Goal: Transaction & Acquisition: Book appointment/travel/reservation

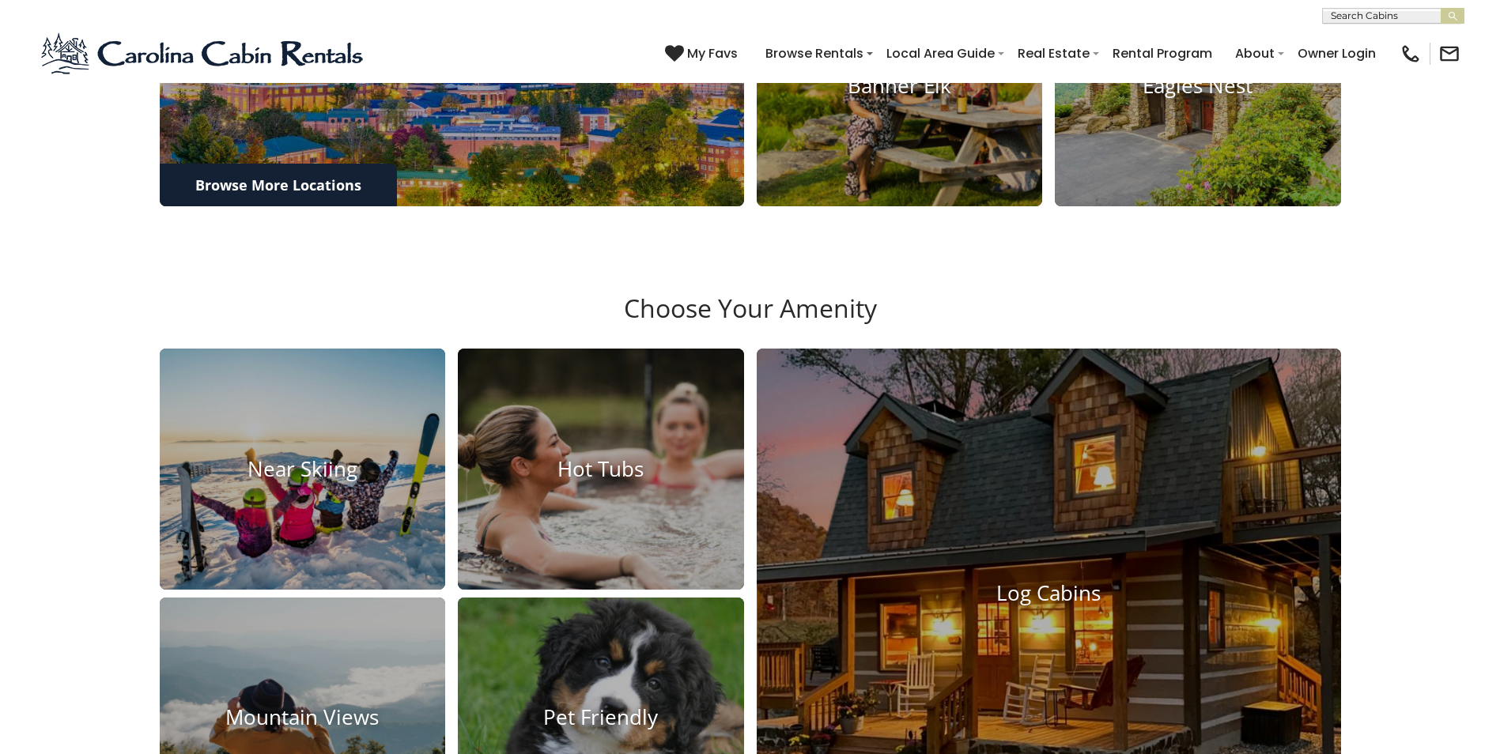
scroll to position [1112, 0]
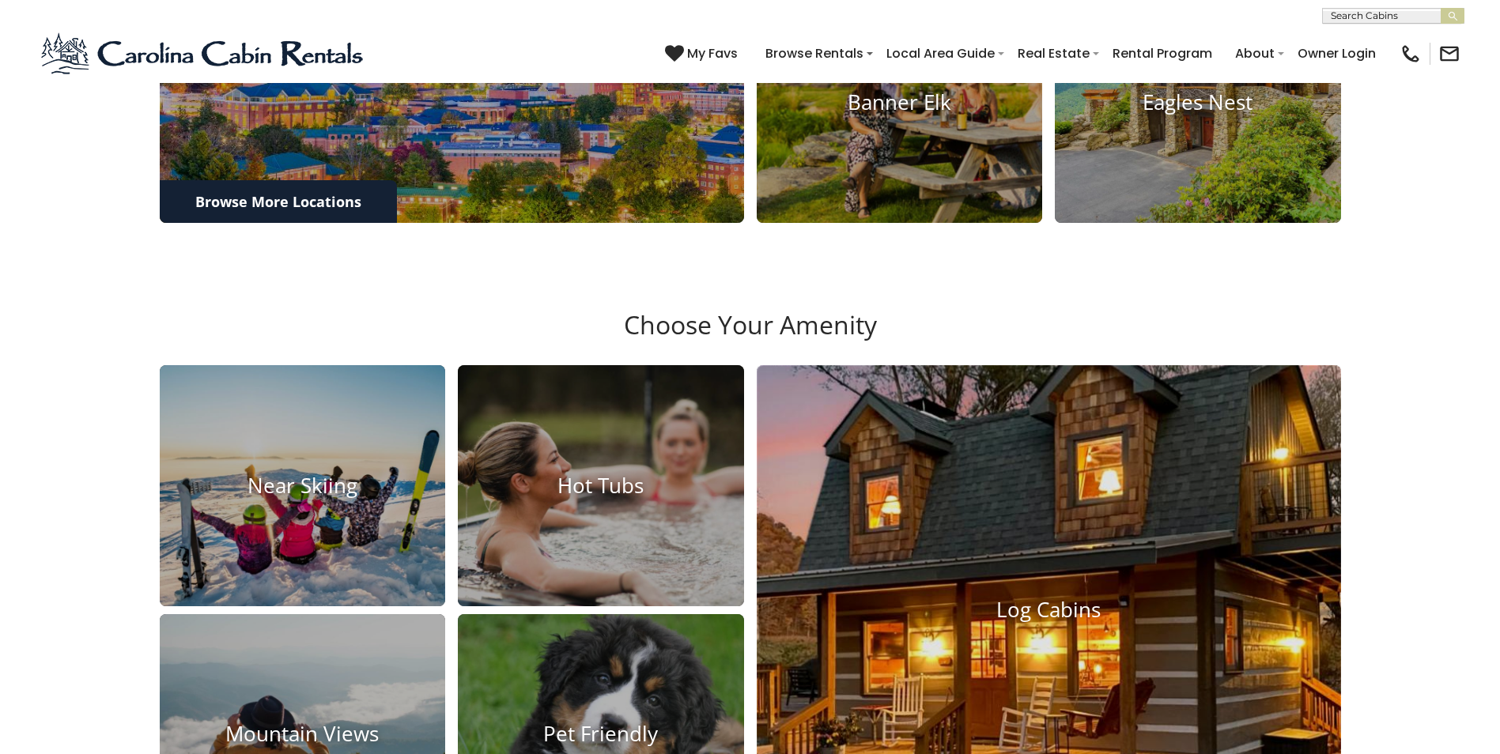
click at [1058, 576] on img at bounding box center [1048, 610] width 643 height 538
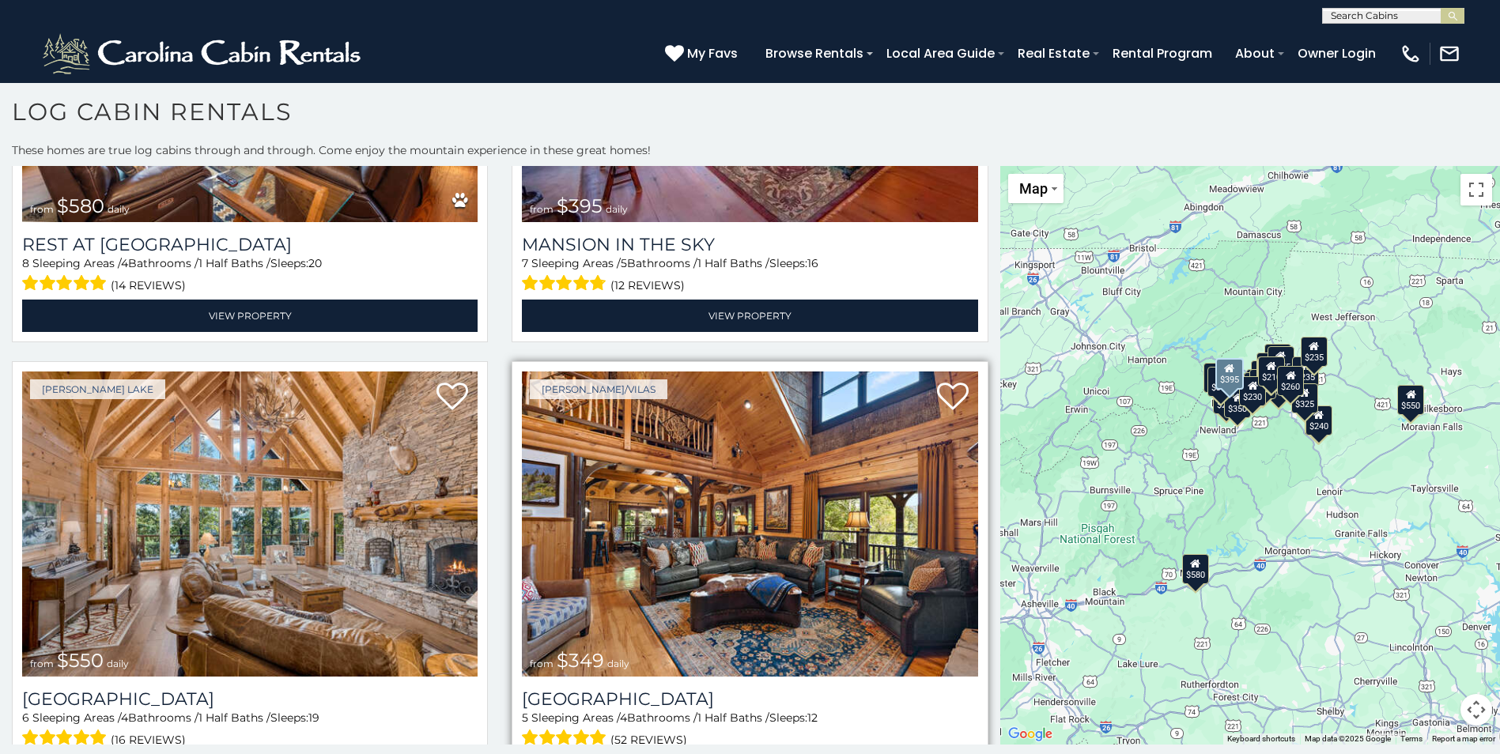
scroll to position [316, 0]
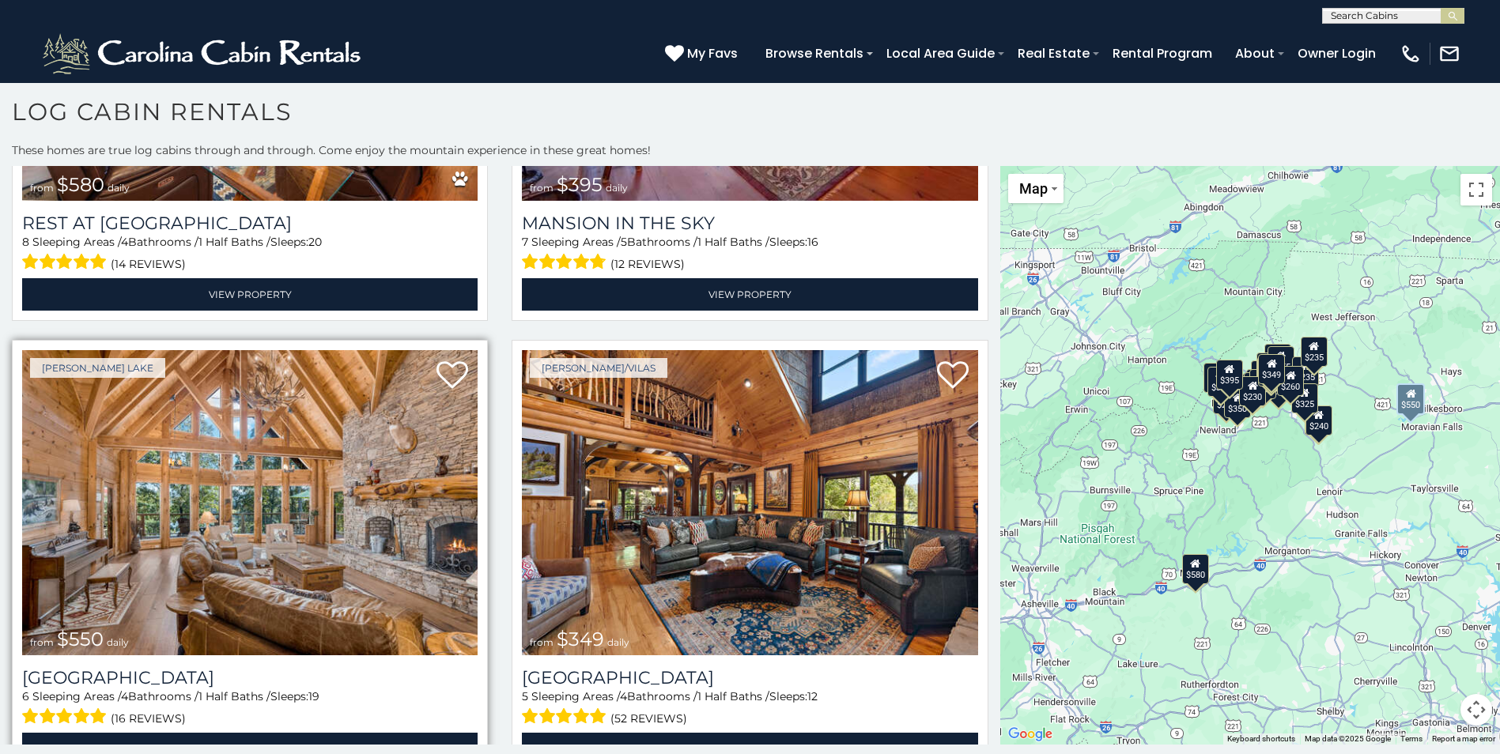
click at [300, 531] on img at bounding box center [249, 502] width 455 height 305
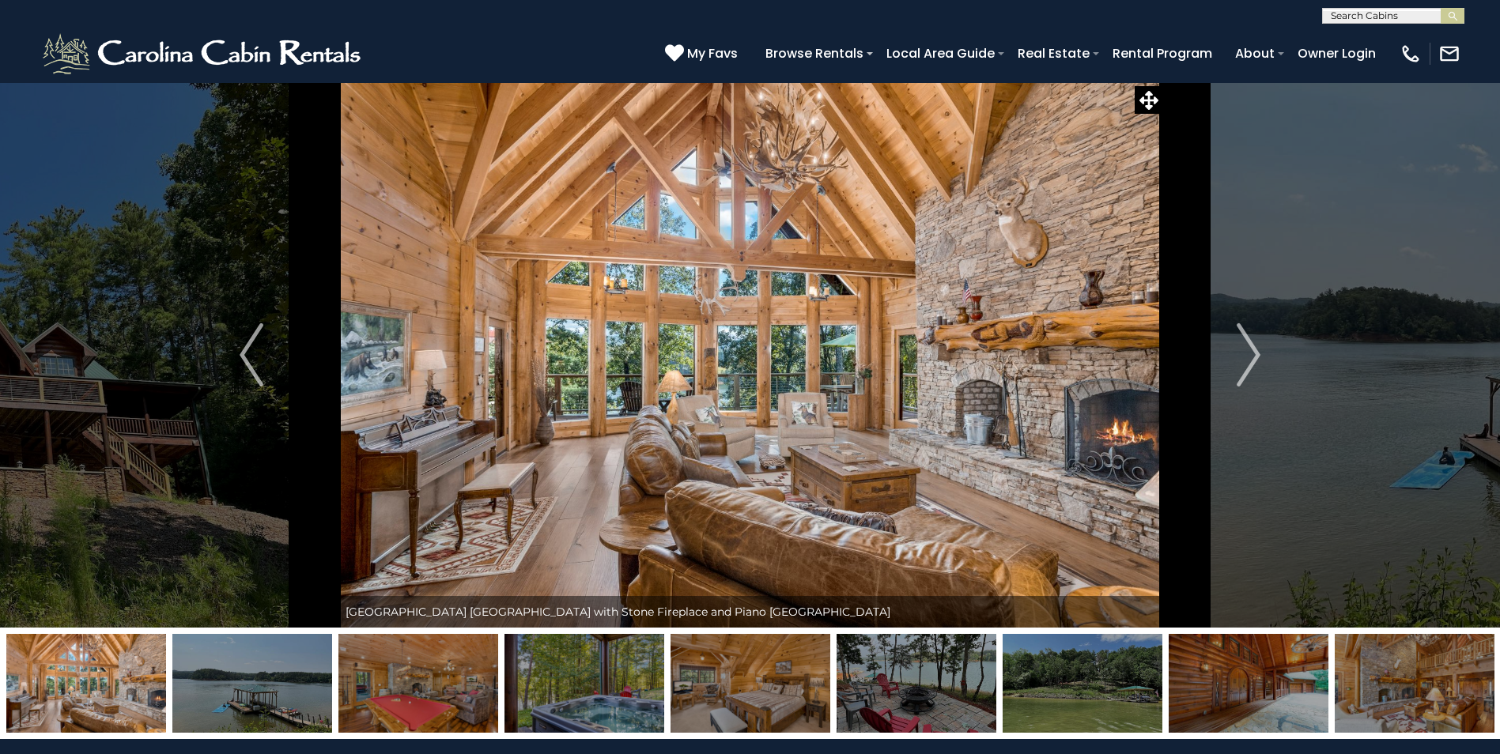
click at [790, 681] on img at bounding box center [750, 683] width 160 height 99
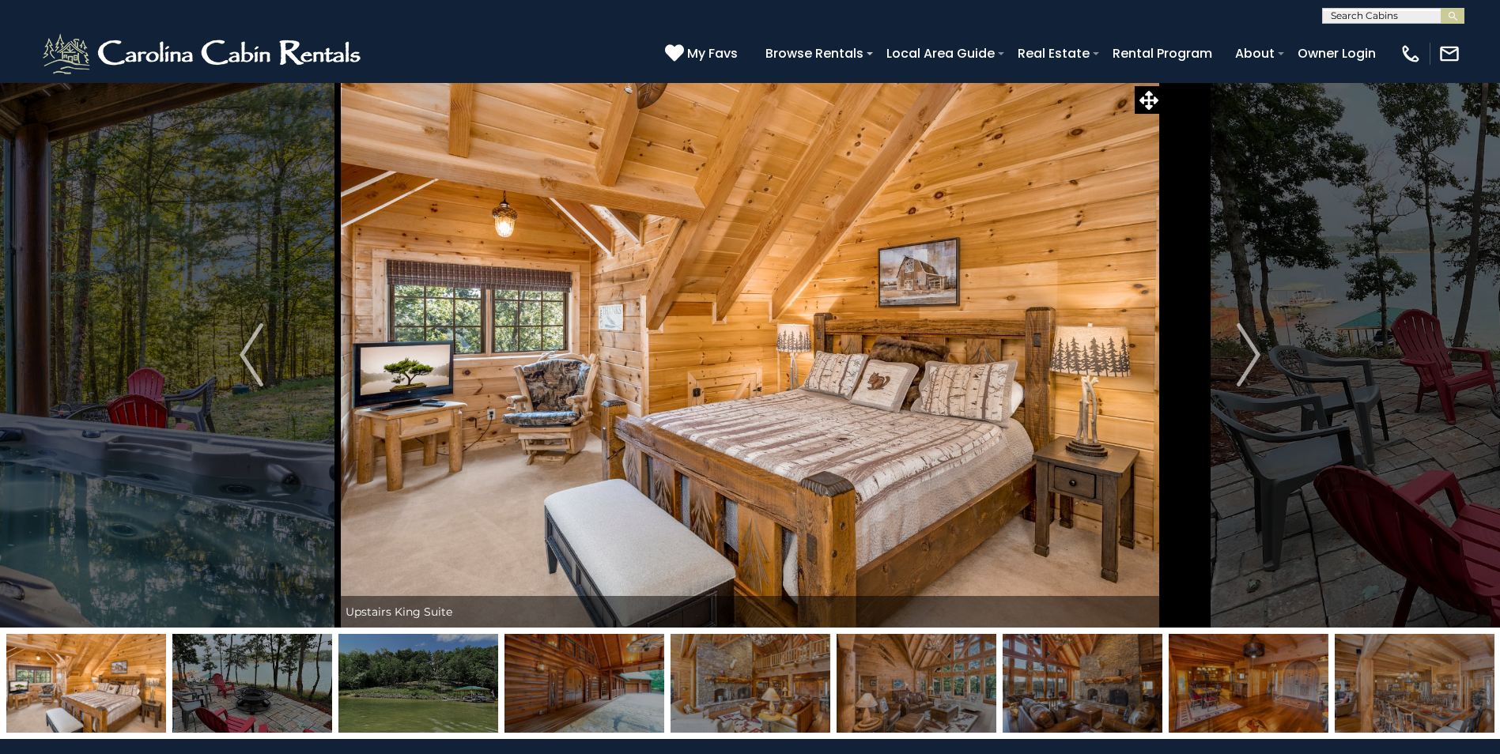
click at [1246, 688] on img at bounding box center [1249, 683] width 160 height 99
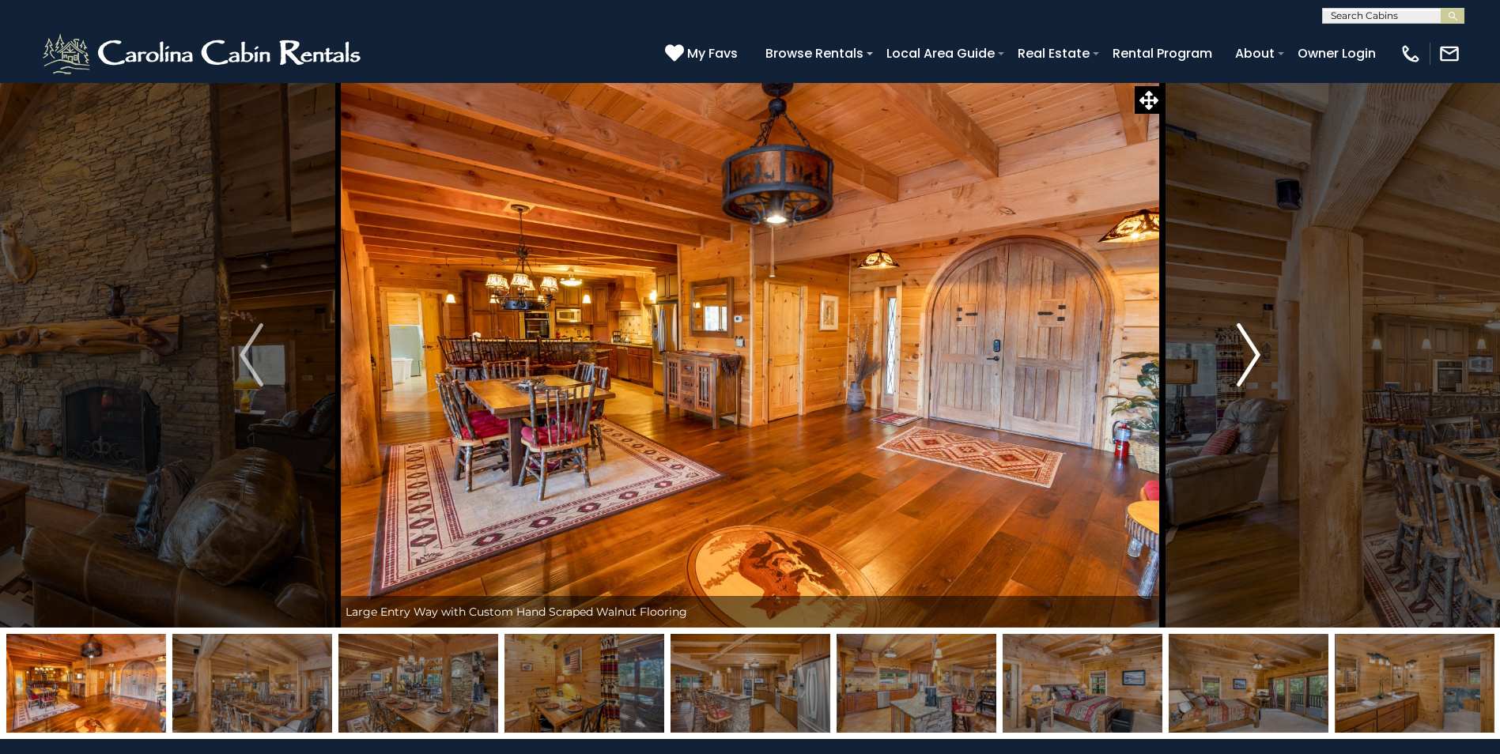
click at [1230, 349] on button "Next" at bounding box center [1248, 355] width 172 height 546
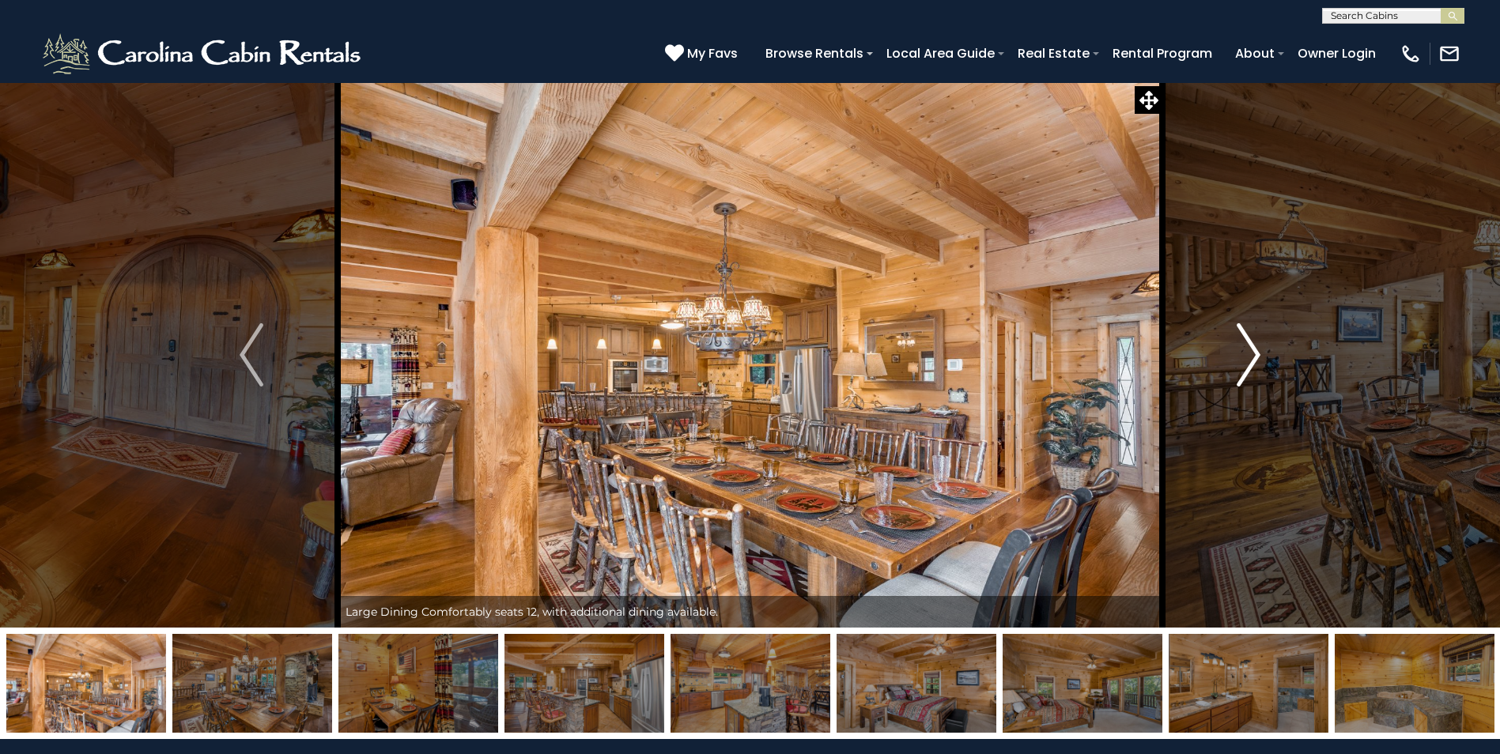
click at [1246, 365] on img "Next" at bounding box center [1249, 354] width 24 height 63
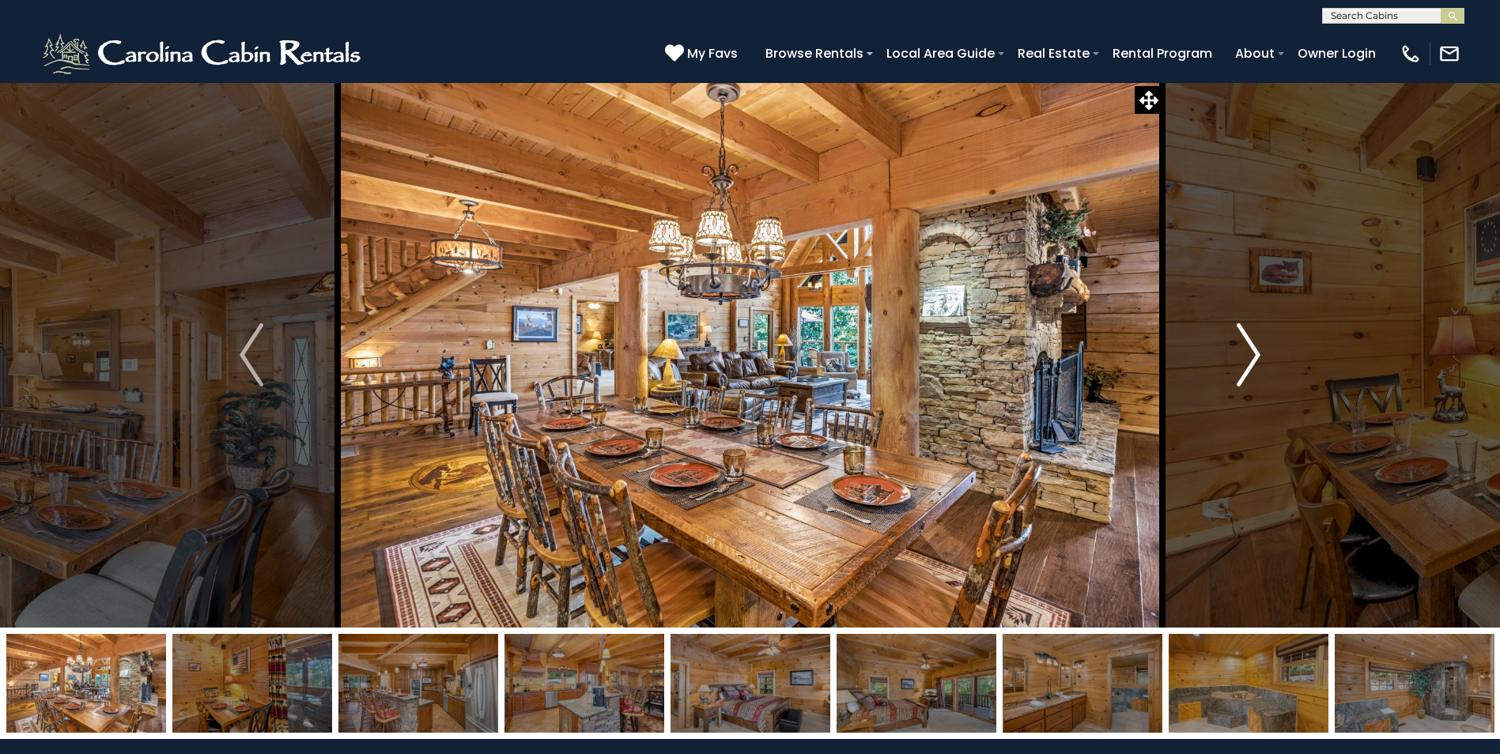
click at [1256, 366] on img "Next" at bounding box center [1249, 354] width 24 height 63
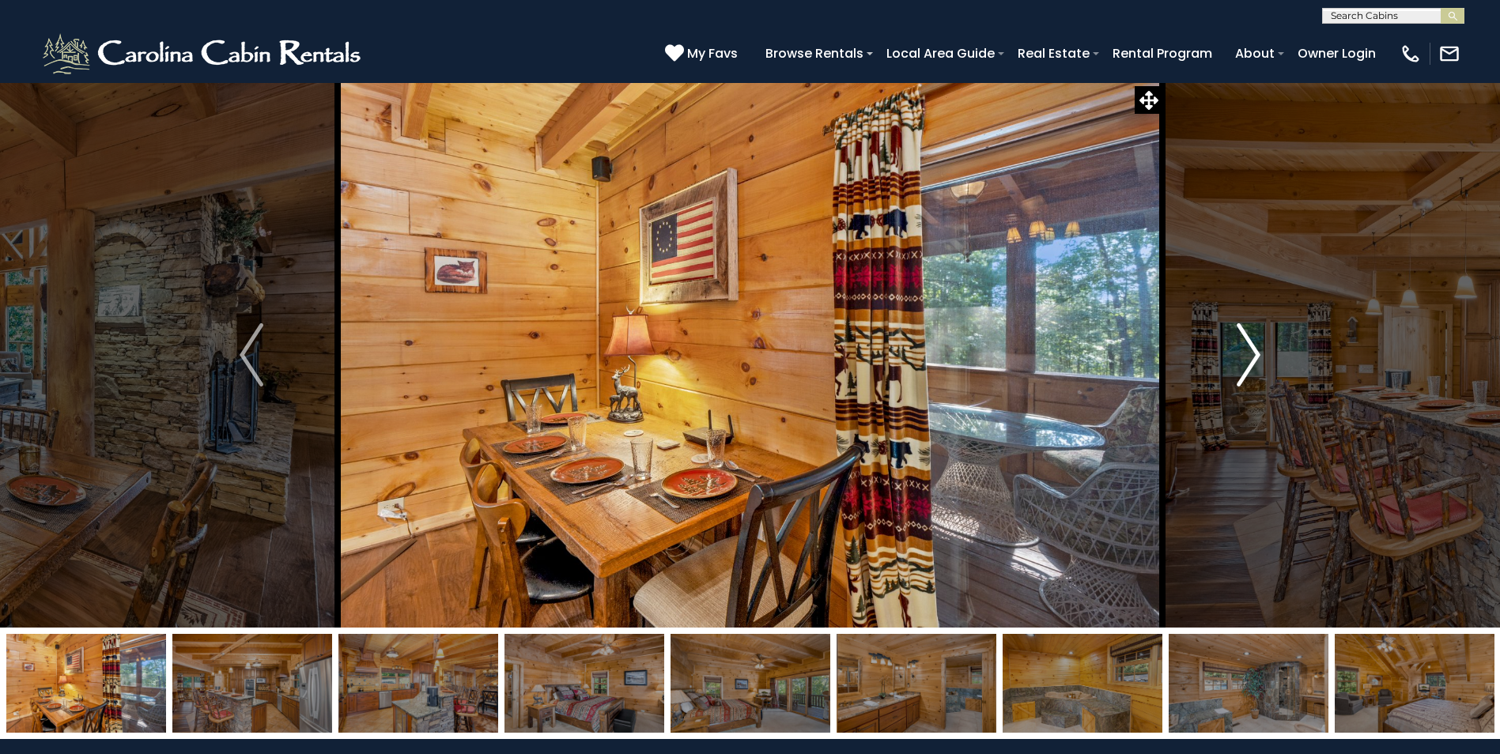
click at [1241, 342] on img "Next" at bounding box center [1249, 354] width 24 height 63
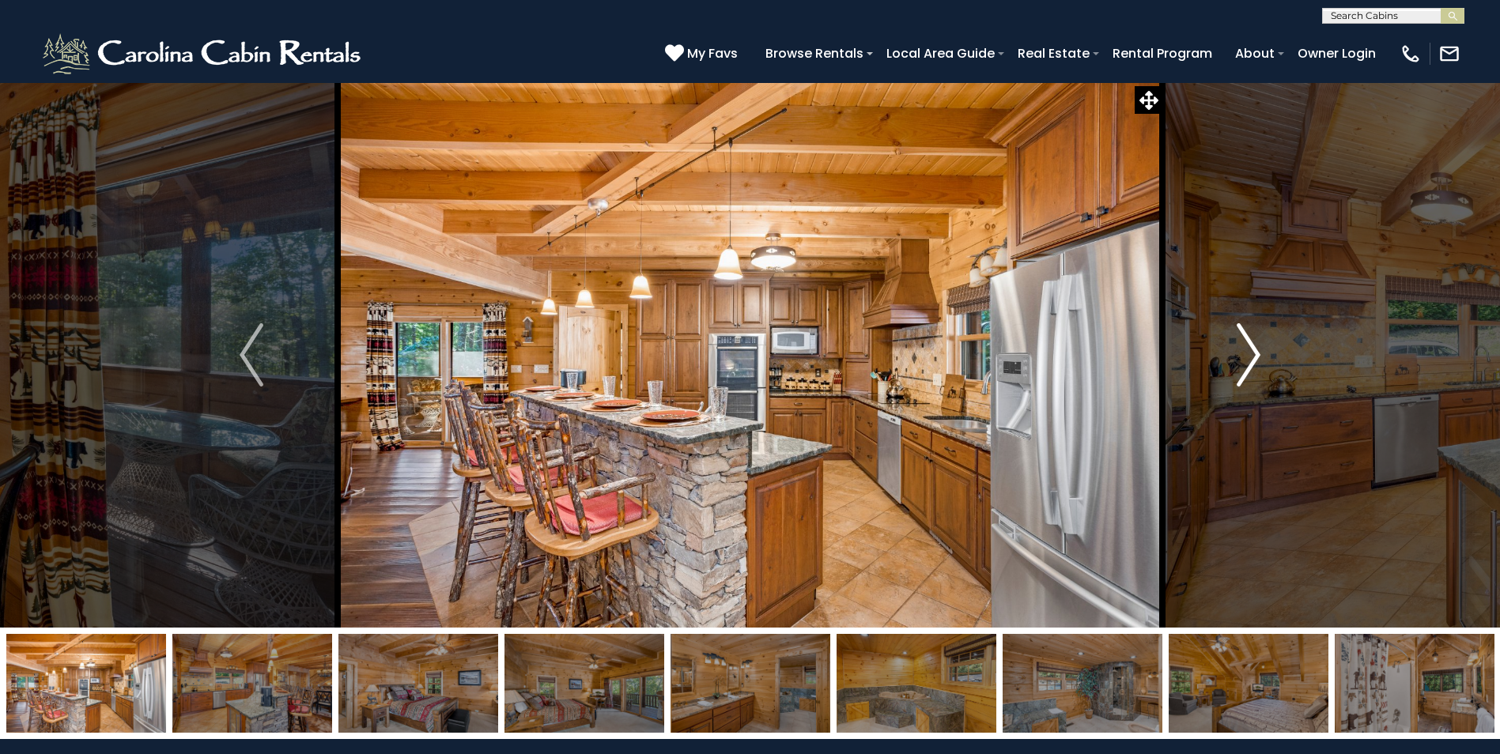
click at [1240, 347] on img "Next" at bounding box center [1249, 354] width 24 height 63
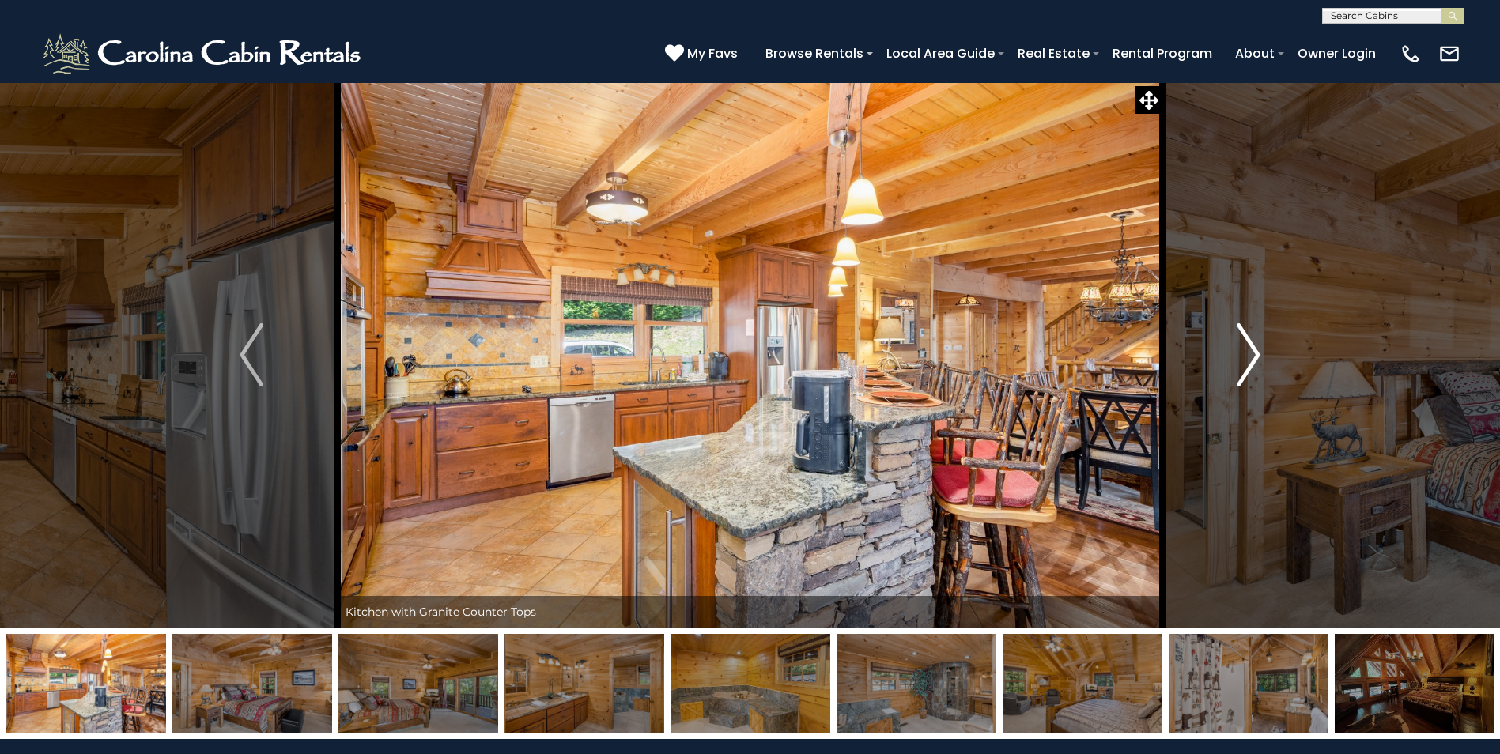
click at [1240, 347] on img "Next" at bounding box center [1249, 354] width 24 height 63
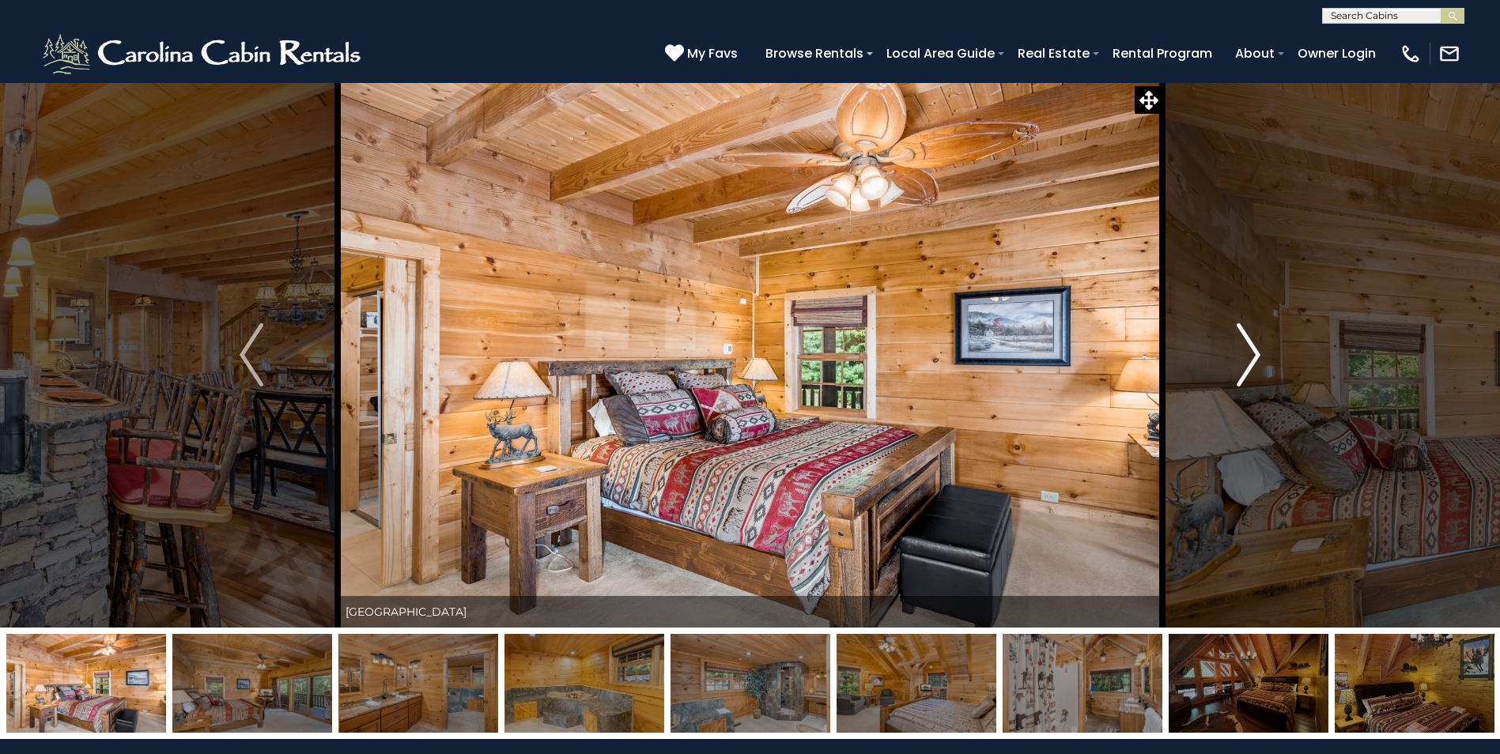
click at [1244, 341] on img "Next" at bounding box center [1249, 354] width 24 height 63
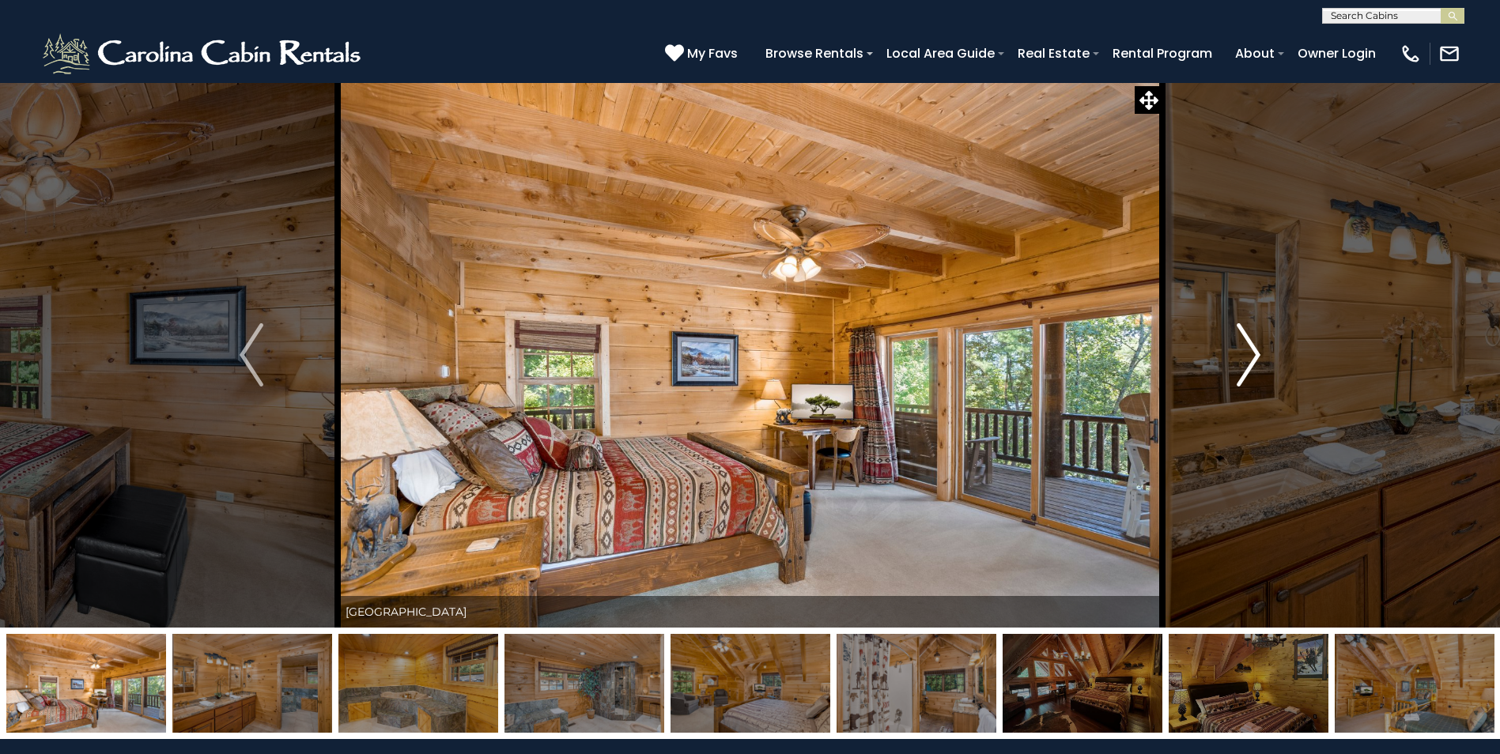
click at [1244, 335] on img "Next" at bounding box center [1249, 354] width 24 height 63
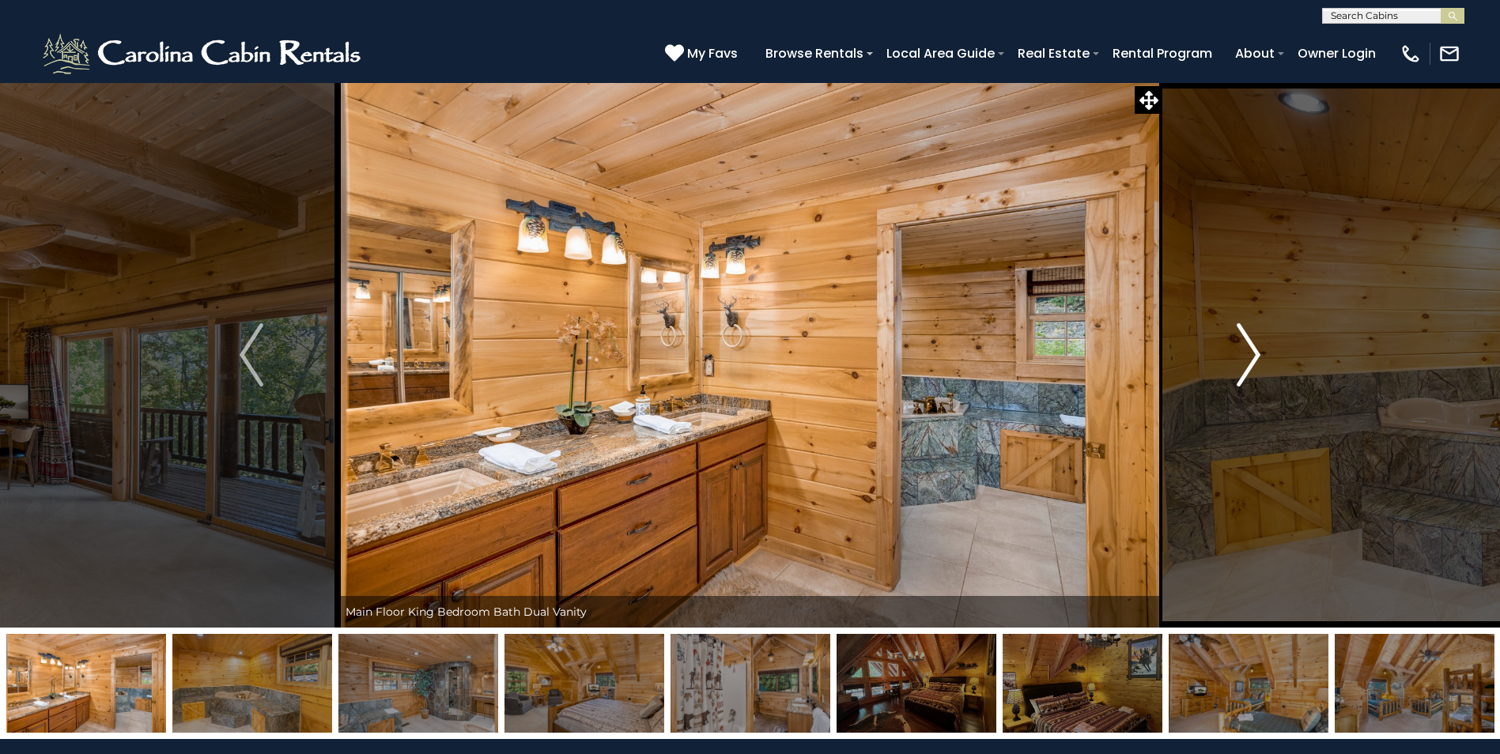
click at [1244, 335] on img "Next" at bounding box center [1249, 354] width 24 height 63
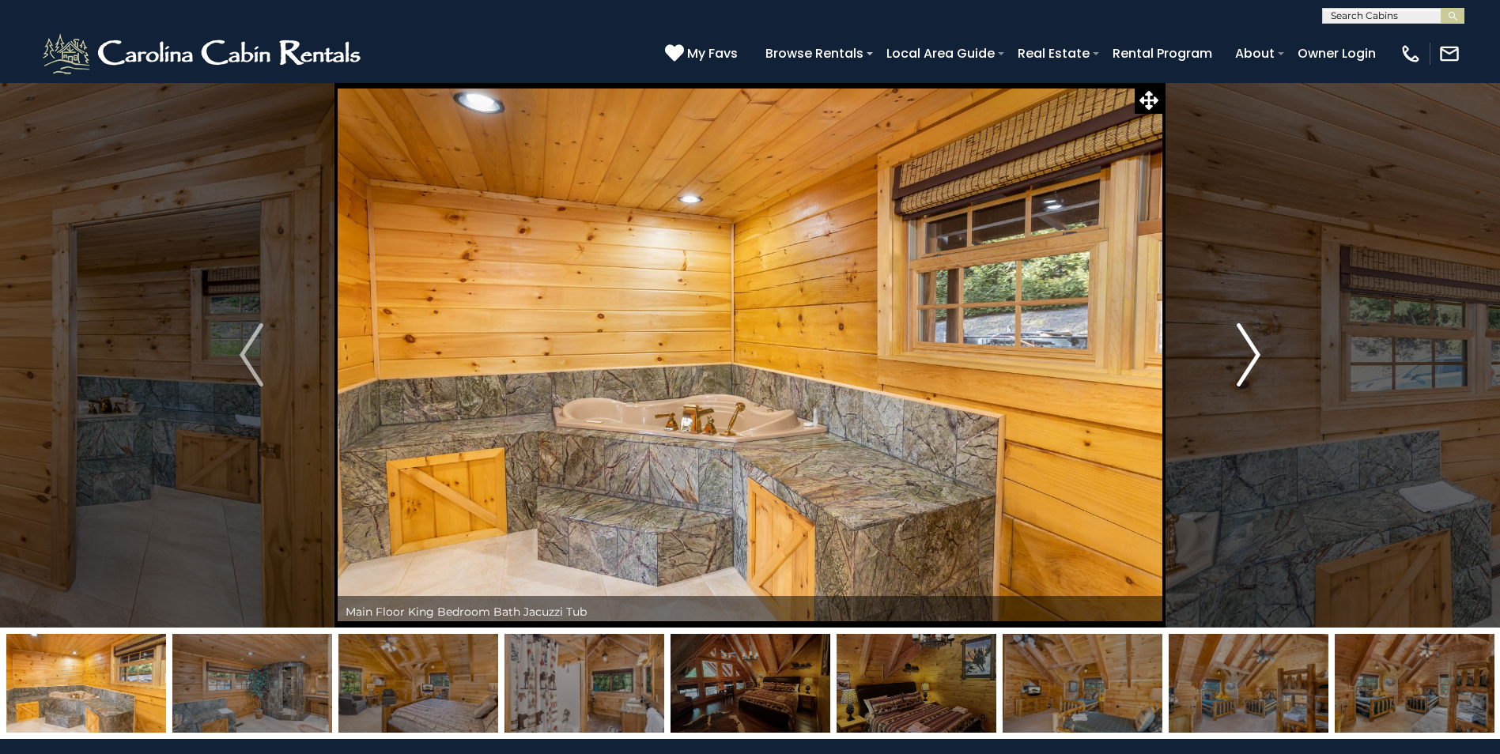
click at [1248, 348] on img "Next" at bounding box center [1249, 354] width 24 height 63
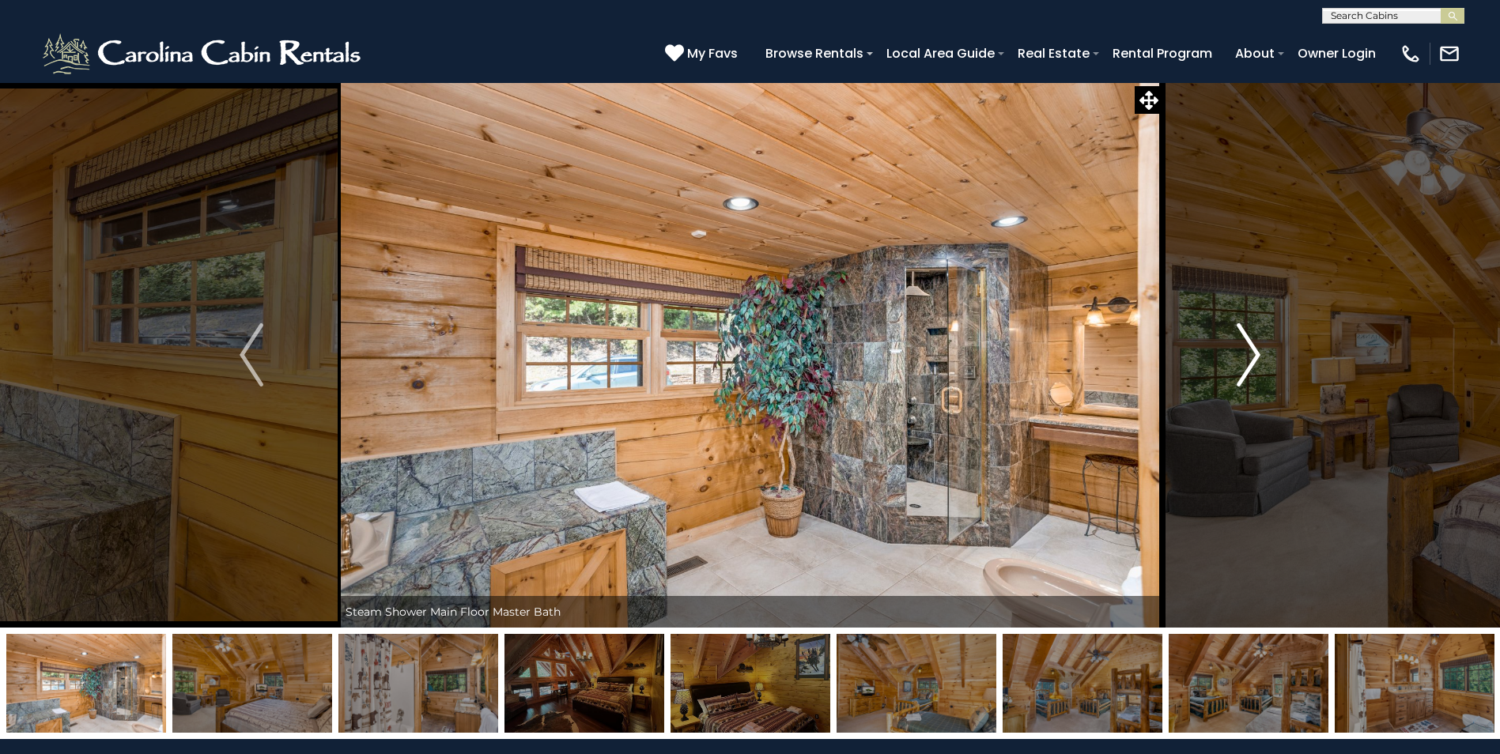
click at [1257, 365] on img "Next" at bounding box center [1249, 354] width 24 height 63
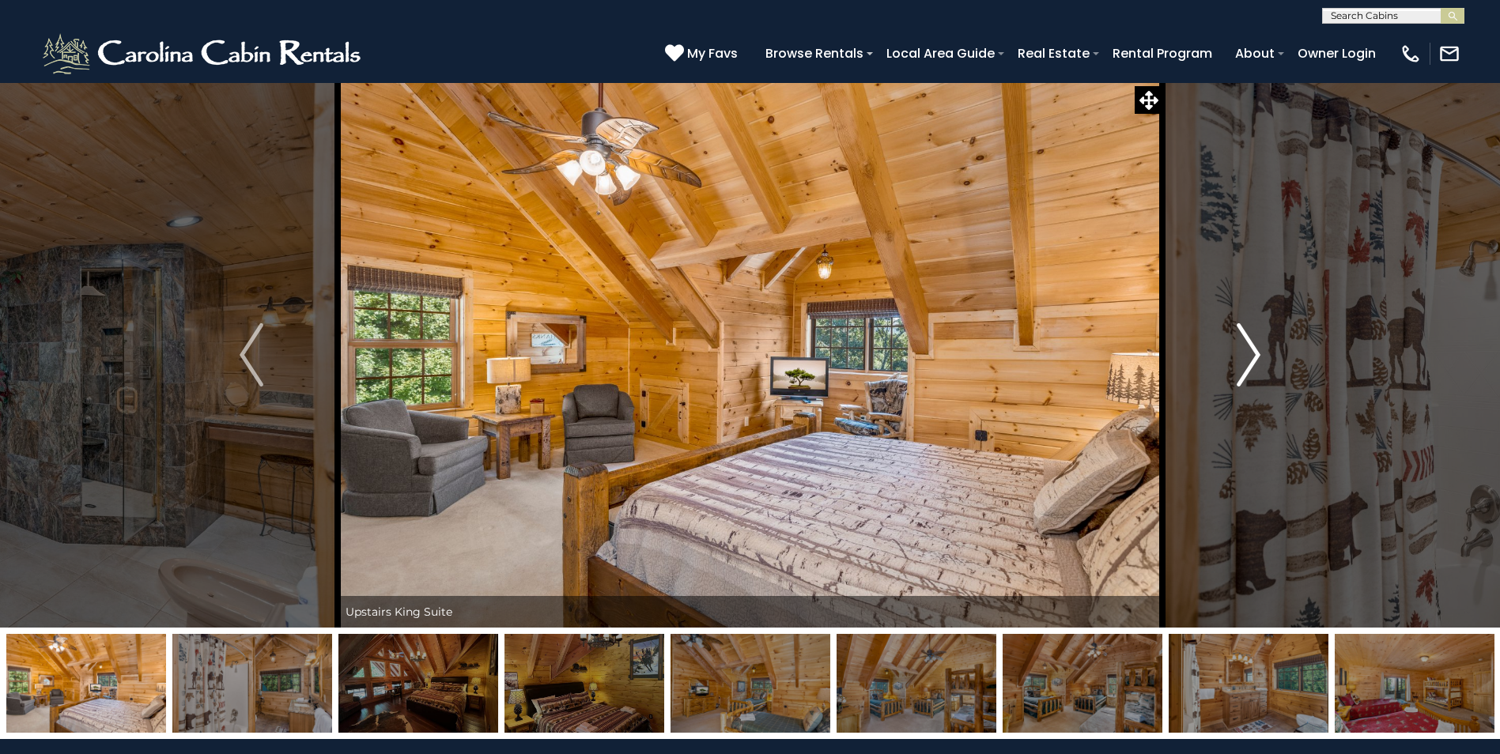
click at [1245, 367] on img "Next" at bounding box center [1249, 354] width 24 height 63
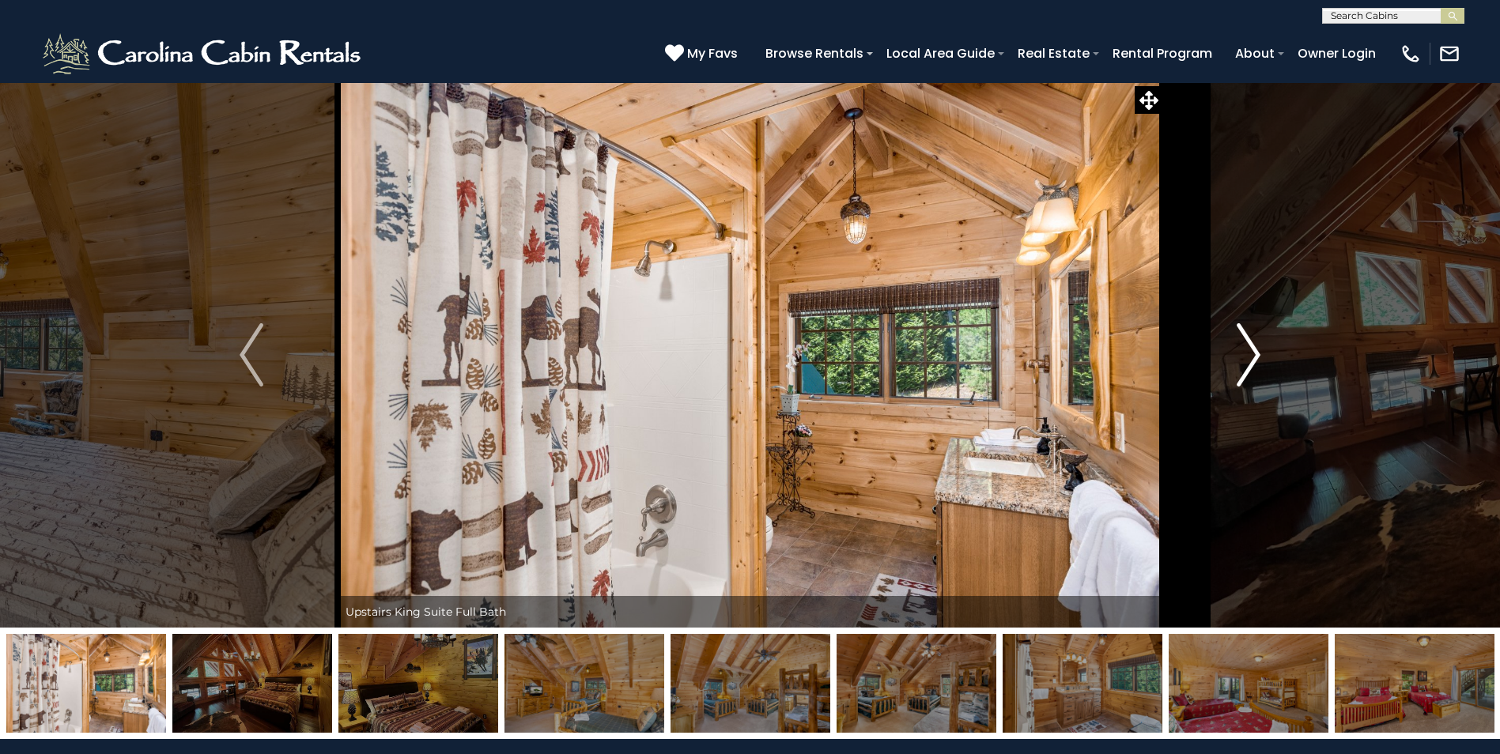
click at [1245, 364] on img "Next" at bounding box center [1249, 354] width 24 height 63
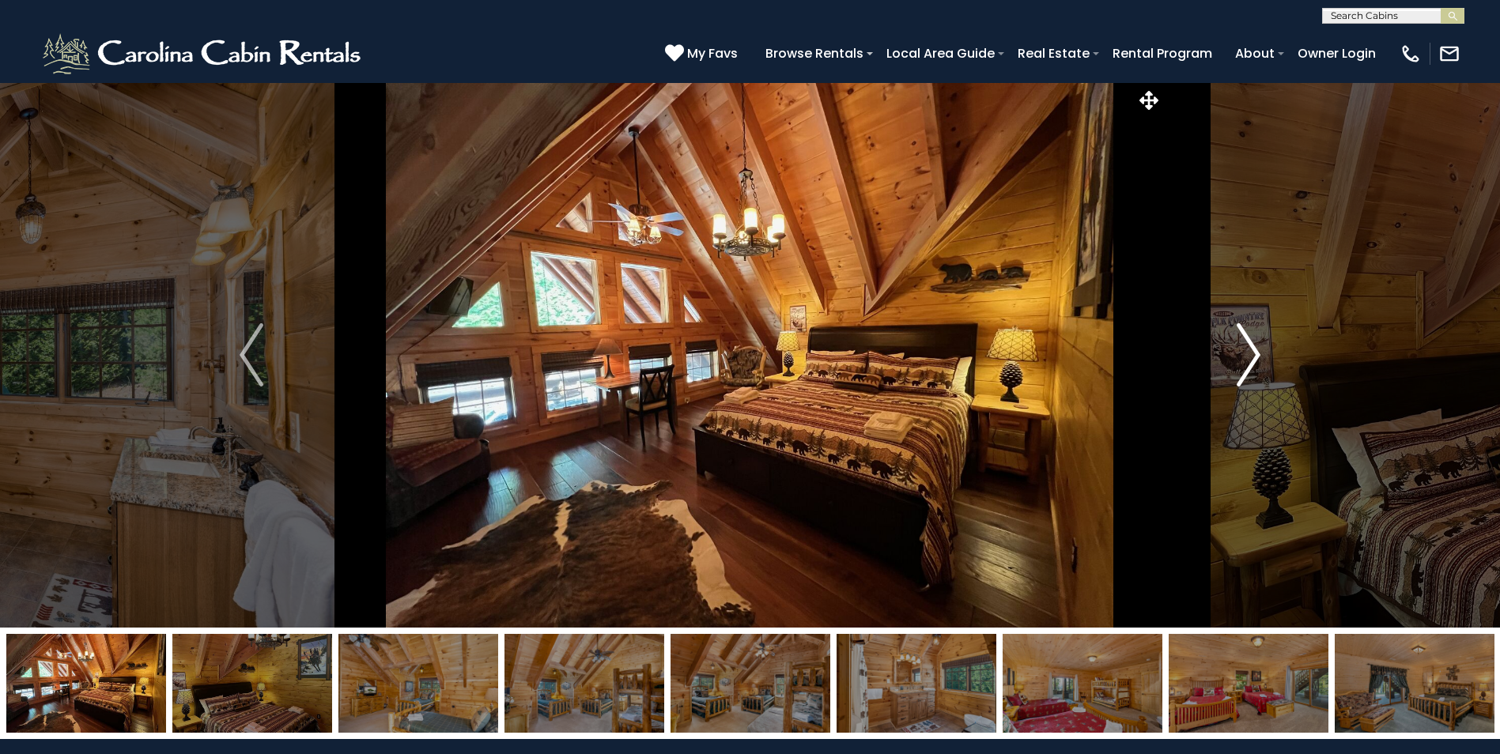
click at [1245, 364] on img "Next" at bounding box center [1249, 354] width 24 height 63
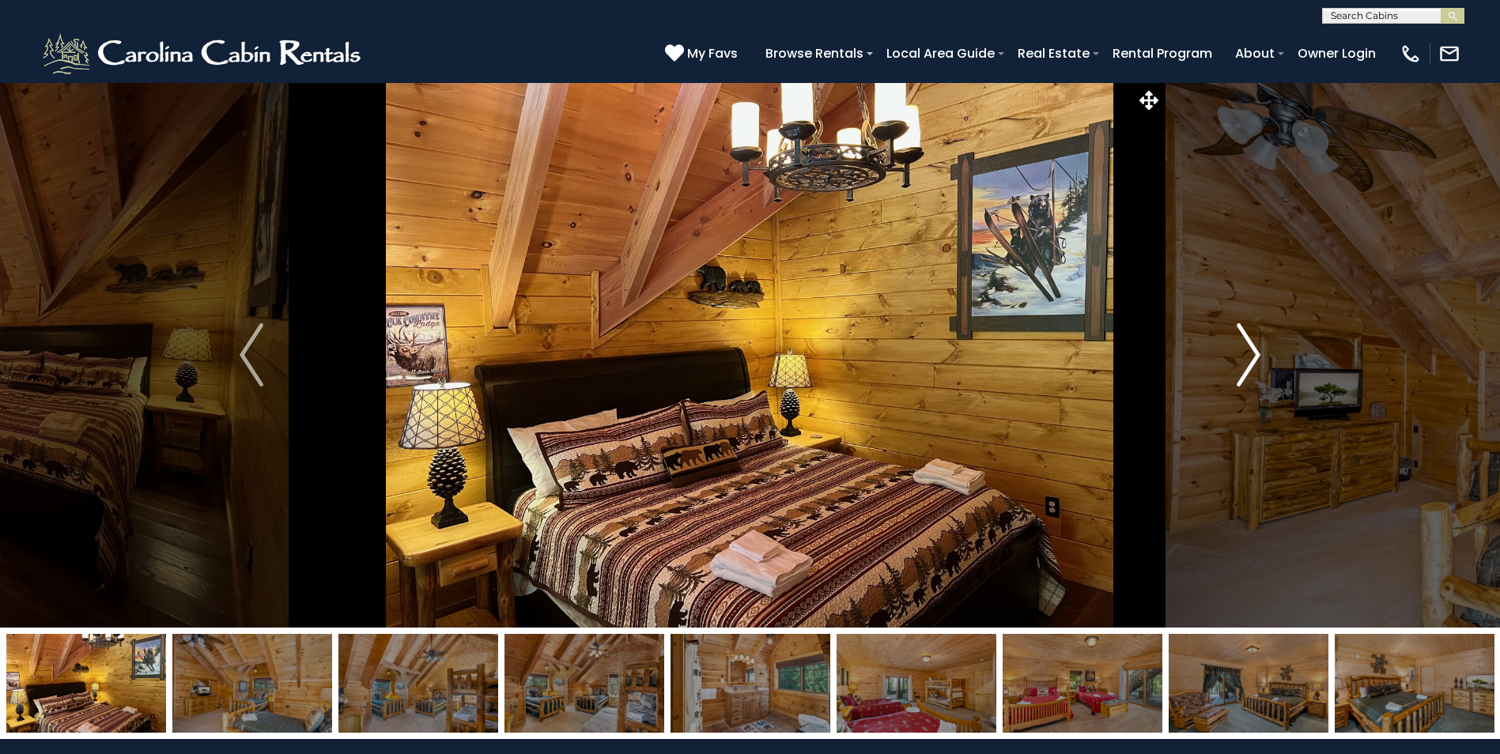
click at [1245, 364] on img "Next" at bounding box center [1249, 354] width 24 height 63
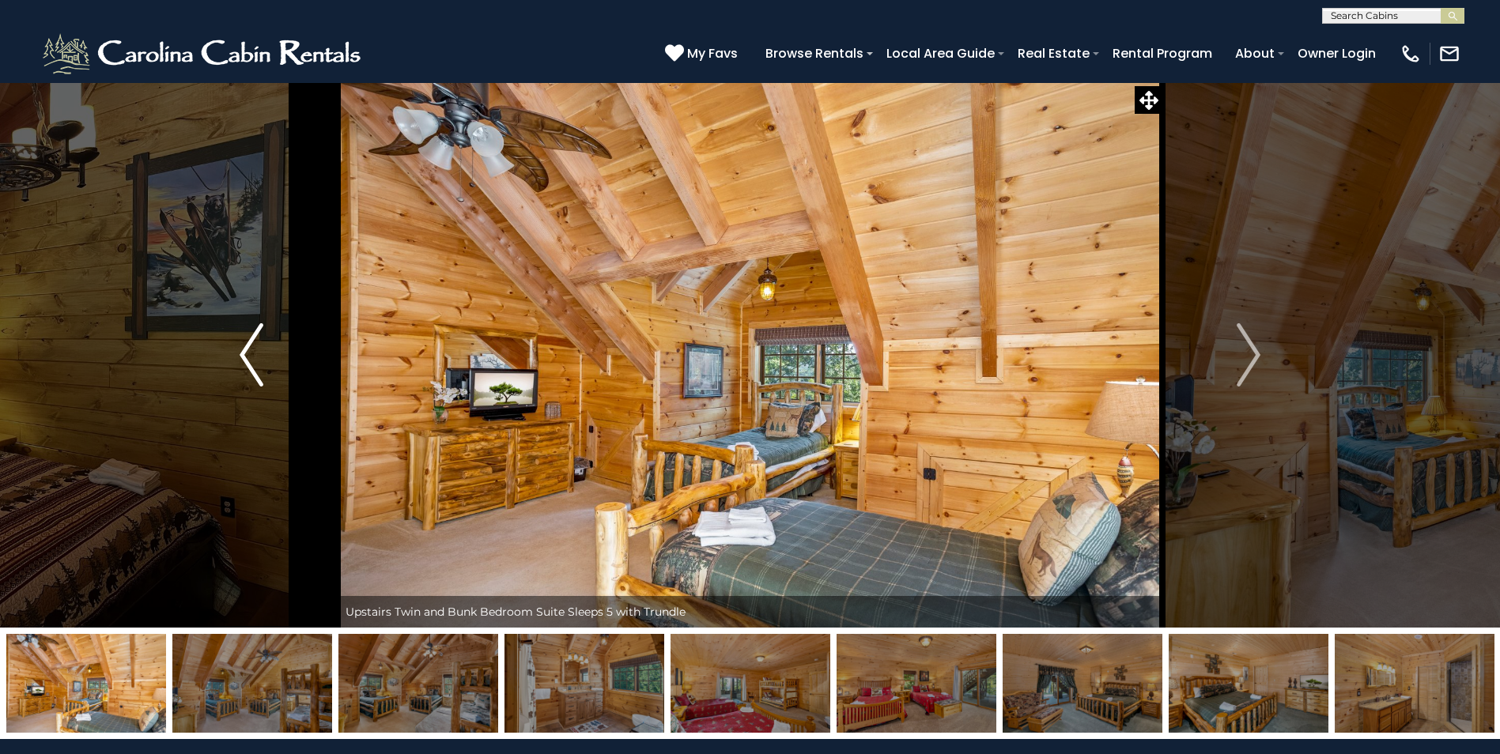
click at [251, 372] on img "Previous" at bounding box center [252, 354] width 24 height 63
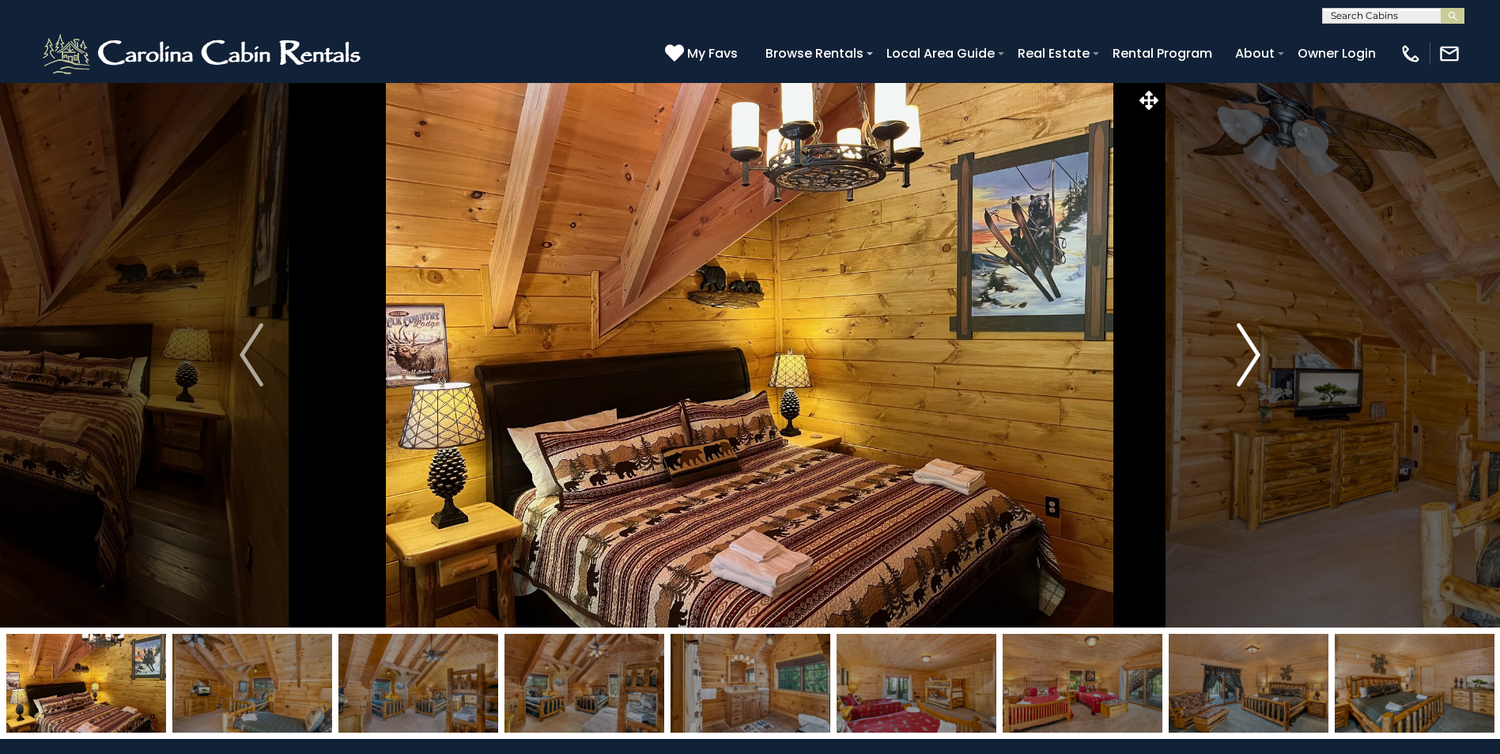
click at [1249, 354] on img "Next" at bounding box center [1249, 354] width 24 height 63
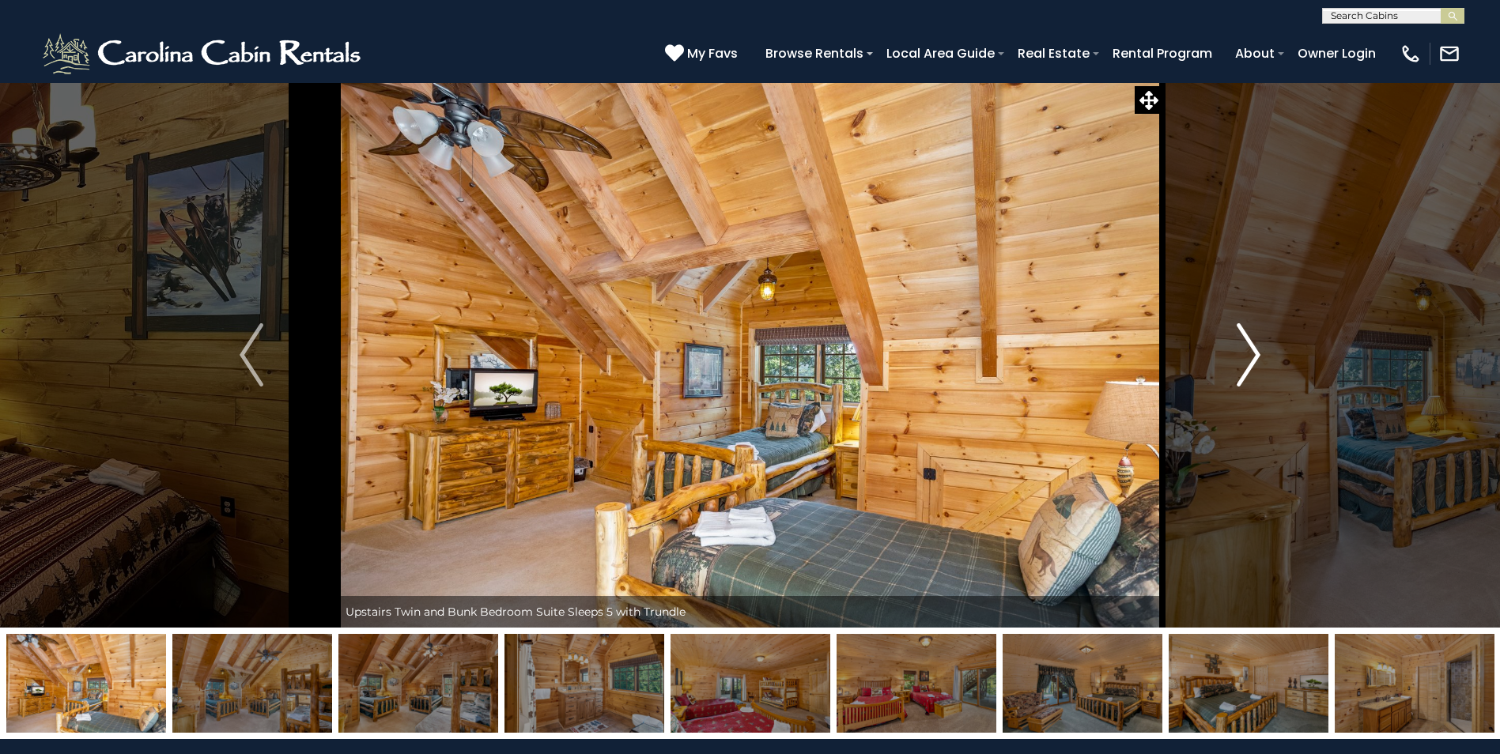
click at [1250, 357] on img "Next" at bounding box center [1249, 354] width 24 height 63
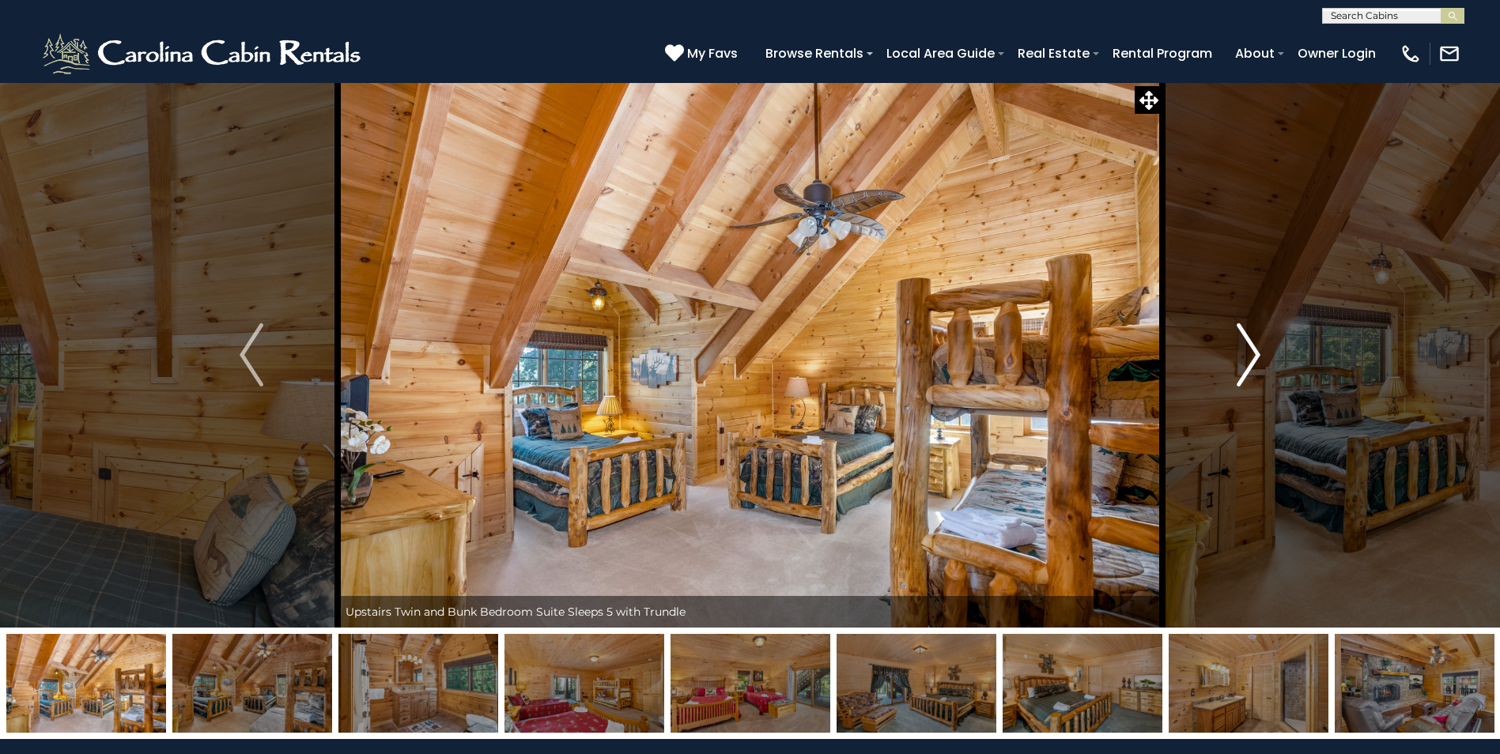
click at [1254, 348] on img "Next" at bounding box center [1249, 354] width 24 height 63
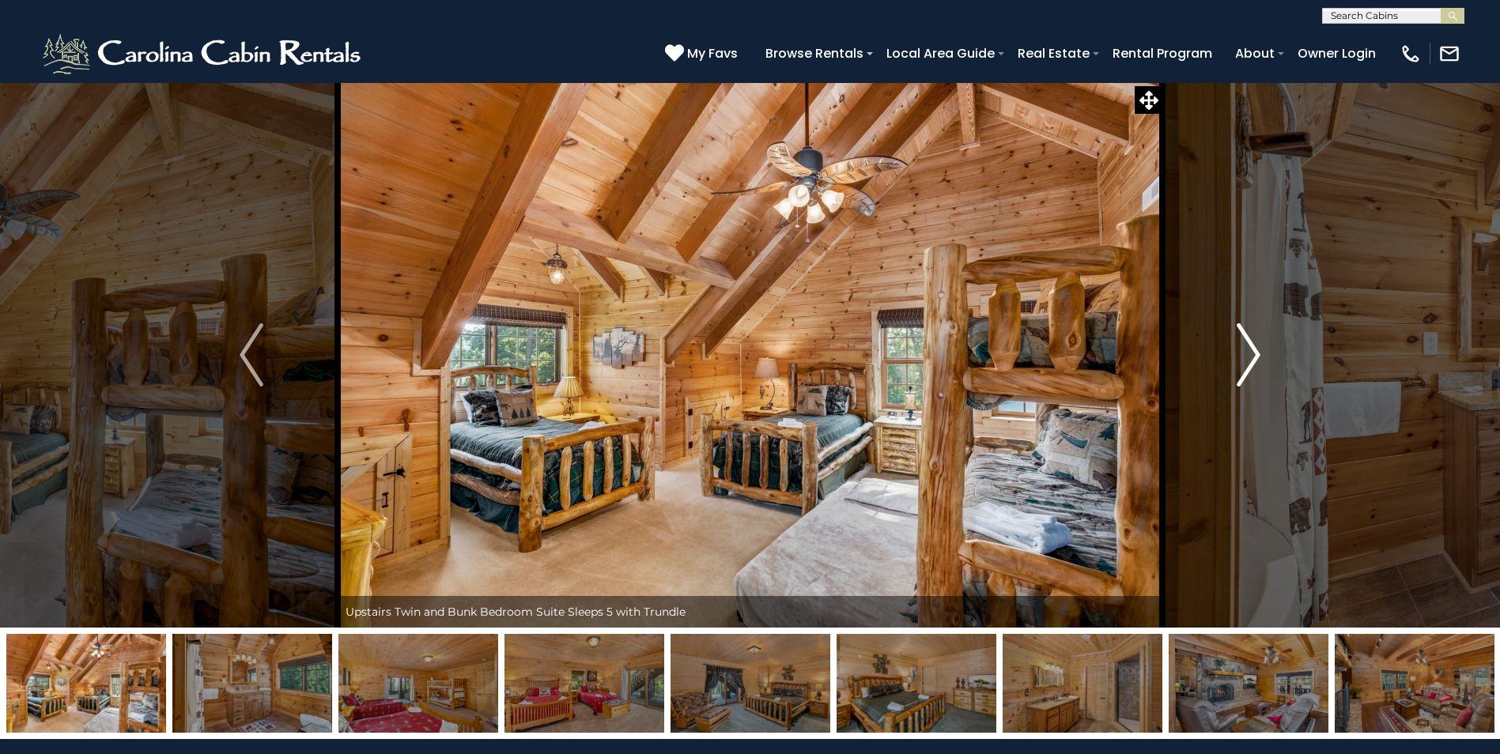
click at [1252, 357] on img "Next" at bounding box center [1249, 354] width 24 height 63
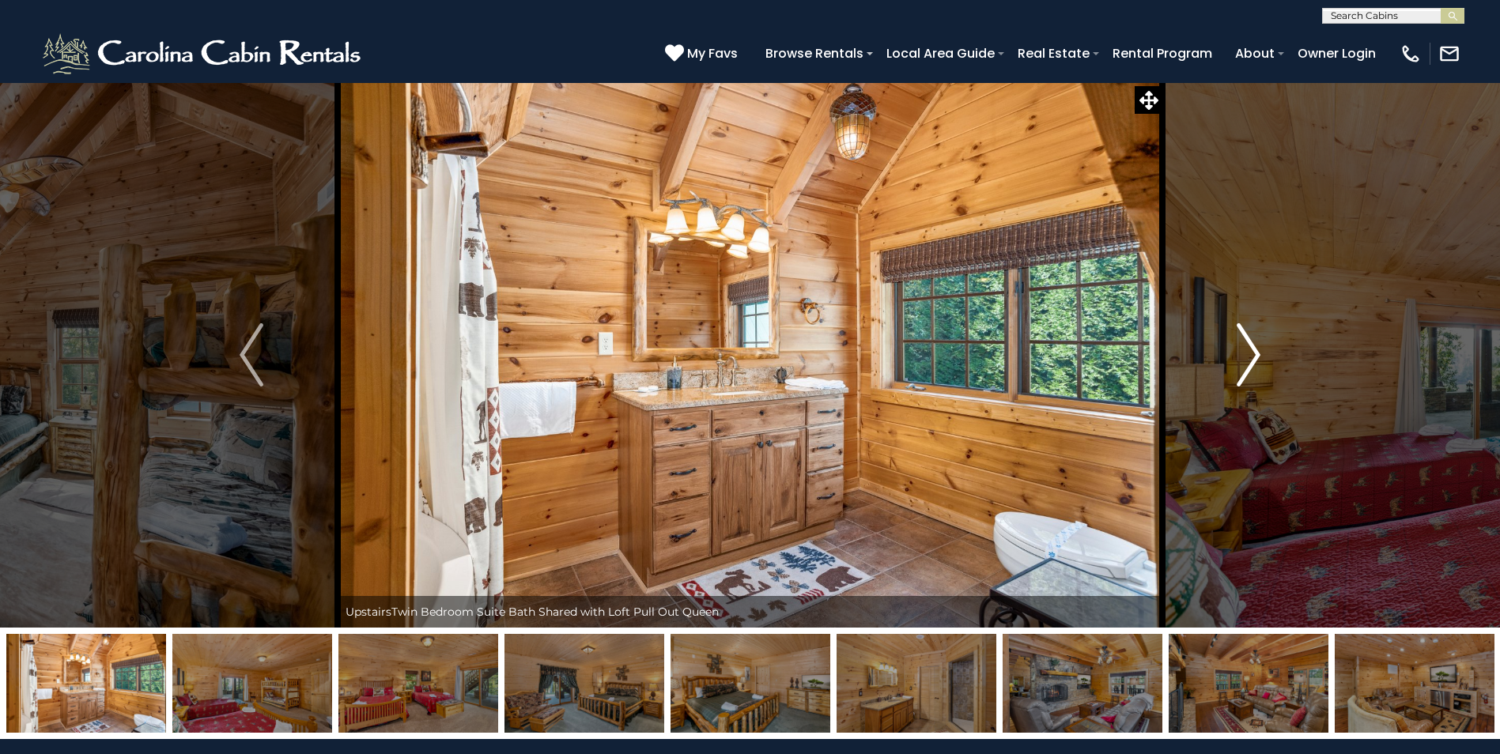
click at [1256, 359] on img "Next" at bounding box center [1249, 354] width 24 height 63
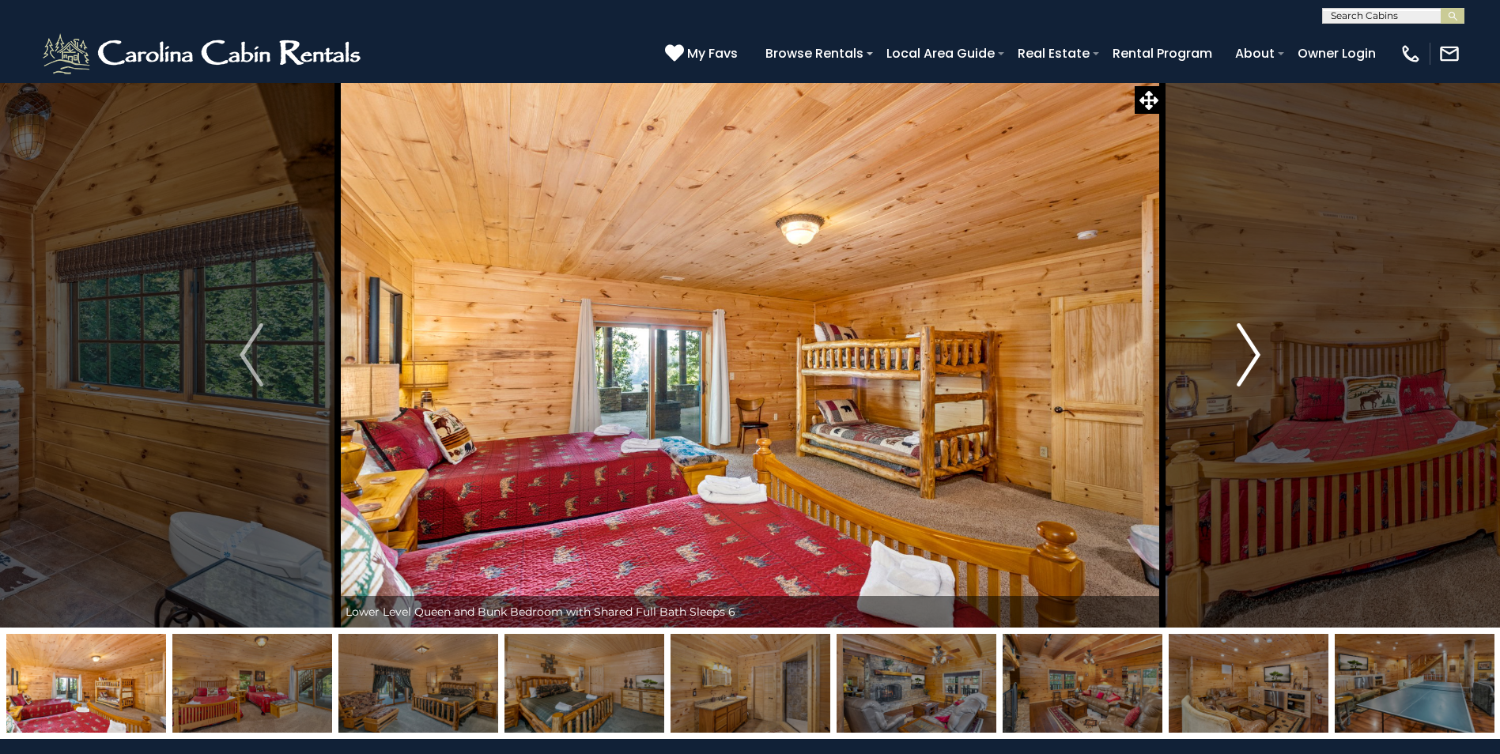
click at [1251, 358] on img "Next" at bounding box center [1249, 354] width 24 height 63
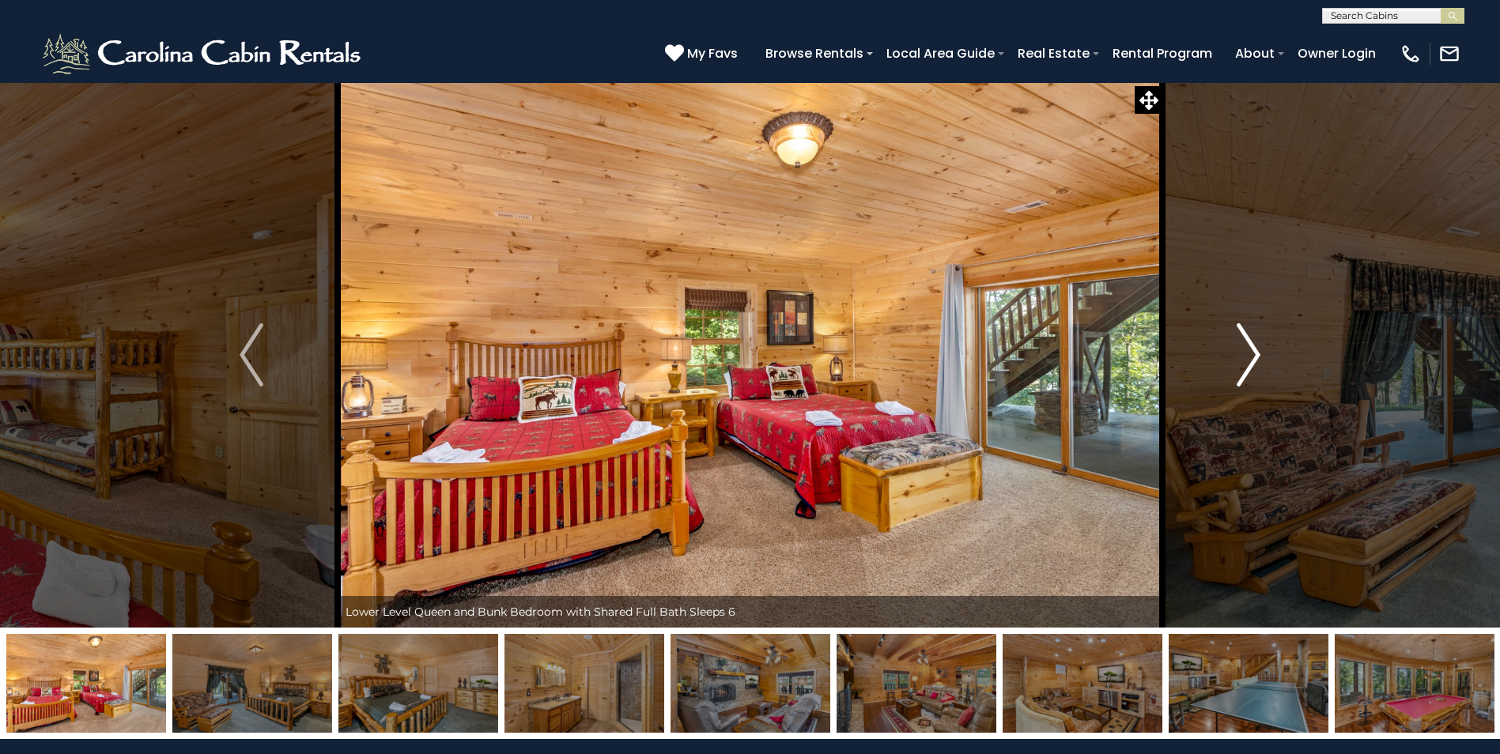
click at [1245, 357] on img "Next" at bounding box center [1249, 354] width 24 height 63
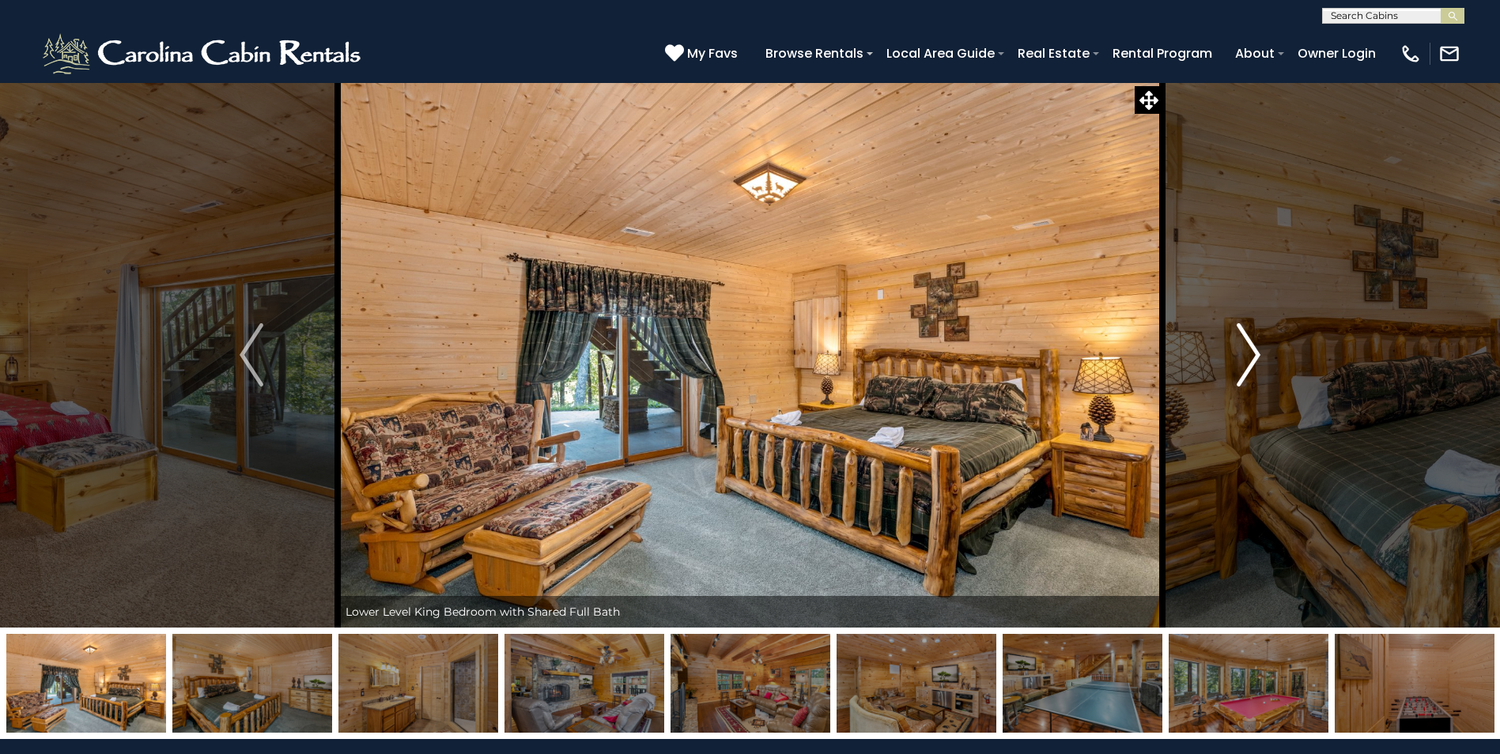
click at [1245, 357] on img "Next" at bounding box center [1249, 354] width 24 height 63
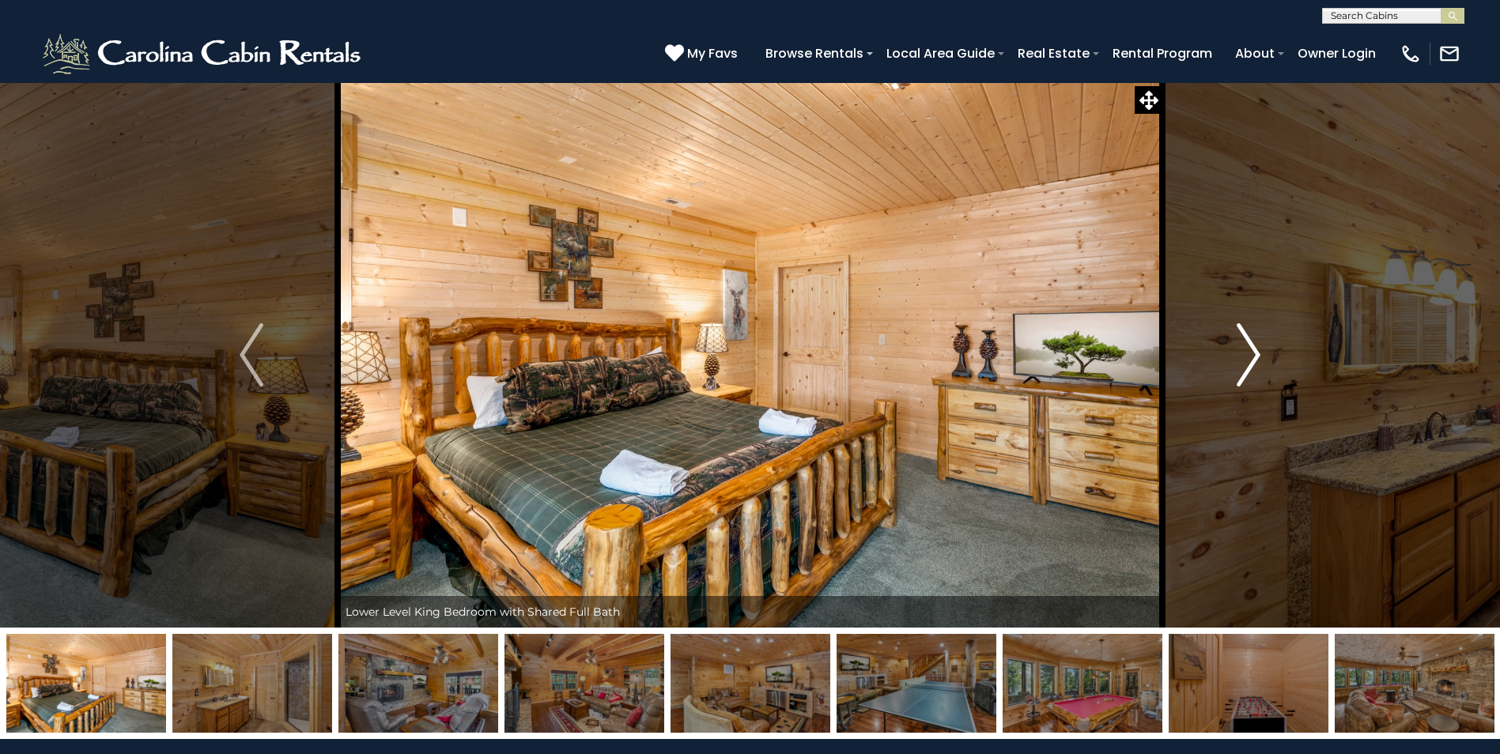
click at [1243, 353] on img "Next" at bounding box center [1249, 354] width 24 height 63
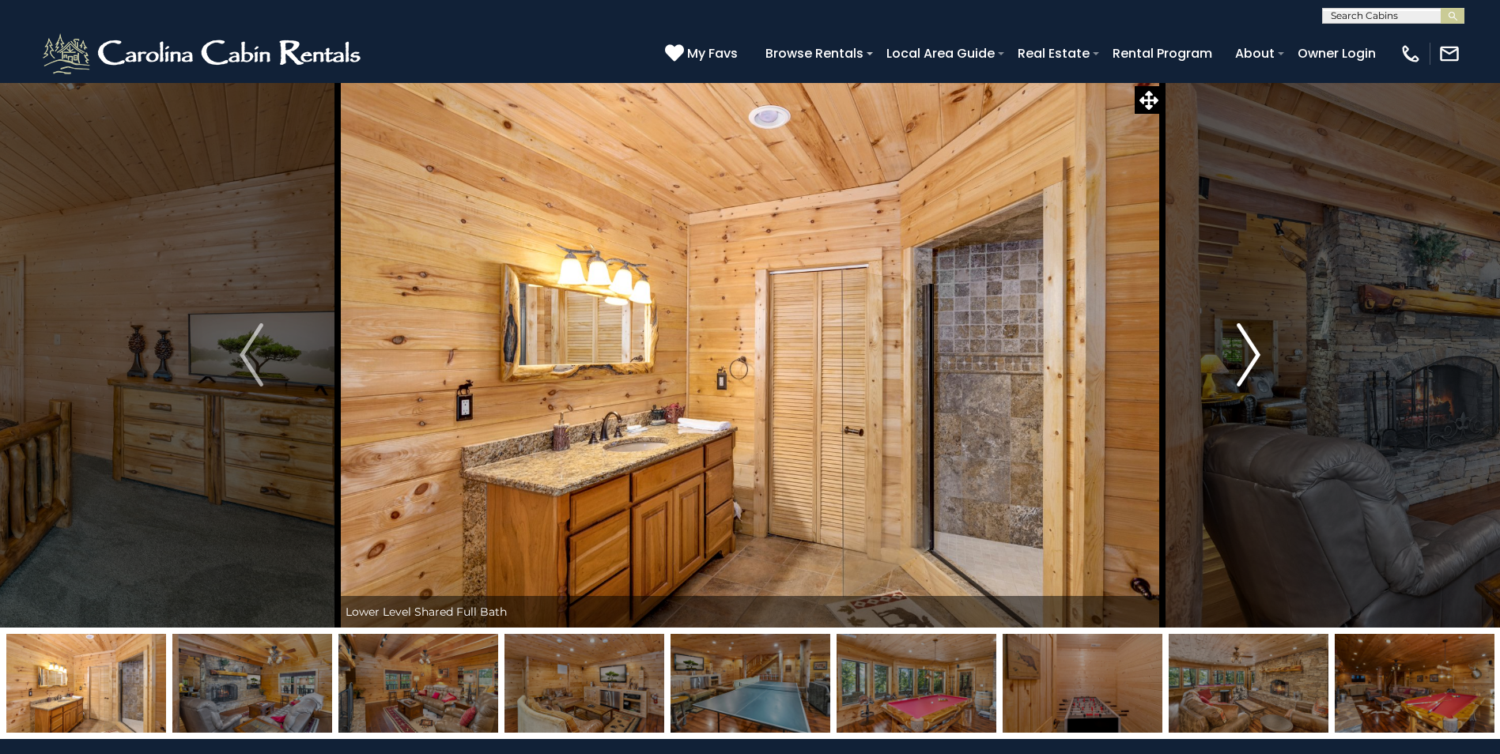
click at [1243, 353] on img "Next" at bounding box center [1249, 354] width 24 height 63
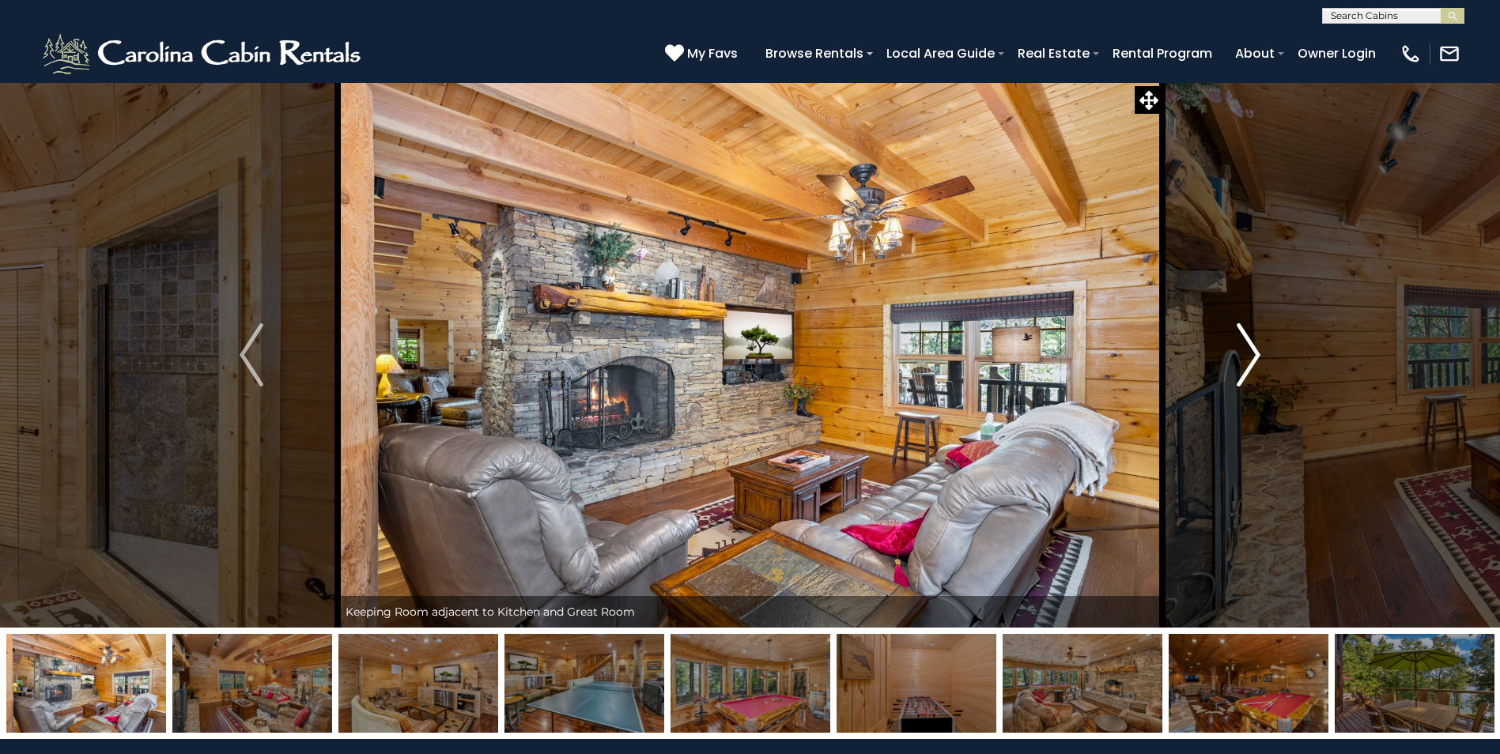
click at [1242, 353] on img "Next" at bounding box center [1249, 354] width 24 height 63
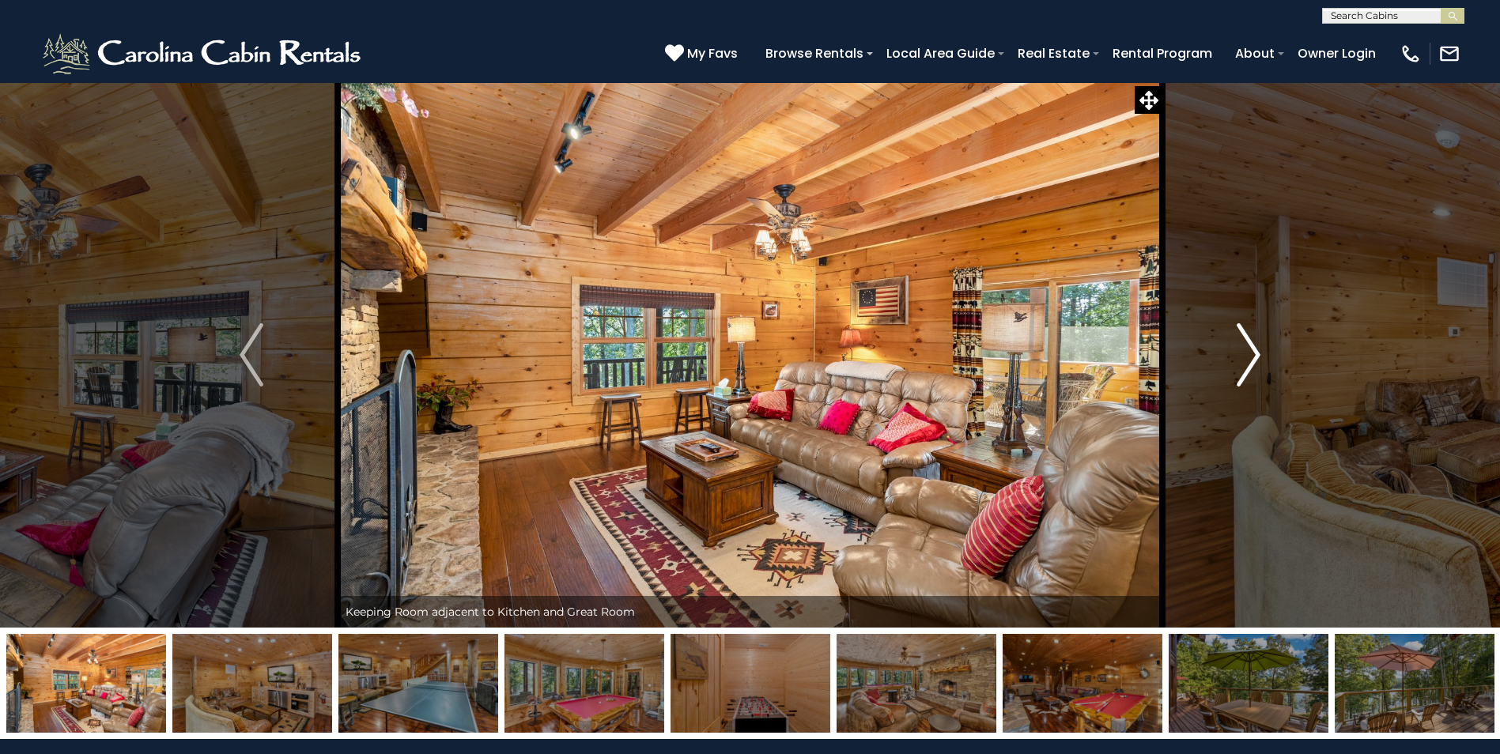
click at [1260, 364] on img "Next" at bounding box center [1249, 354] width 24 height 63
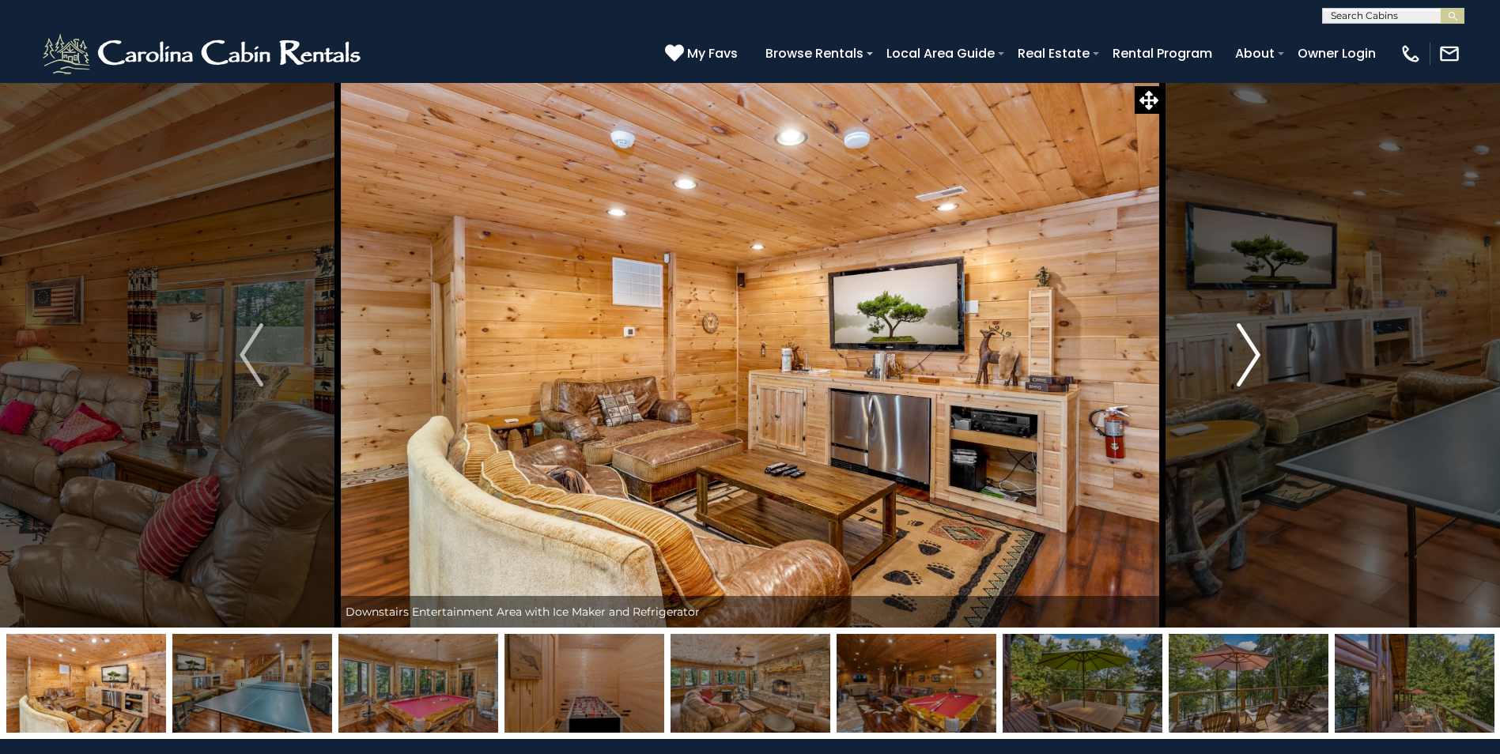
click at [1256, 360] on img "Next" at bounding box center [1249, 354] width 24 height 63
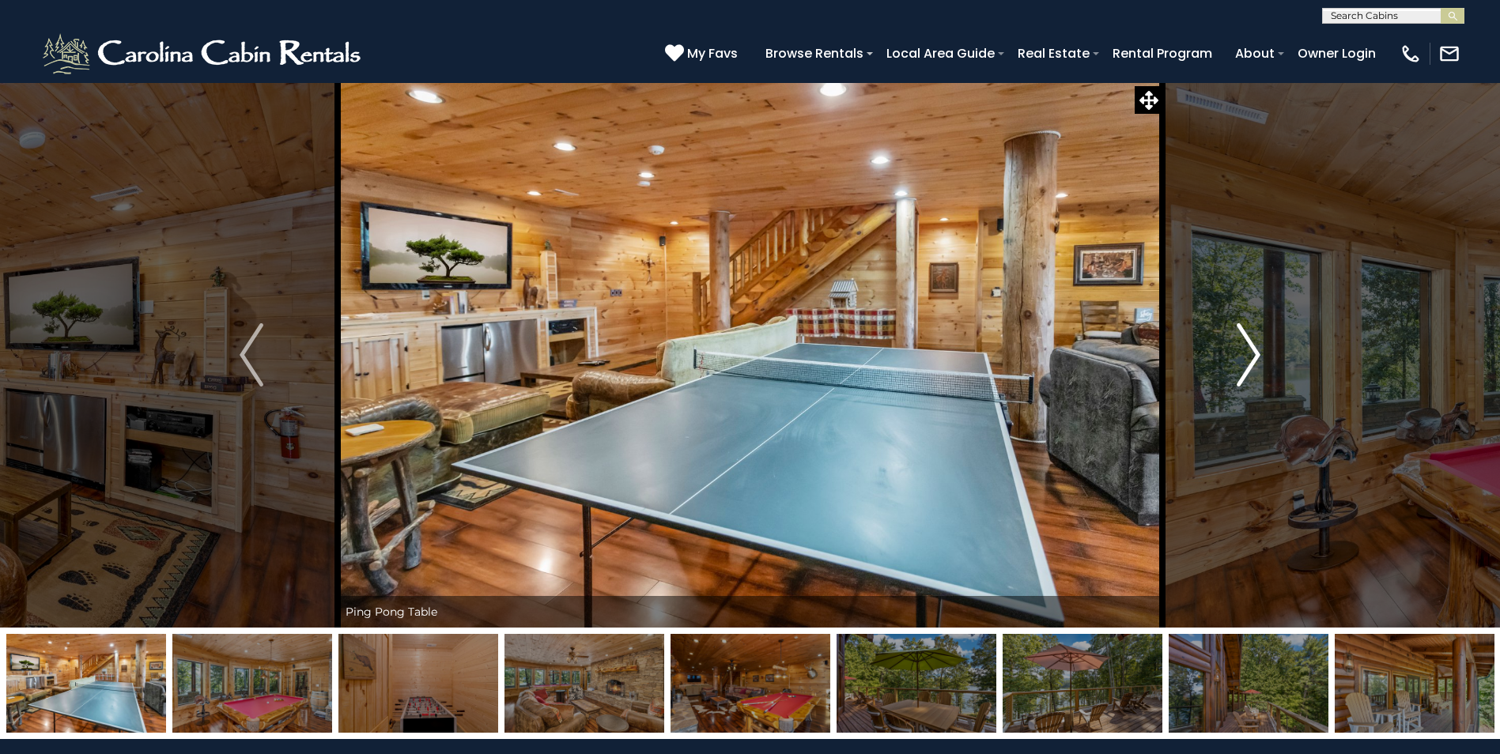
click at [1254, 347] on img "Next" at bounding box center [1249, 354] width 24 height 63
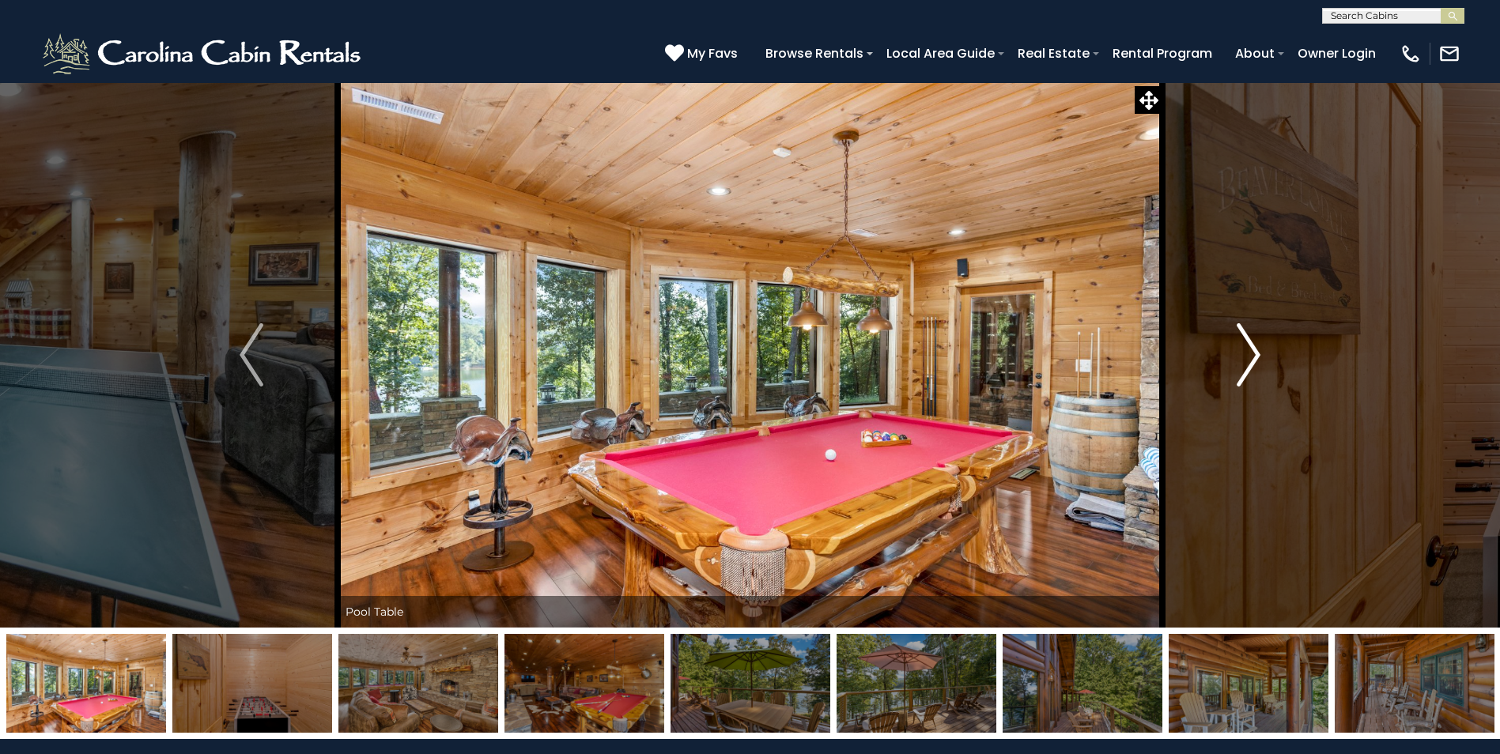
click at [1248, 358] on img "Next" at bounding box center [1249, 354] width 24 height 63
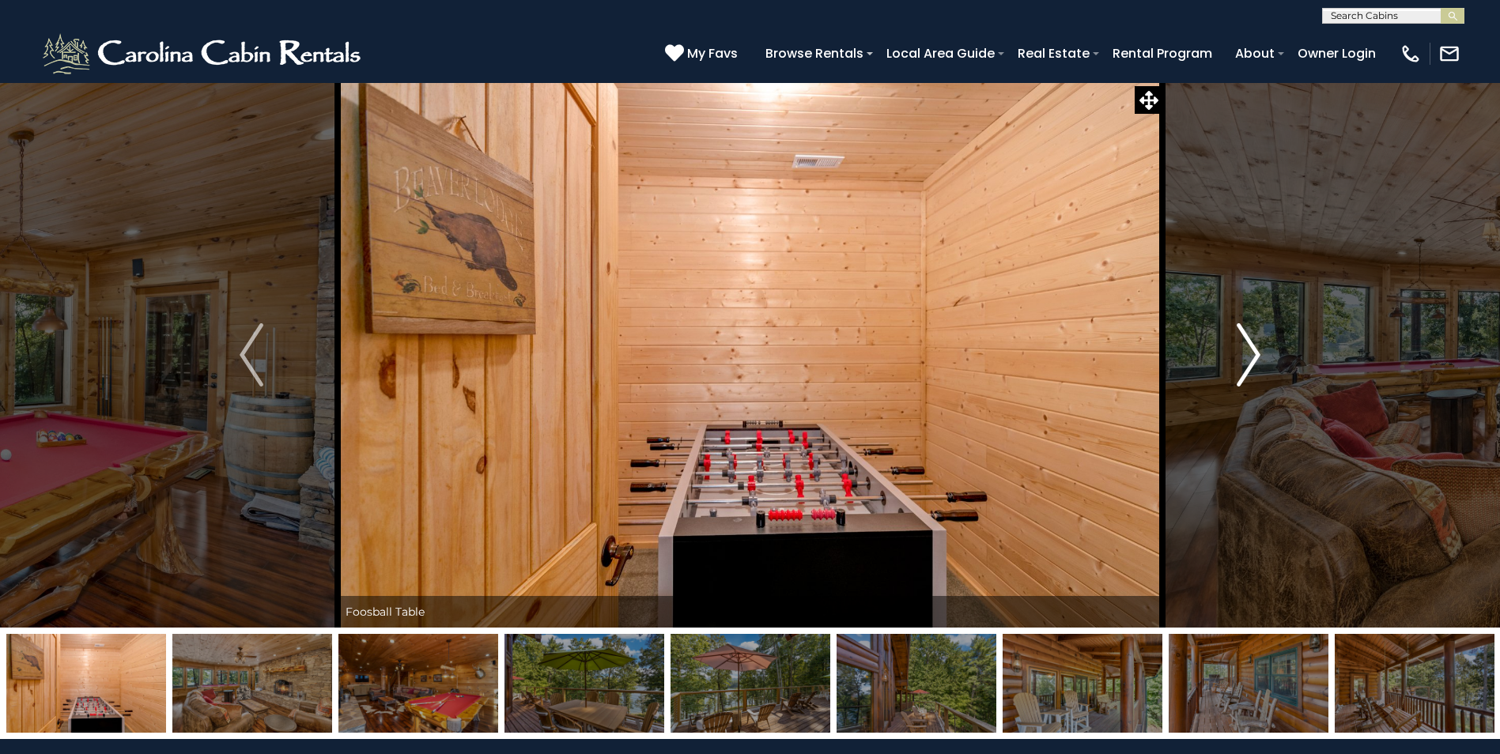
click at [1248, 358] on img "Next" at bounding box center [1249, 354] width 24 height 63
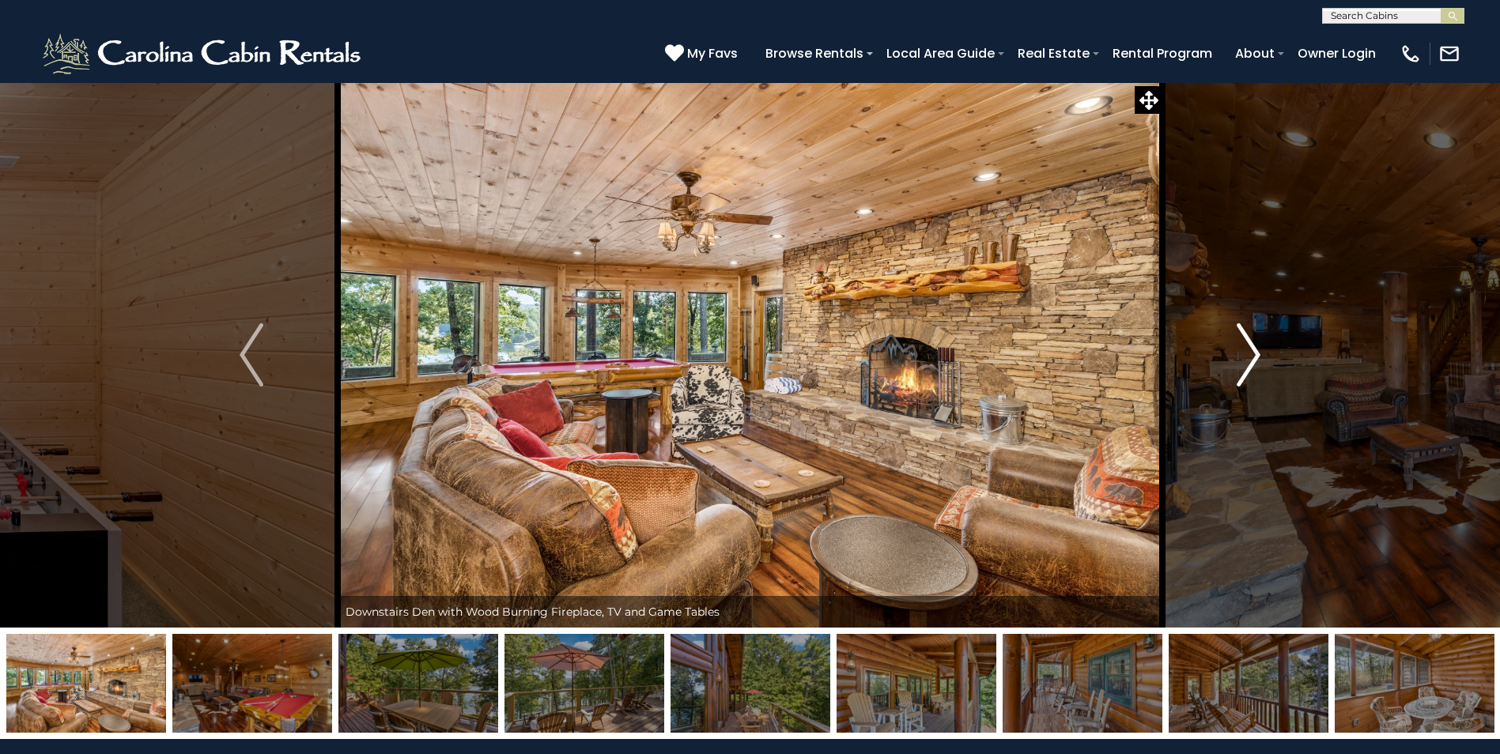
click at [1248, 361] on img "Next" at bounding box center [1249, 354] width 24 height 63
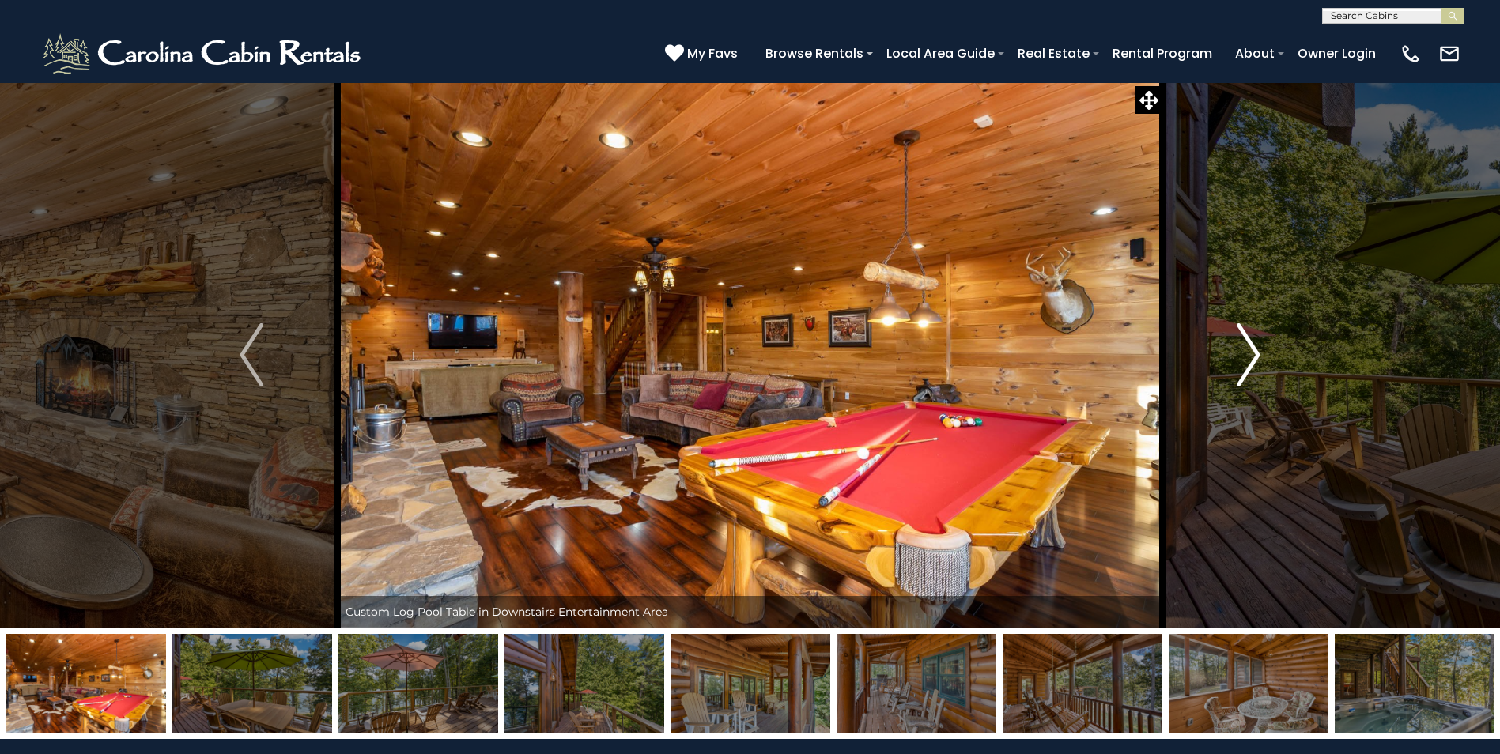
click at [1248, 361] on img "Next" at bounding box center [1249, 354] width 24 height 63
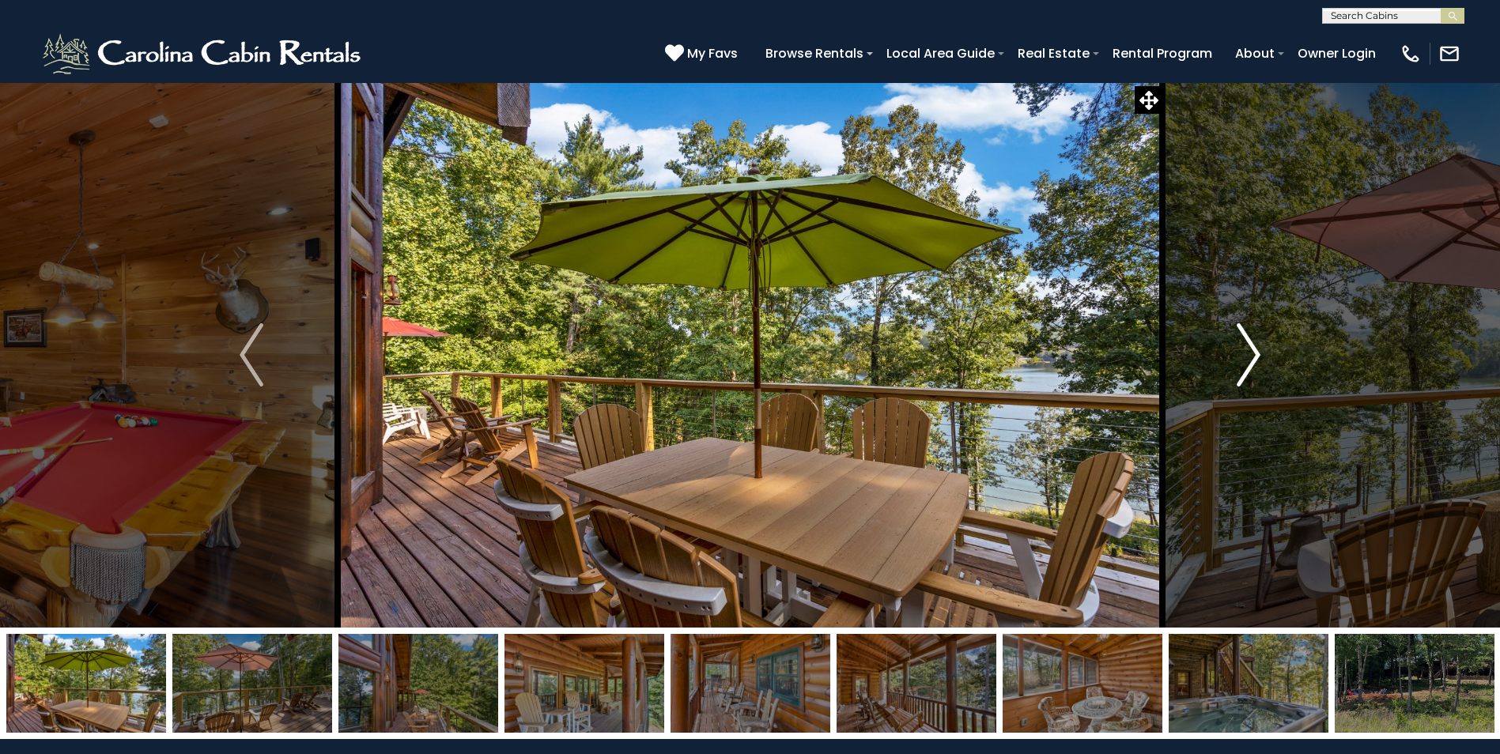
click at [1248, 361] on img "Next" at bounding box center [1249, 354] width 24 height 63
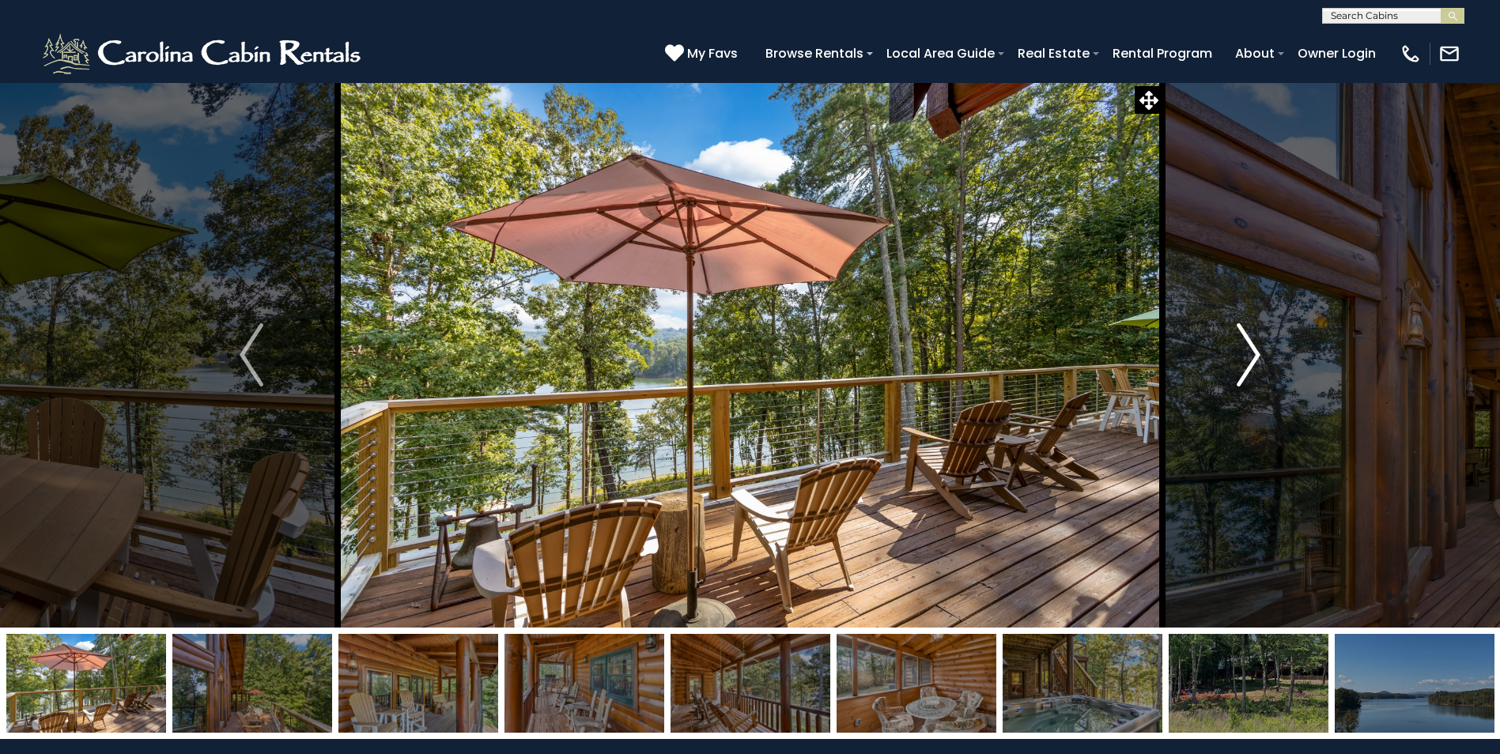
click at [1248, 361] on img "Next" at bounding box center [1249, 354] width 24 height 63
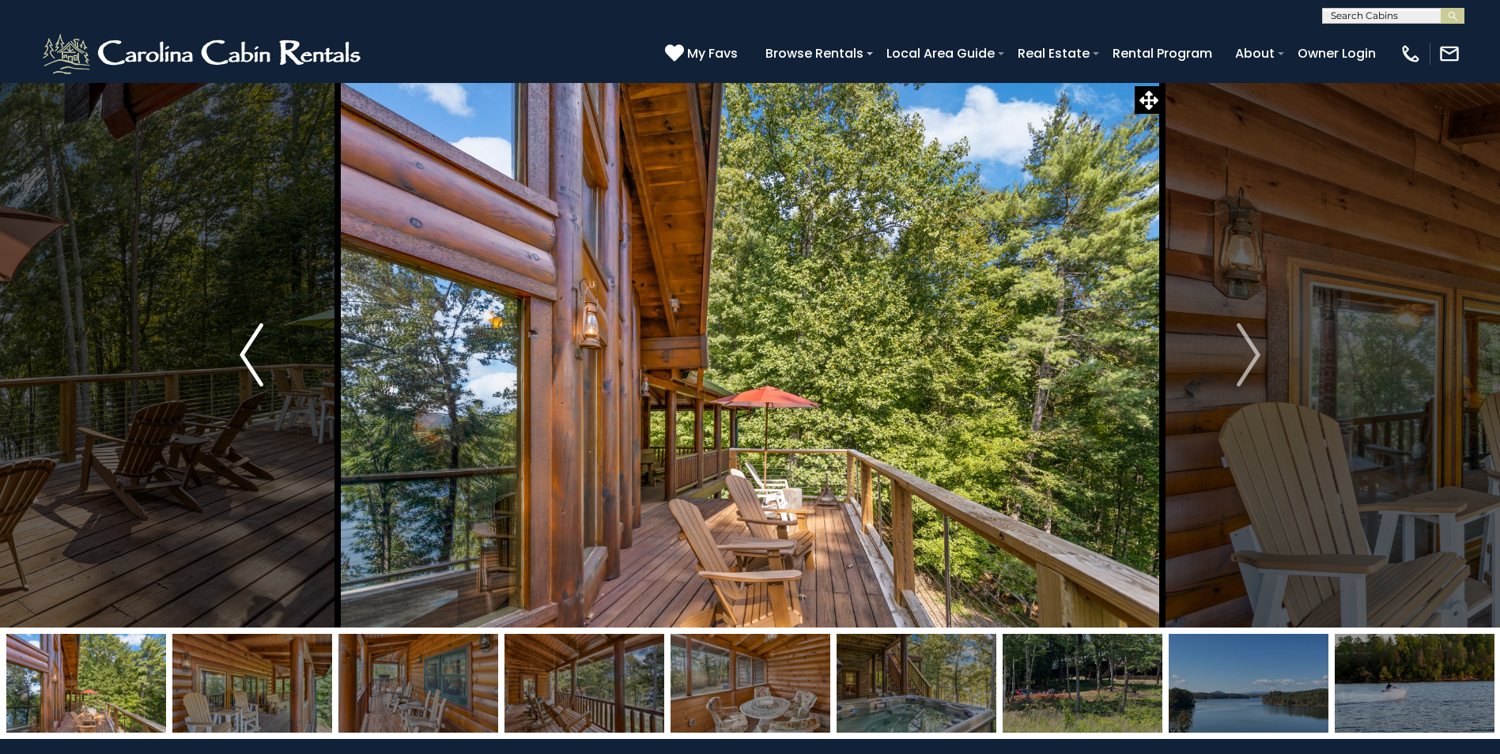
click at [245, 369] on img "Previous" at bounding box center [252, 354] width 24 height 63
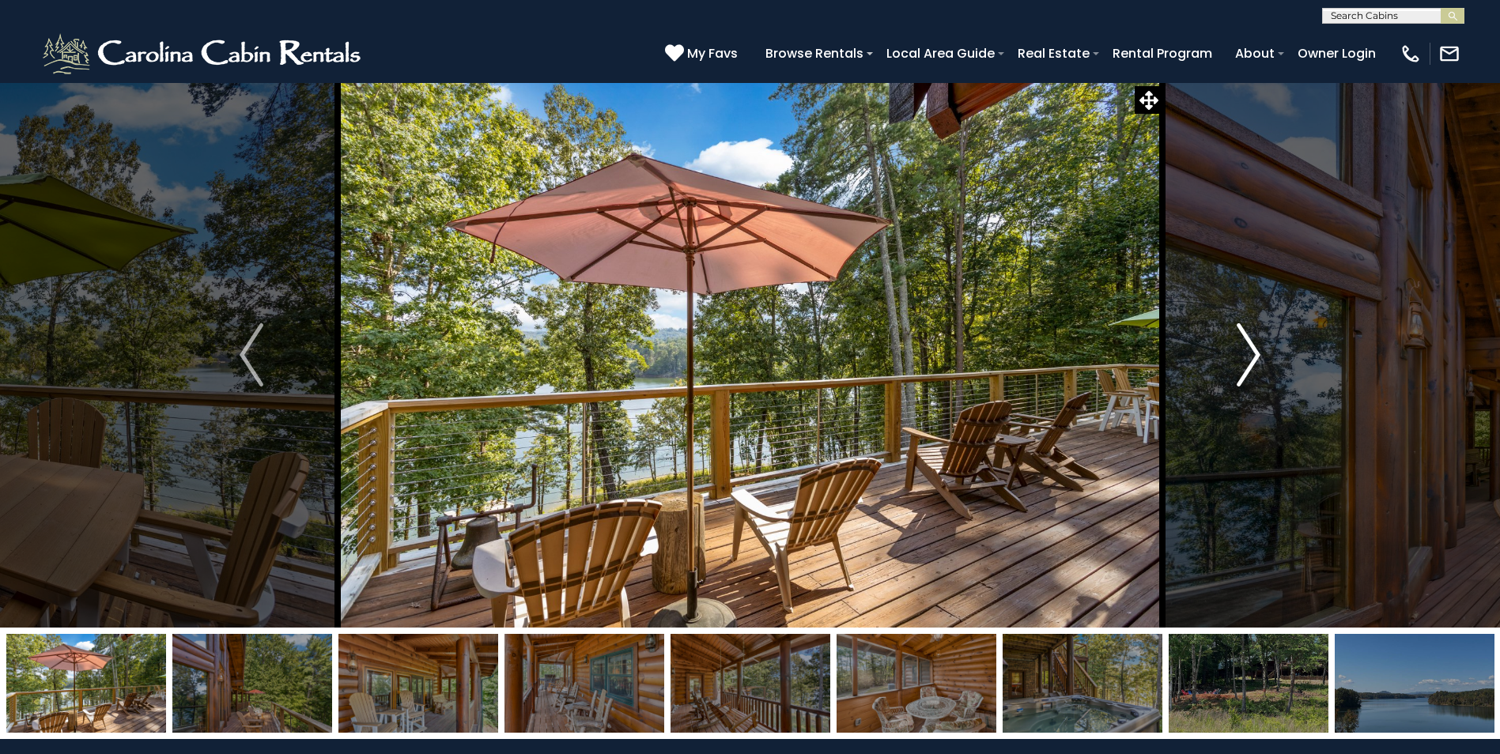
click at [1258, 342] on img "Next" at bounding box center [1249, 354] width 24 height 63
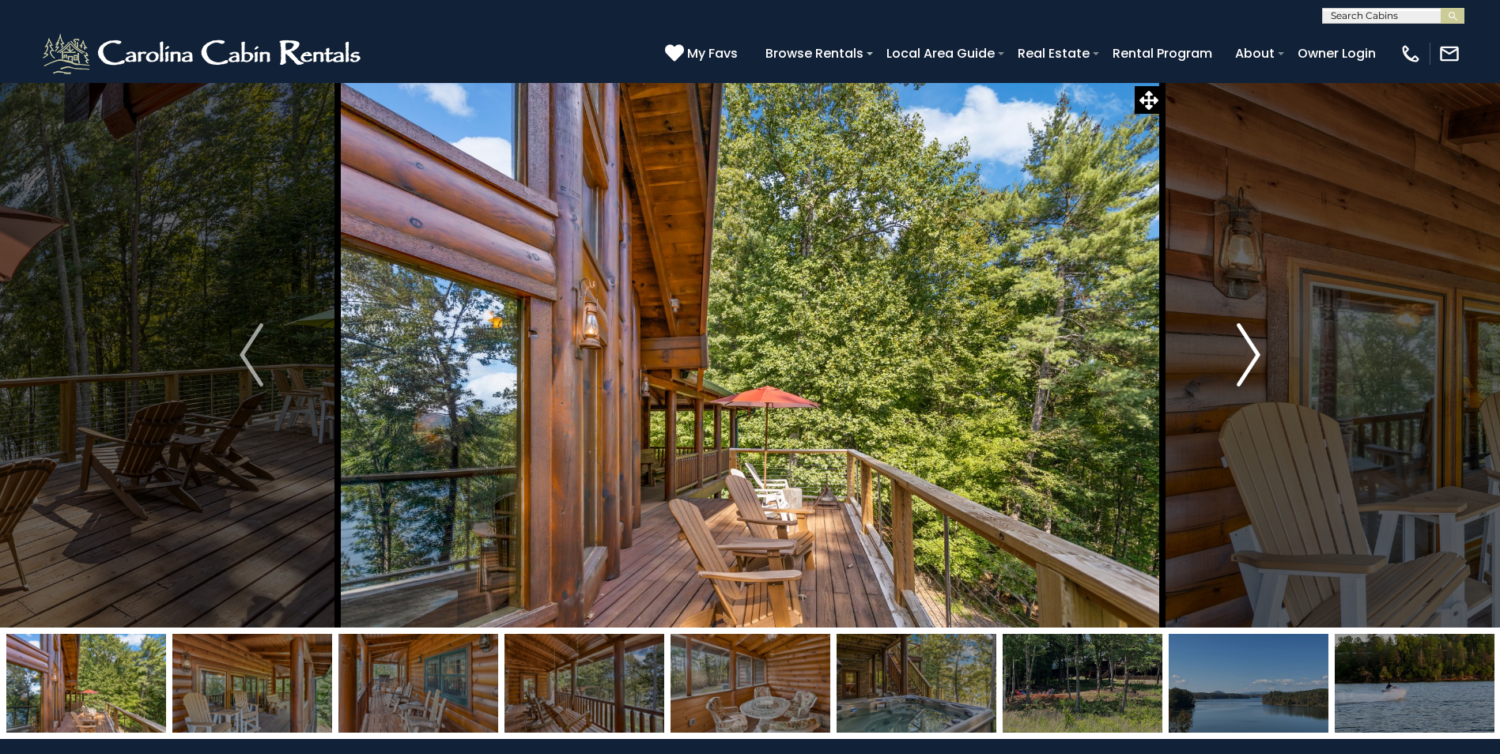
click at [1243, 372] on img "Next" at bounding box center [1249, 354] width 24 height 63
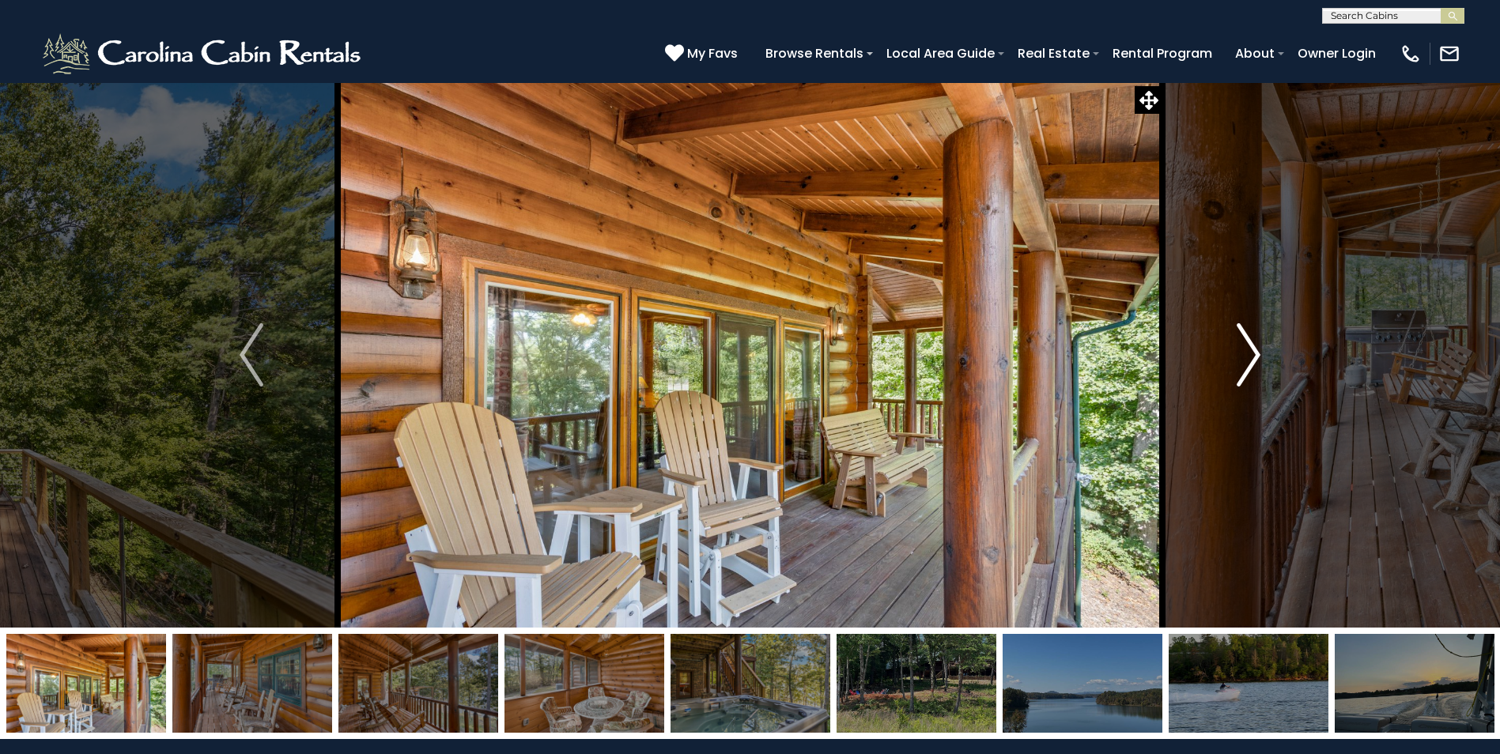
click at [1243, 375] on img "Next" at bounding box center [1249, 354] width 24 height 63
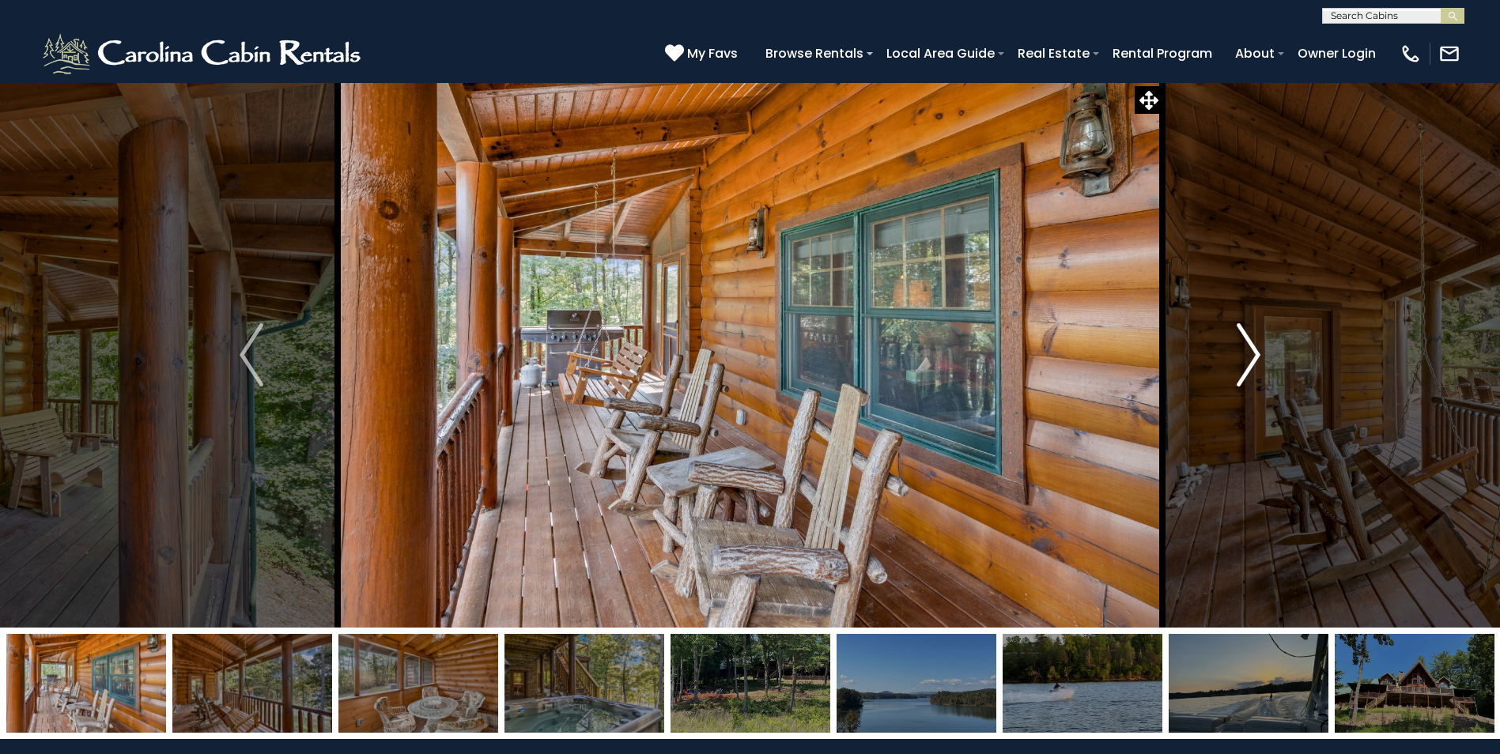
click at [1249, 362] on img "Next" at bounding box center [1249, 354] width 24 height 63
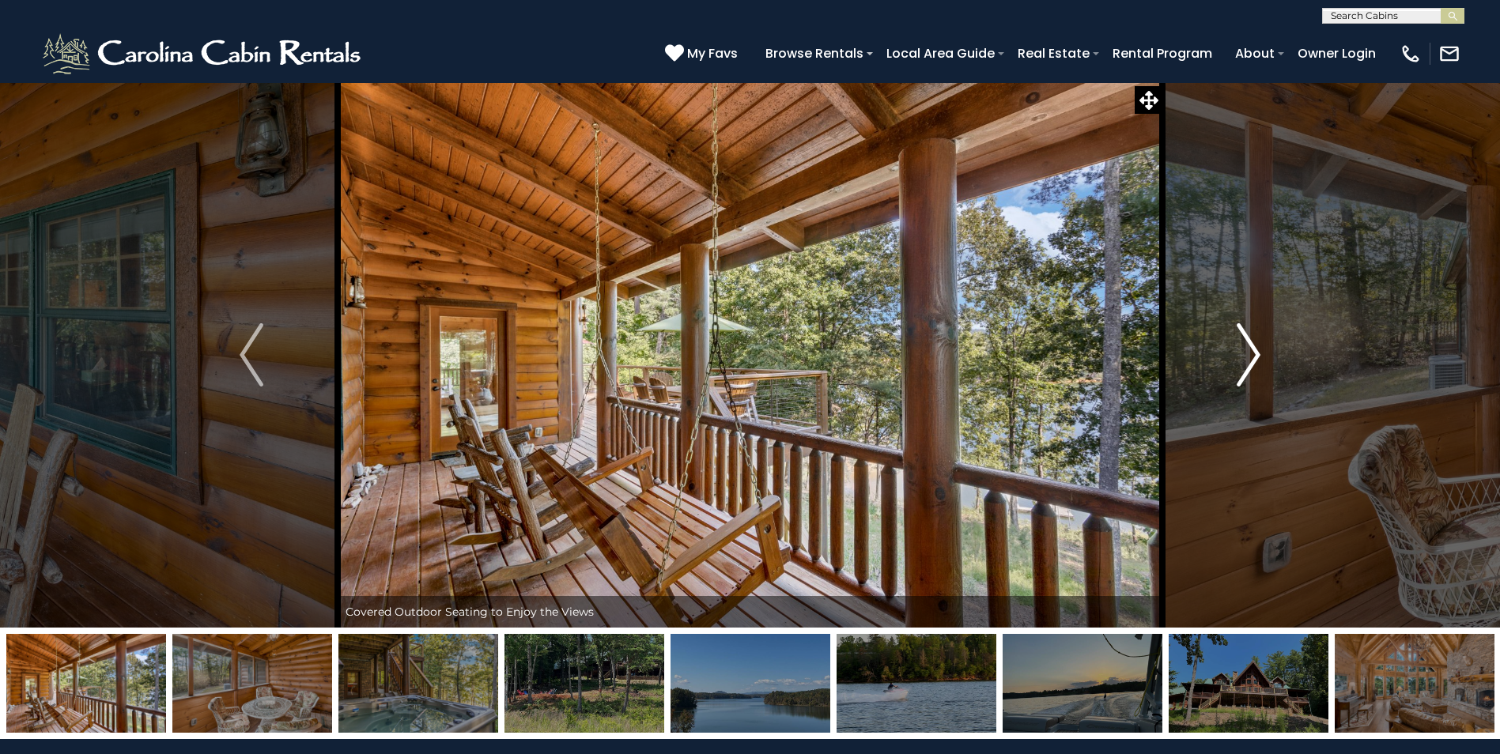
click at [1229, 370] on button "Next" at bounding box center [1248, 355] width 172 height 546
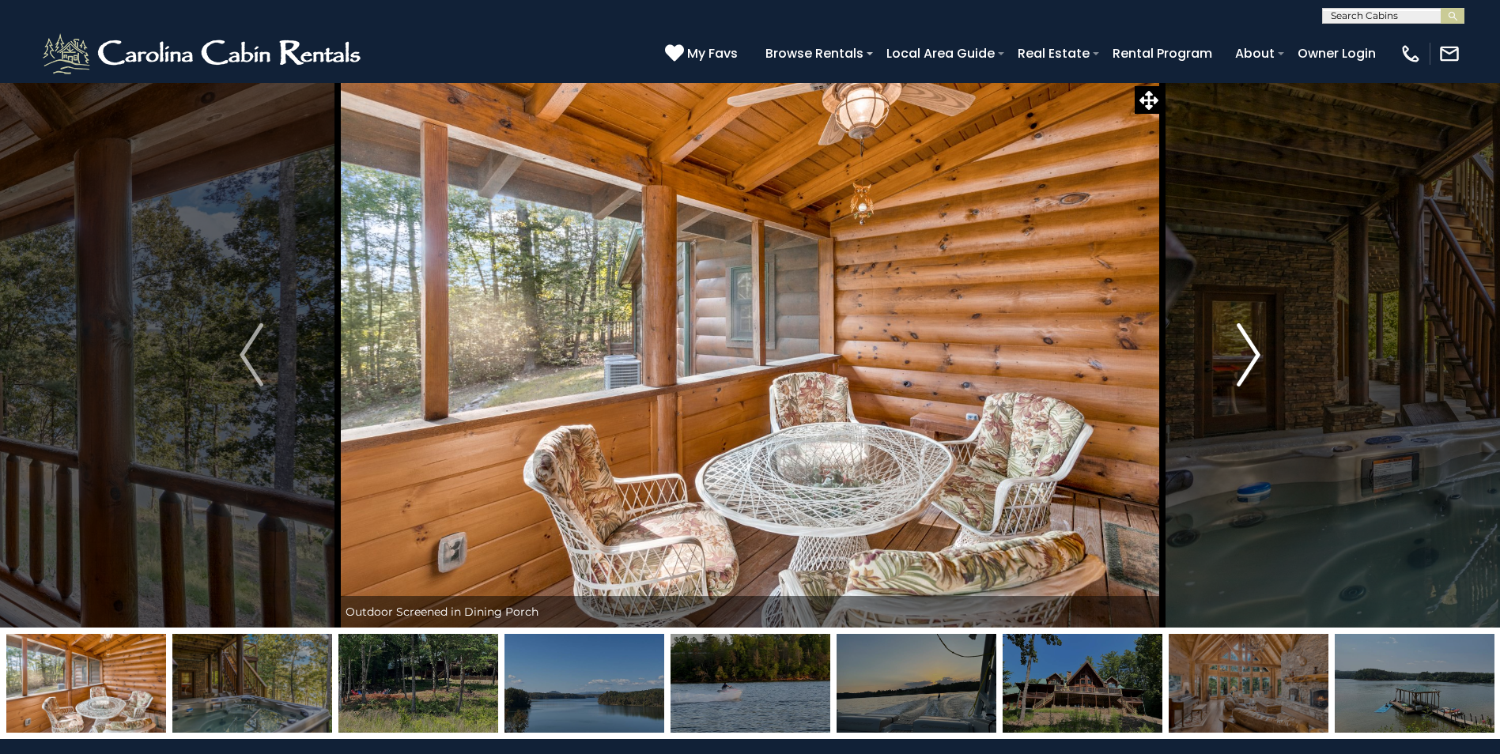
click at [1245, 361] on img "Next" at bounding box center [1249, 354] width 24 height 63
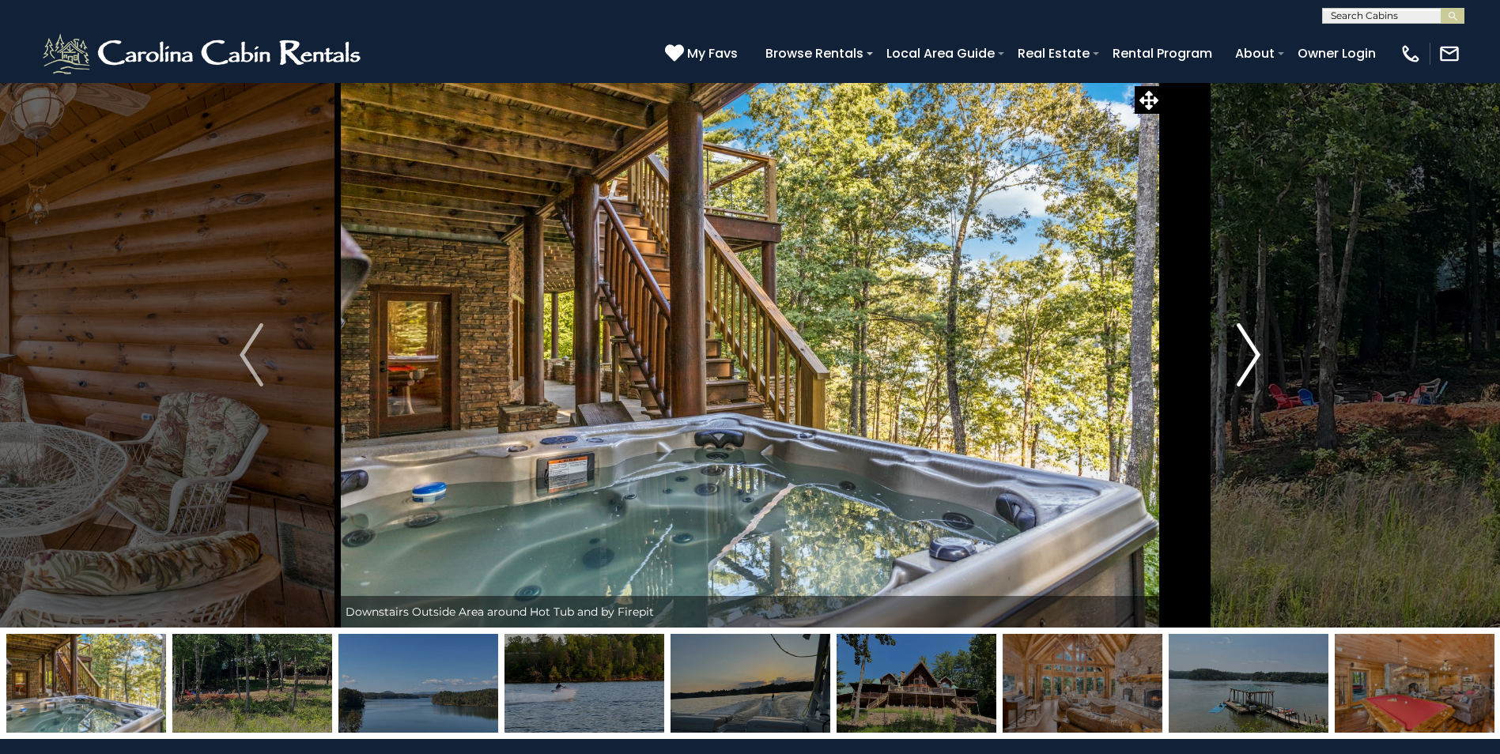
click at [1257, 358] on img "Next" at bounding box center [1249, 354] width 24 height 63
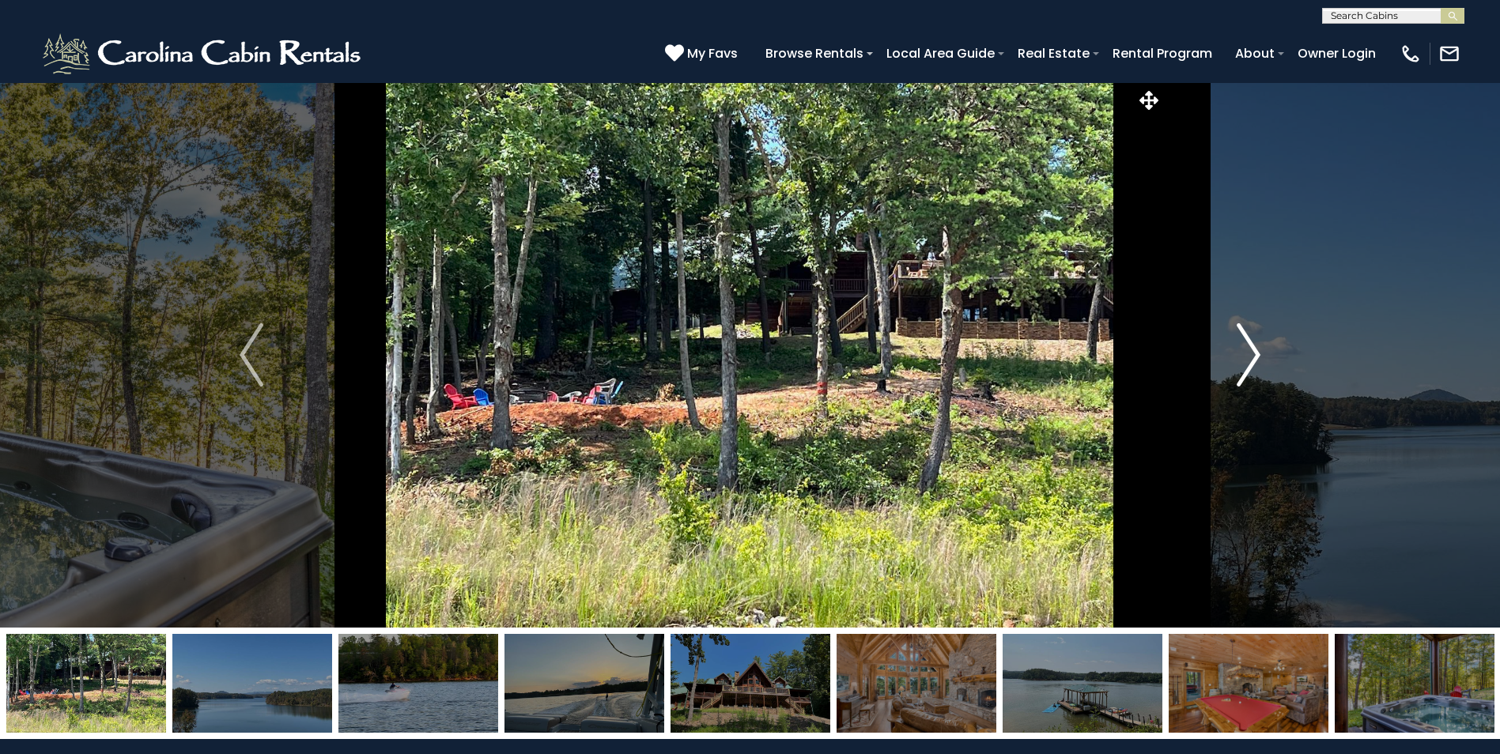
click at [1257, 358] on img "Next" at bounding box center [1249, 354] width 24 height 63
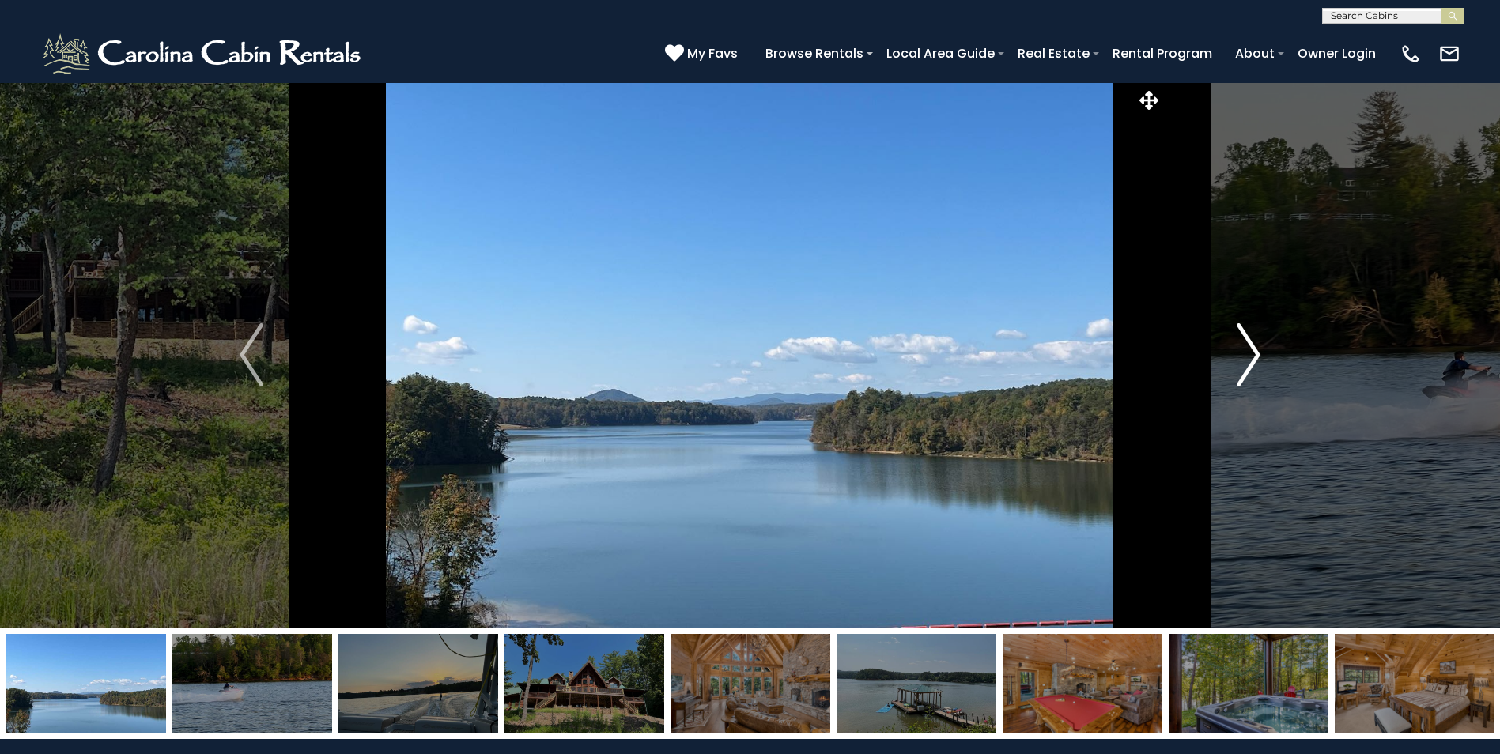
click at [1257, 358] on img "Next" at bounding box center [1249, 354] width 24 height 63
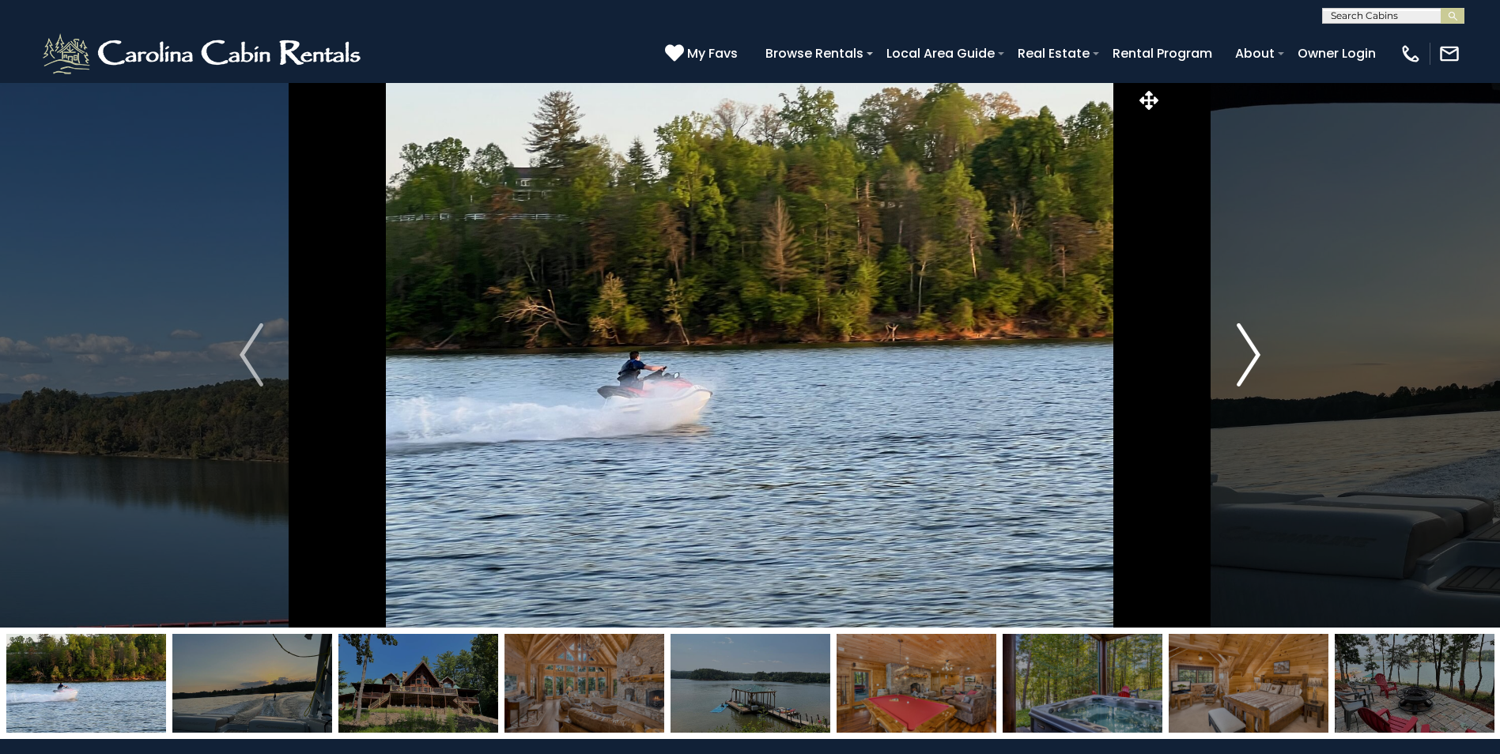
click at [1257, 358] on img "Next" at bounding box center [1249, 354] width 24 height 63
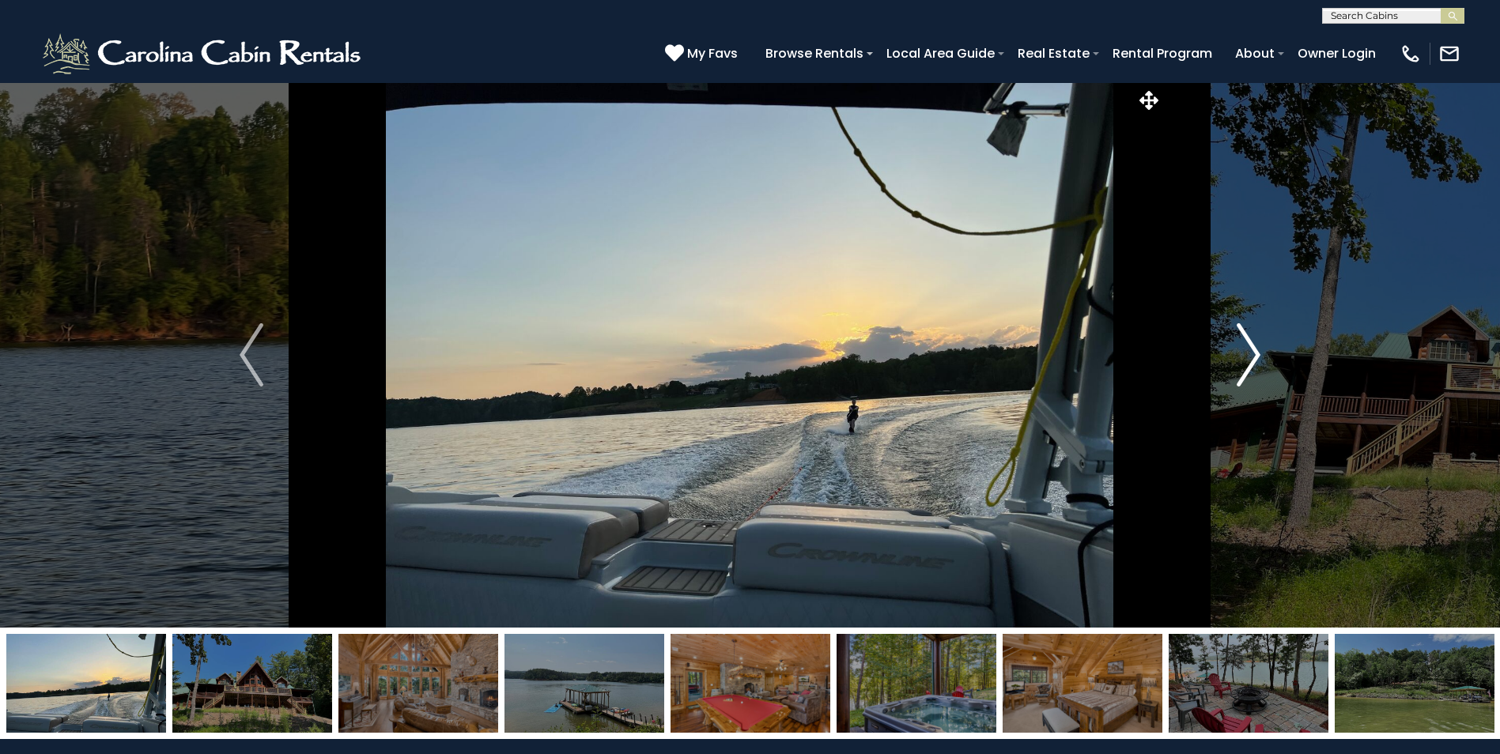
click at [1257, 358] on img "Next" at bounding box center [1249, 354] width 24 height 63
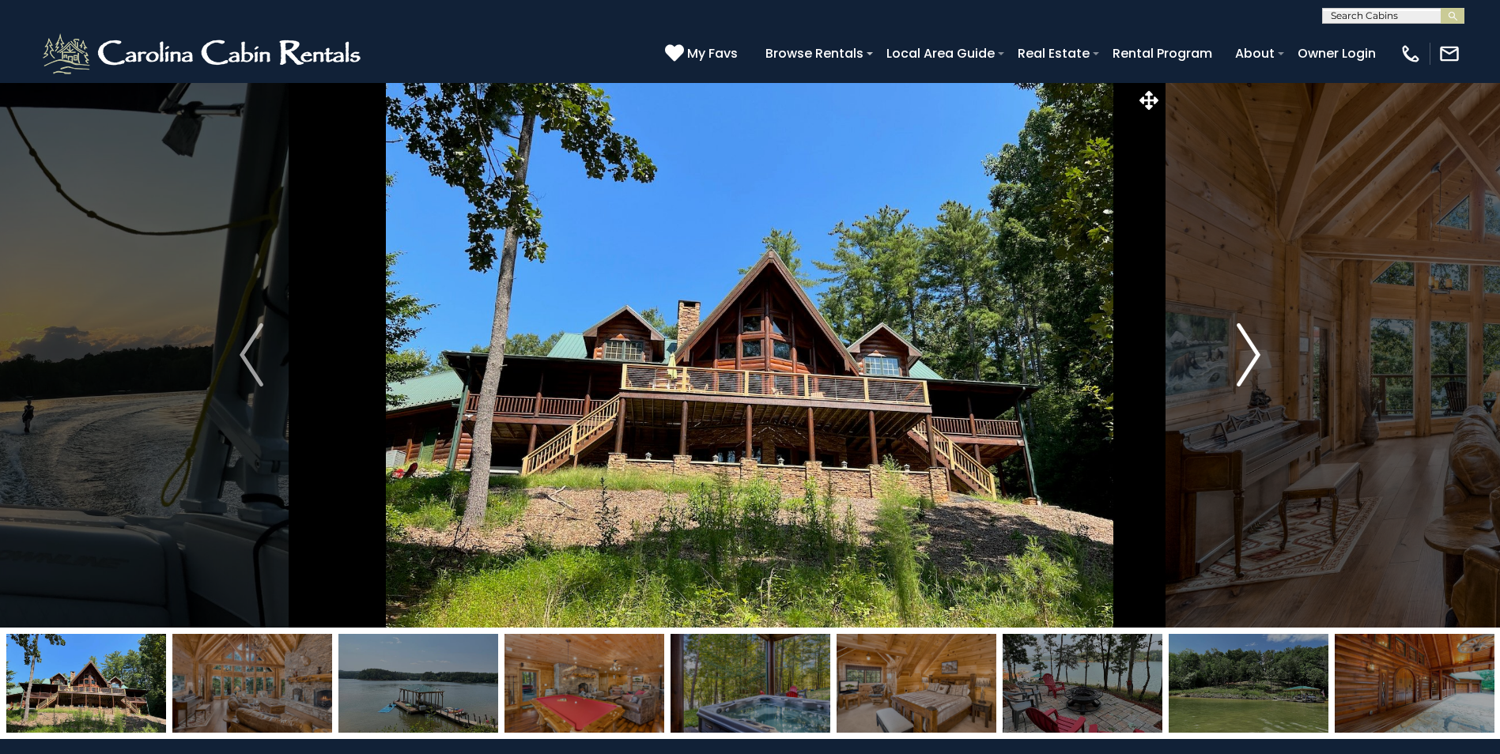
click at [1257, 358] on img "Next" at bounding box center [1249, 354] width 24 height 63
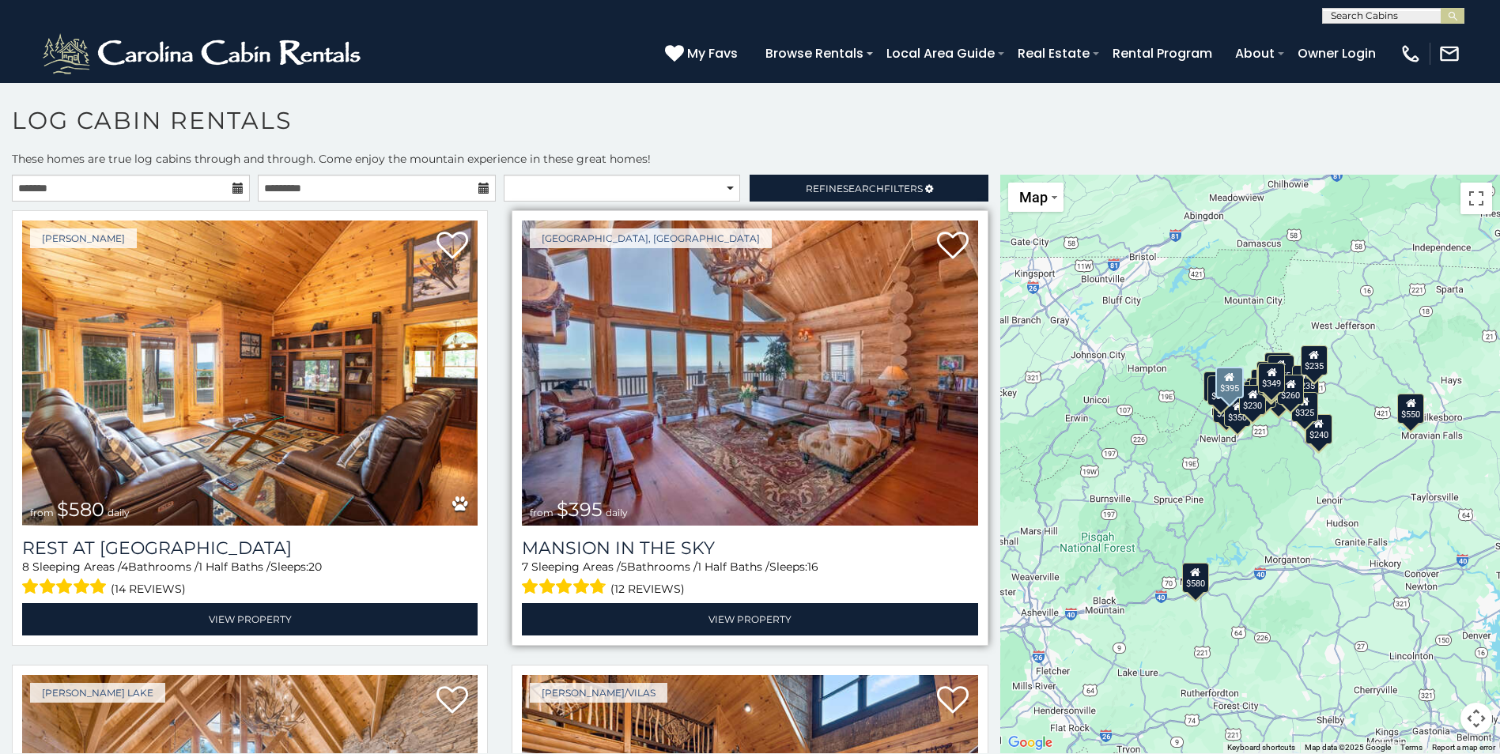
click at [750, 417] on img at bounding box center [749, 373] width 455 height 305
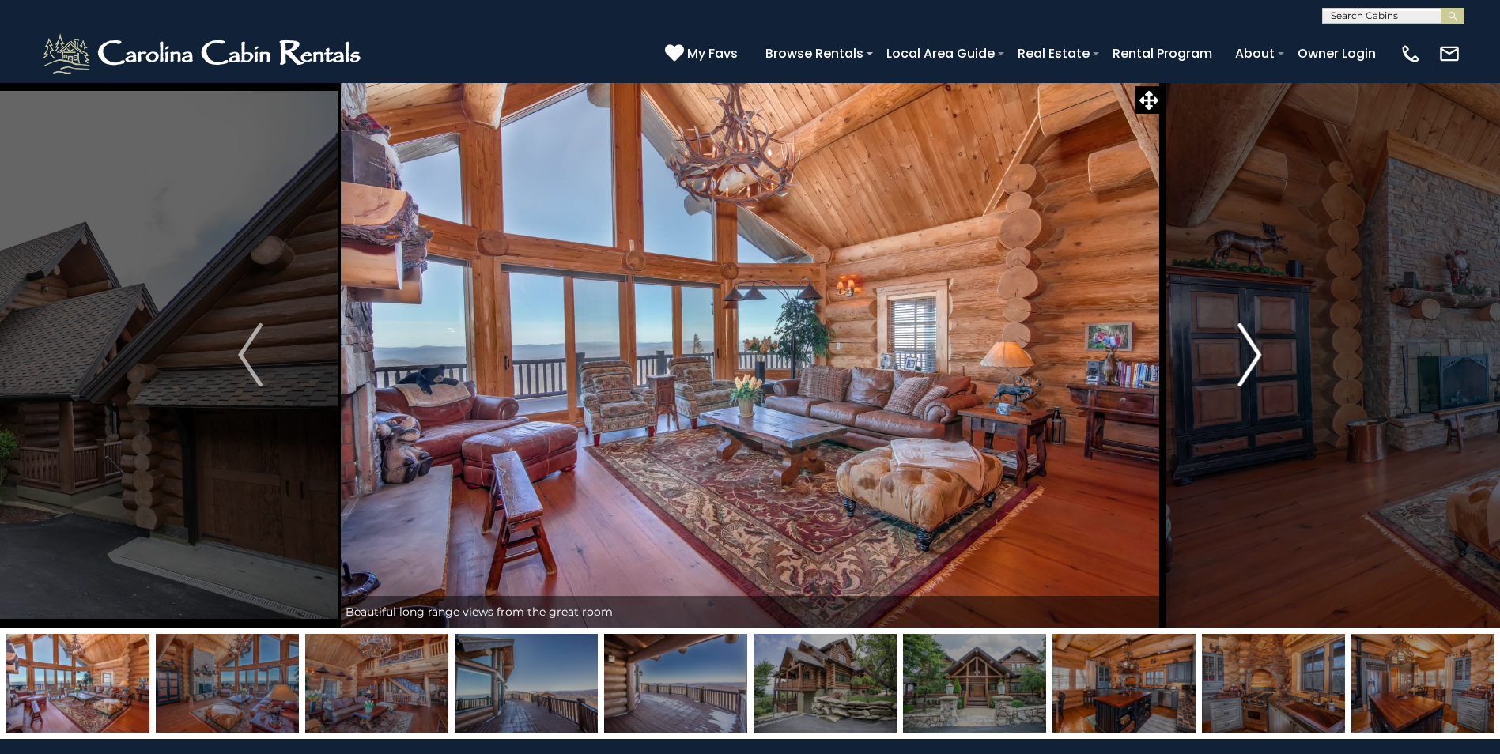
click at [1252, 355] on img "Next" at bounding box center [1249, 354] width 24 height 63
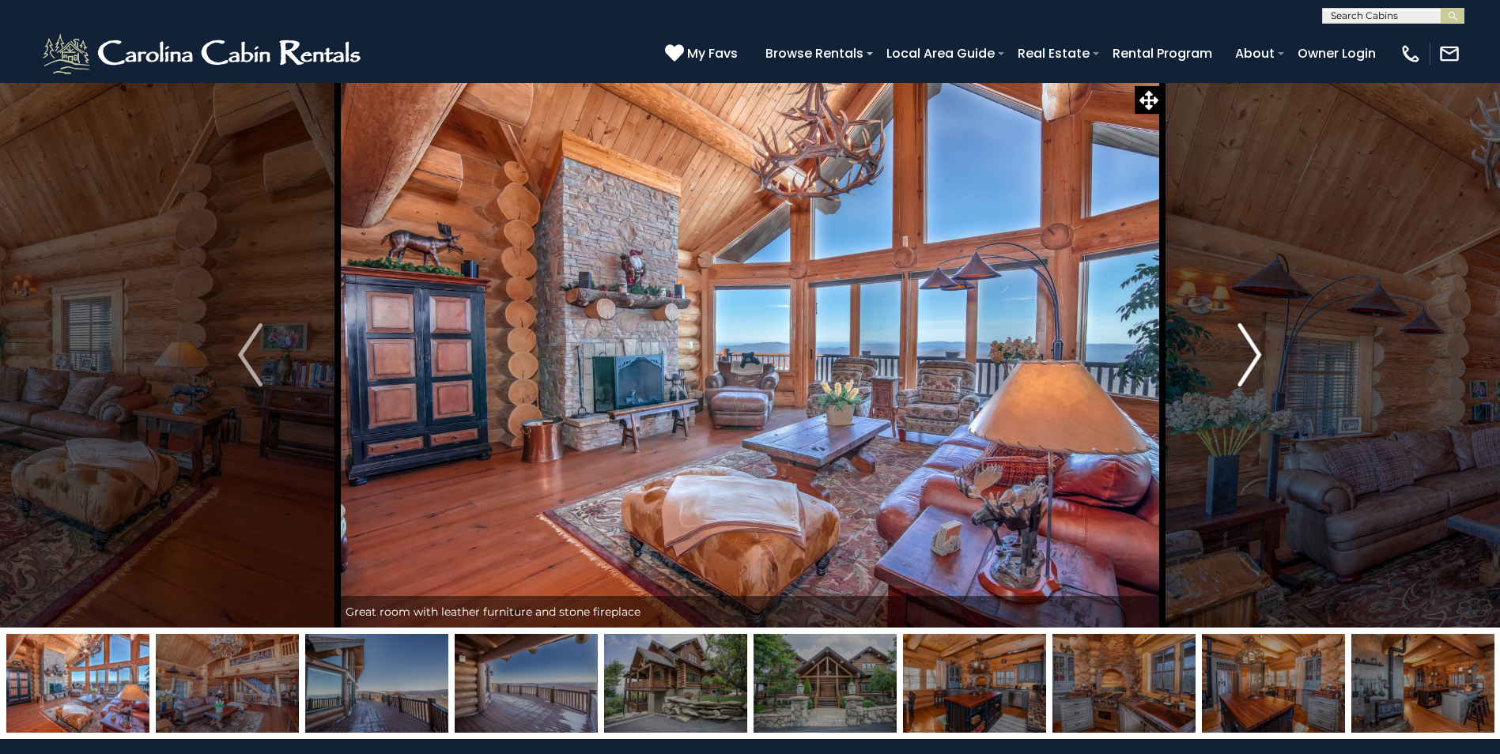
click at [1257, 350] on img "Next" at bounding box center [1249, 354] width 24 height 63
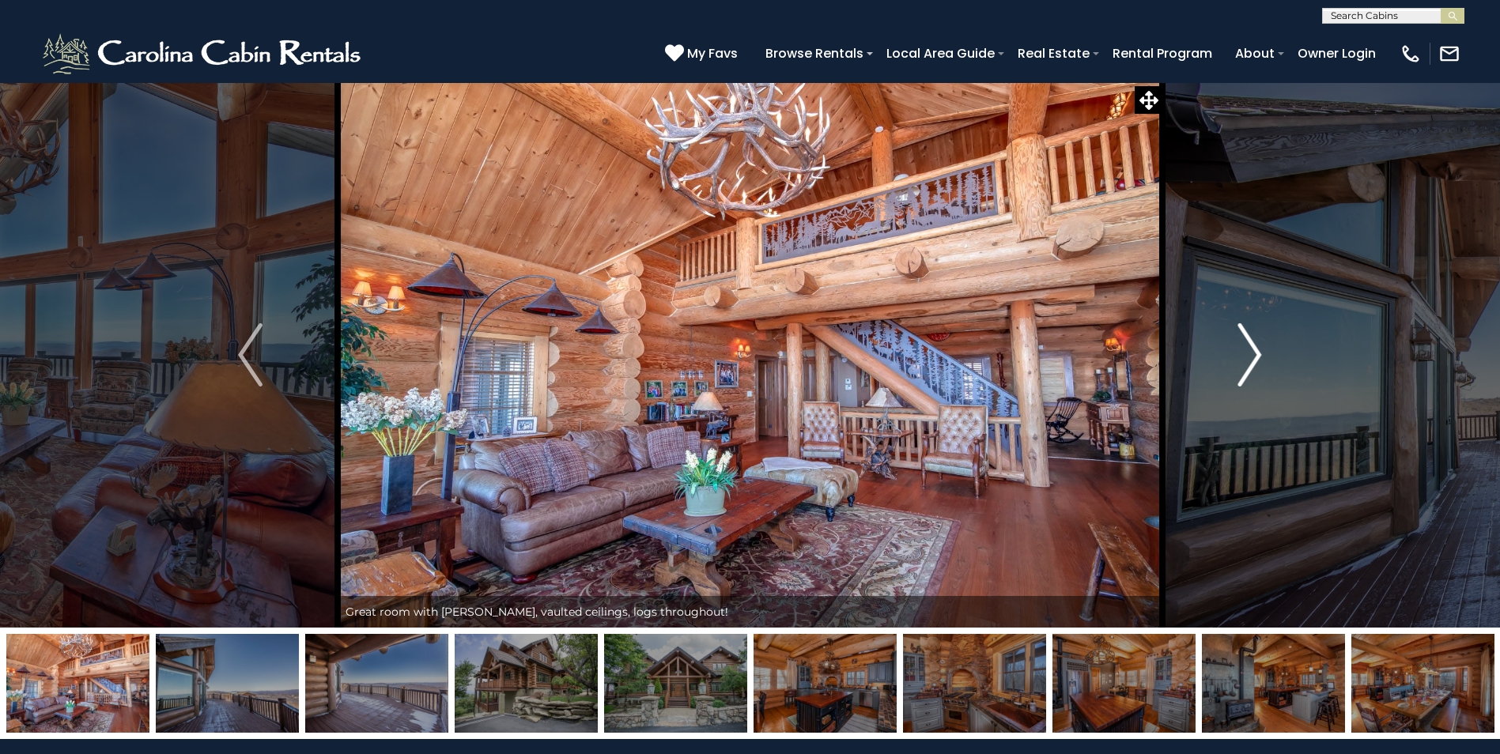
click at [1253, 354] on img "Next" at bounding box center [1249, 354] width 24 height 63
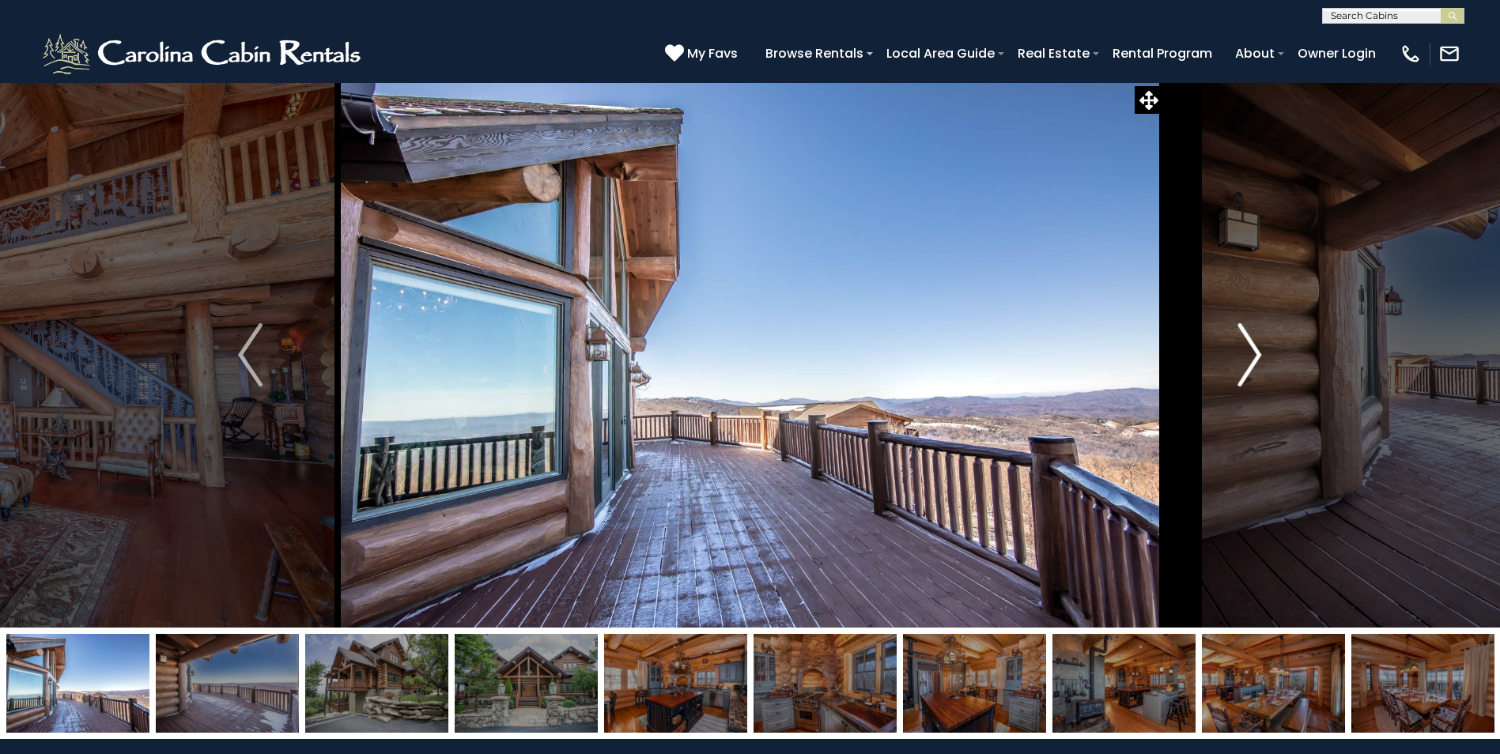
click at [1253, 354] on img "Next" at bounding box center [1249, 354] width 24 height 63
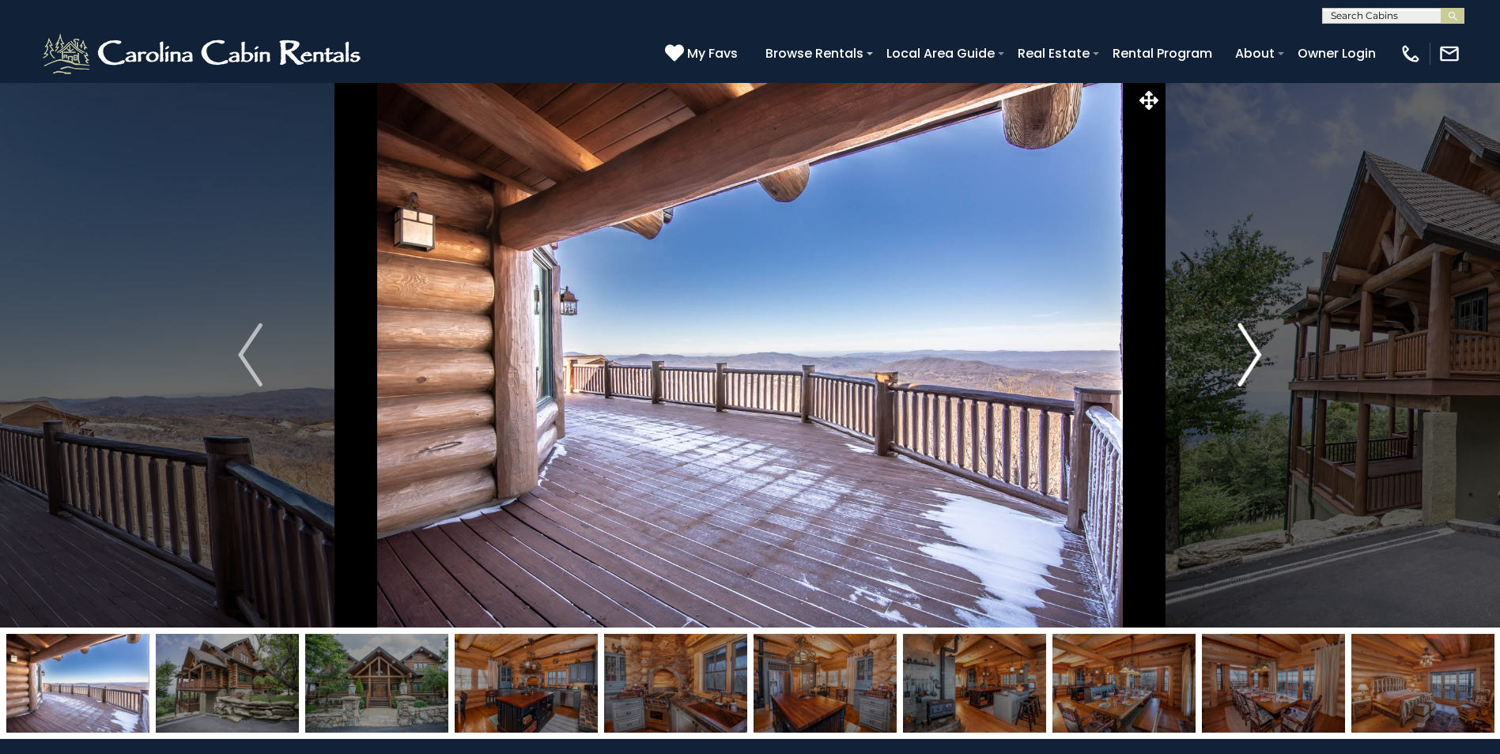
click at [1254, 360] on img "Next" at bounding box center [1249, 354] width 24 height 63
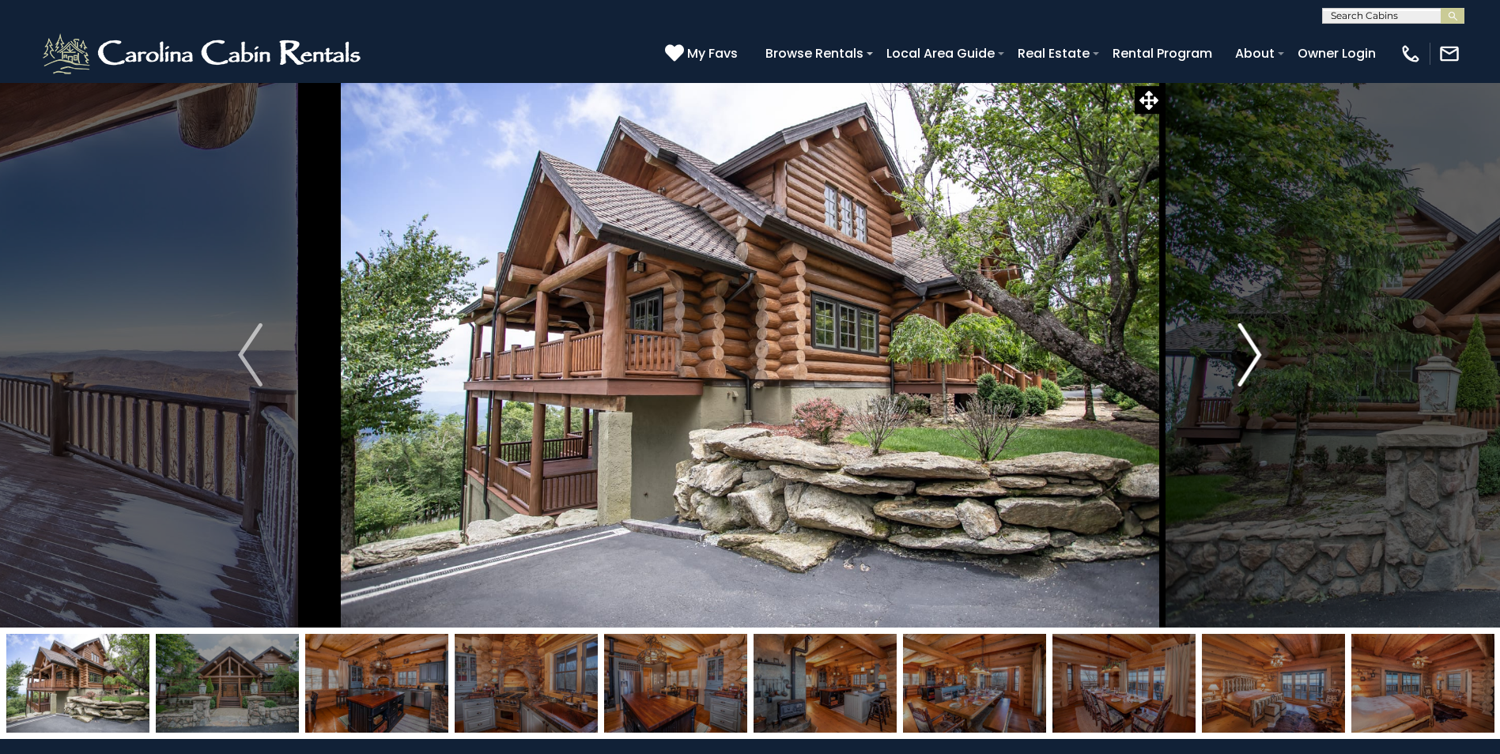
click at [1254, 360] on img "Next" at bounding box center [1249, 354] width 24 height 63
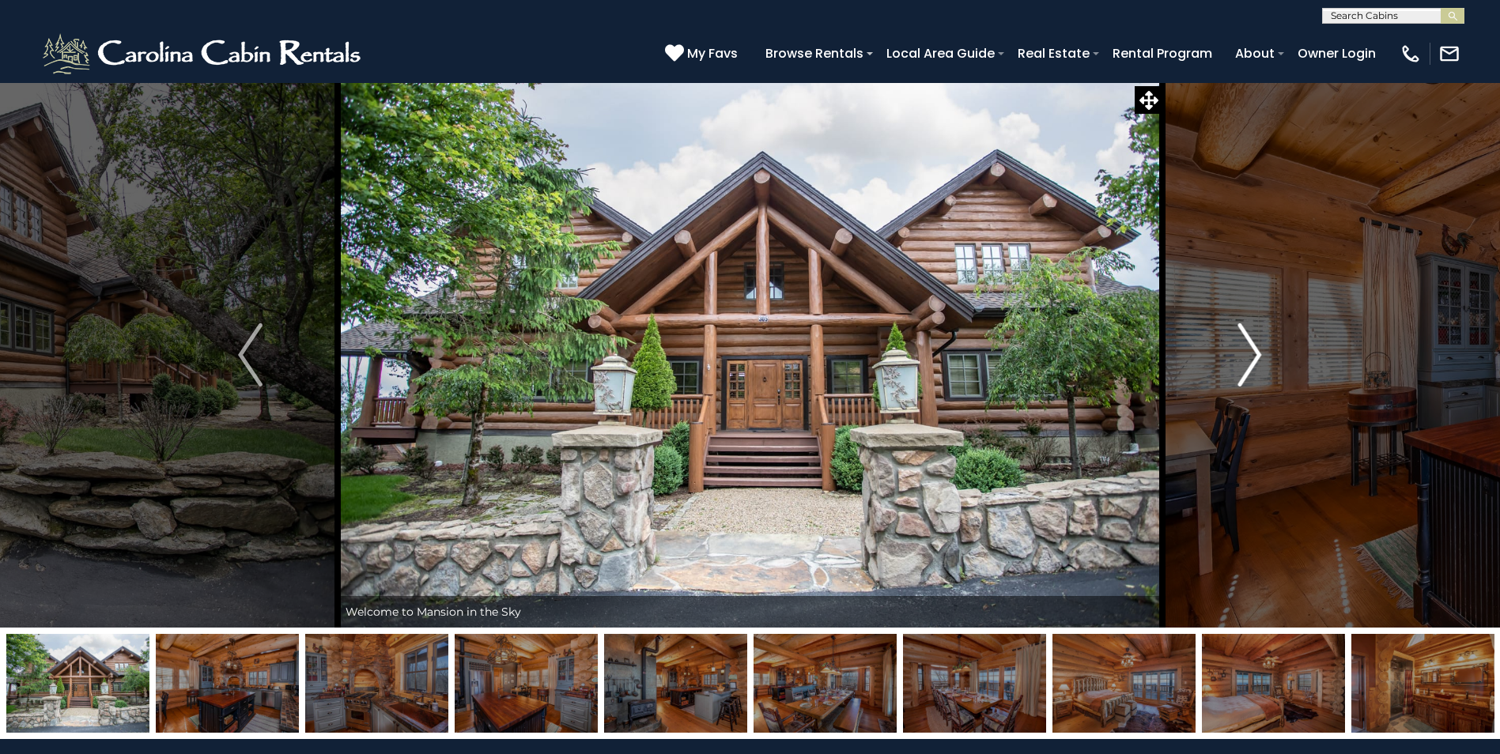
click at [1245, 364] on img "Next" at bounding box center [1249, 354] width 24 height 63
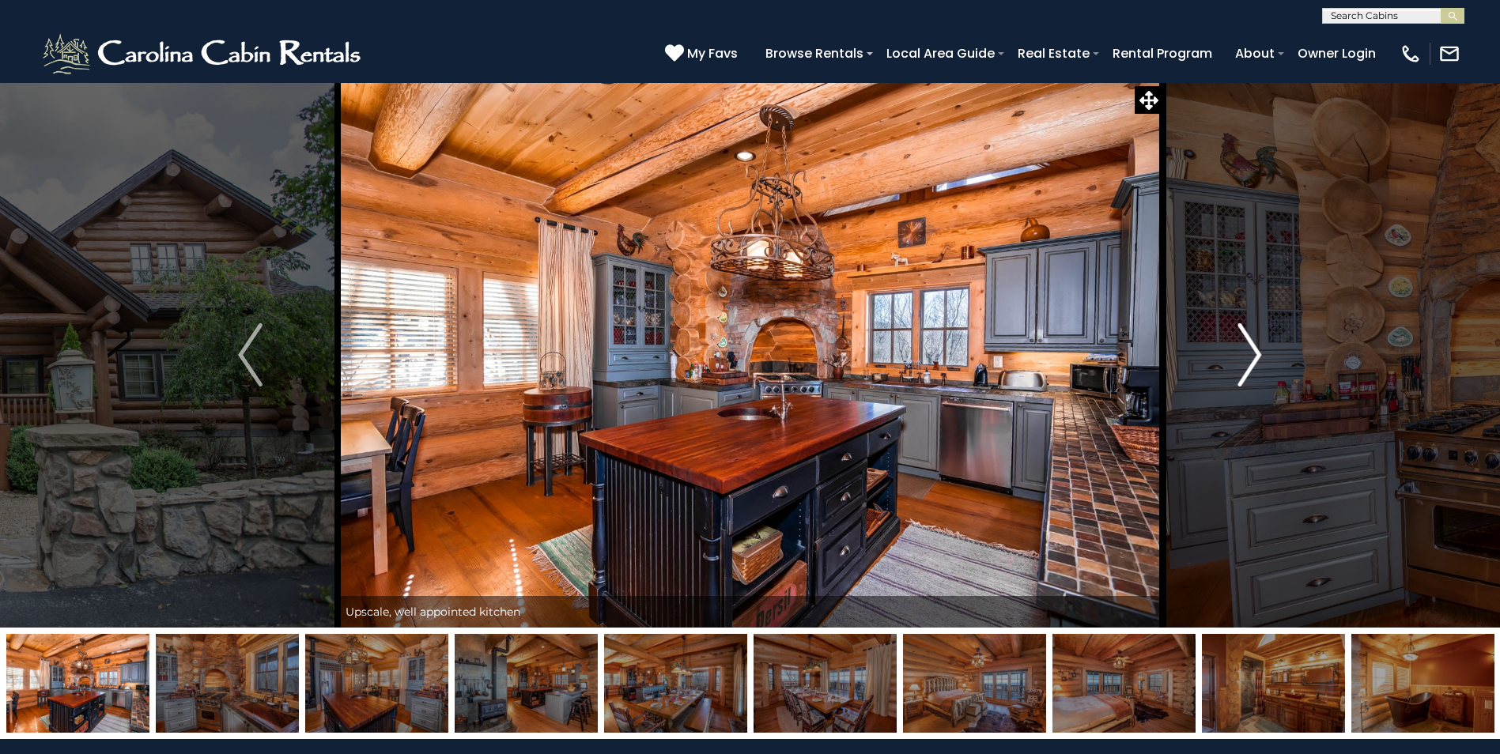
click at [1248, 364] on img "Next" at bounding box center [1249, 354] width 24 height 63
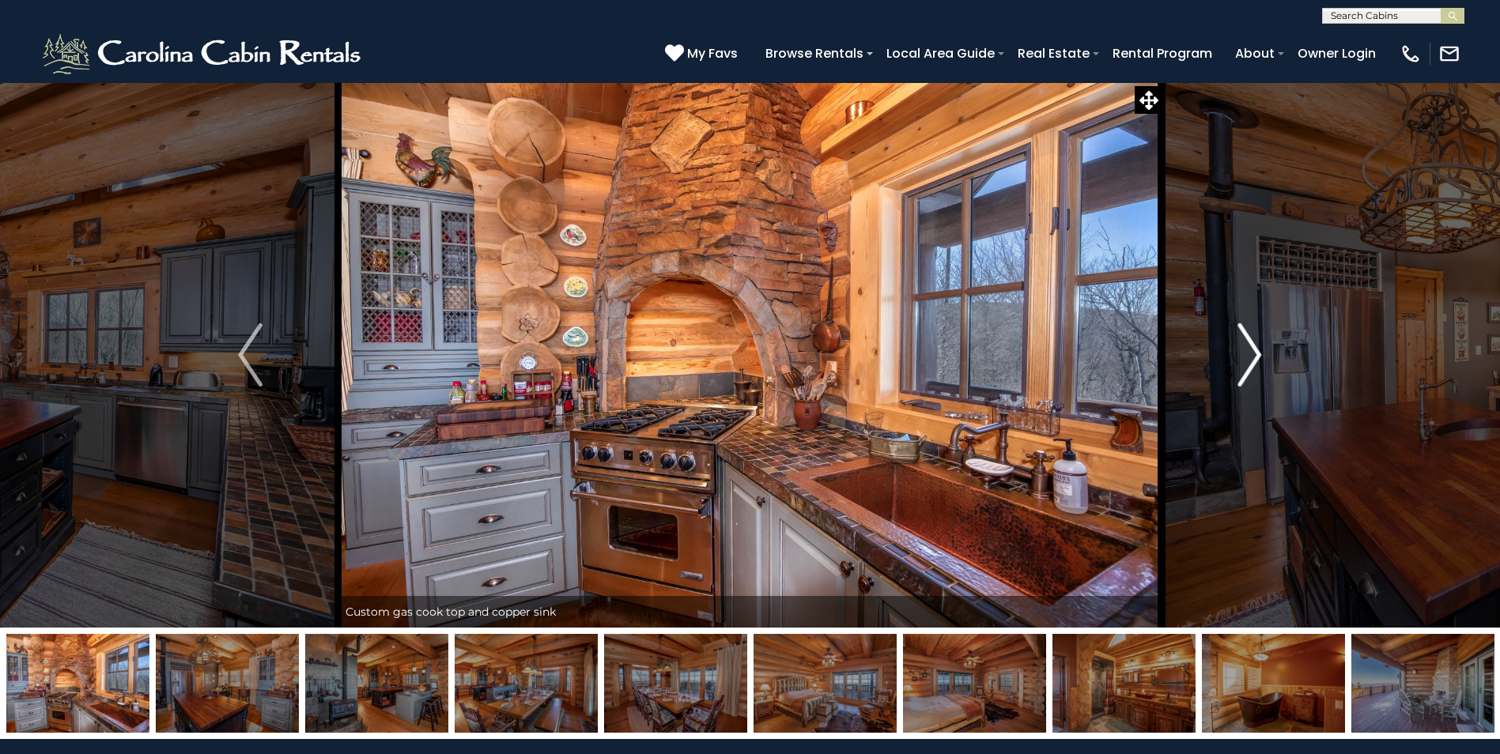
click at [1258, 364] on img "Next" at bounding box center [1249, 354] width 24 height 63
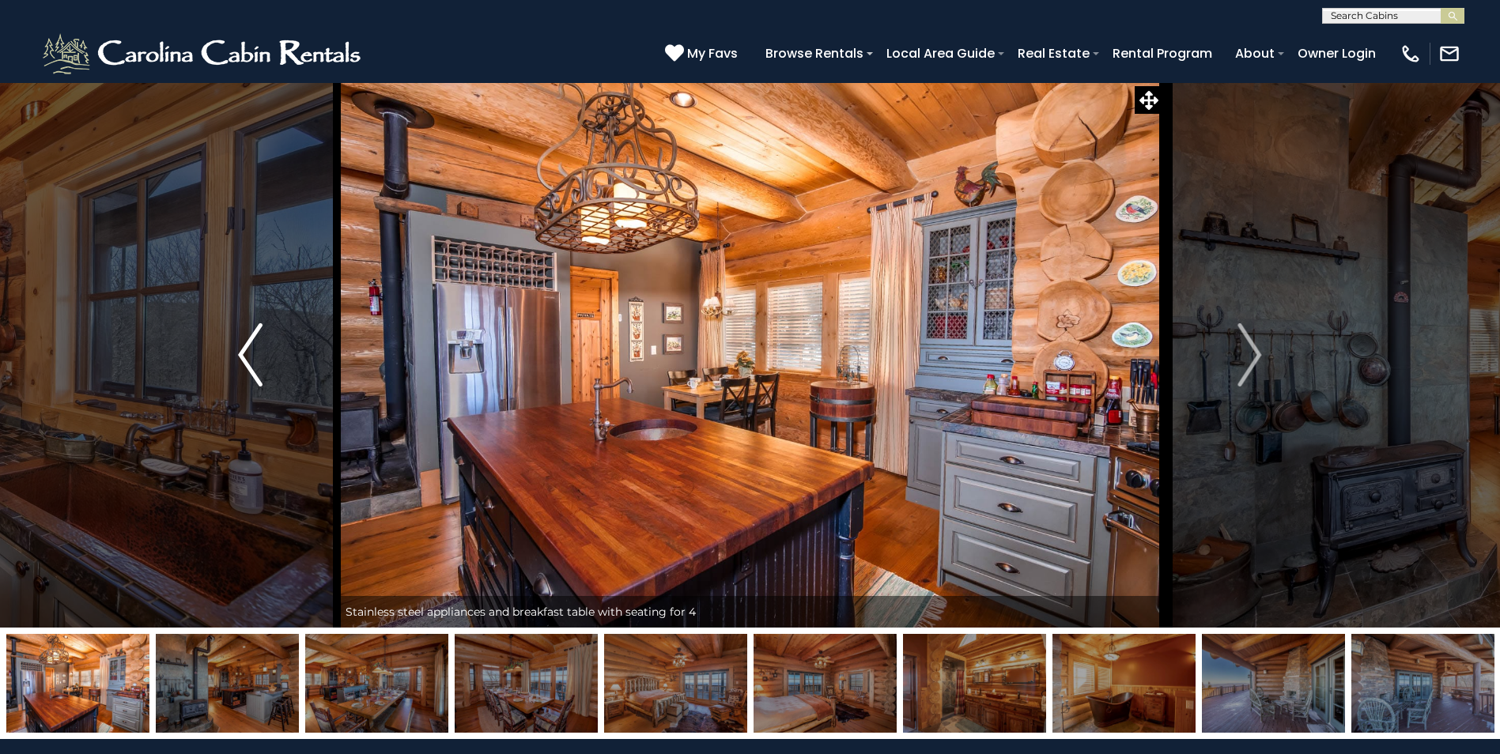
click at [248, 364] on img "Previous" at bounding box center [250, 354] width 24 height 63
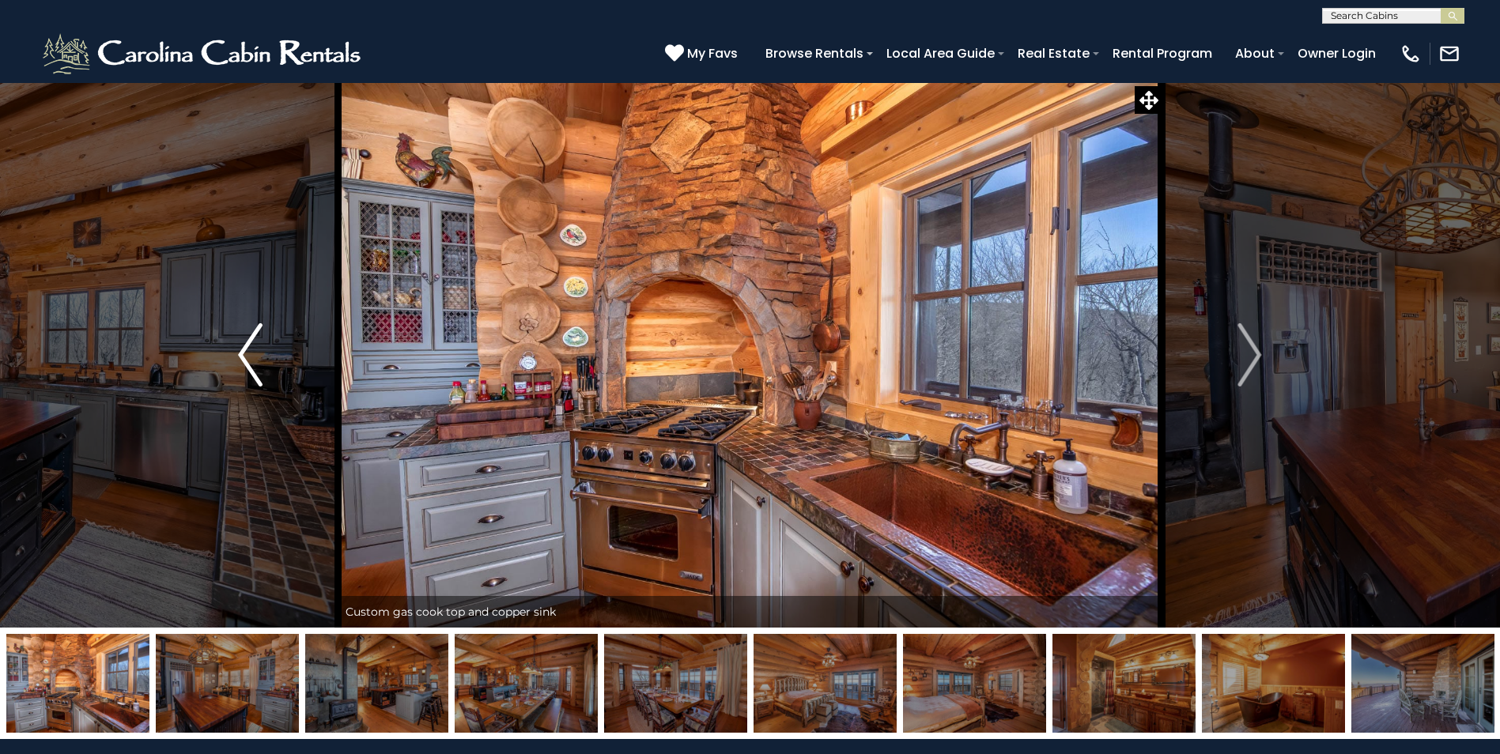
click at [248, 363] on img "Previous" at bounding box center [250, 354] width 24 height 63
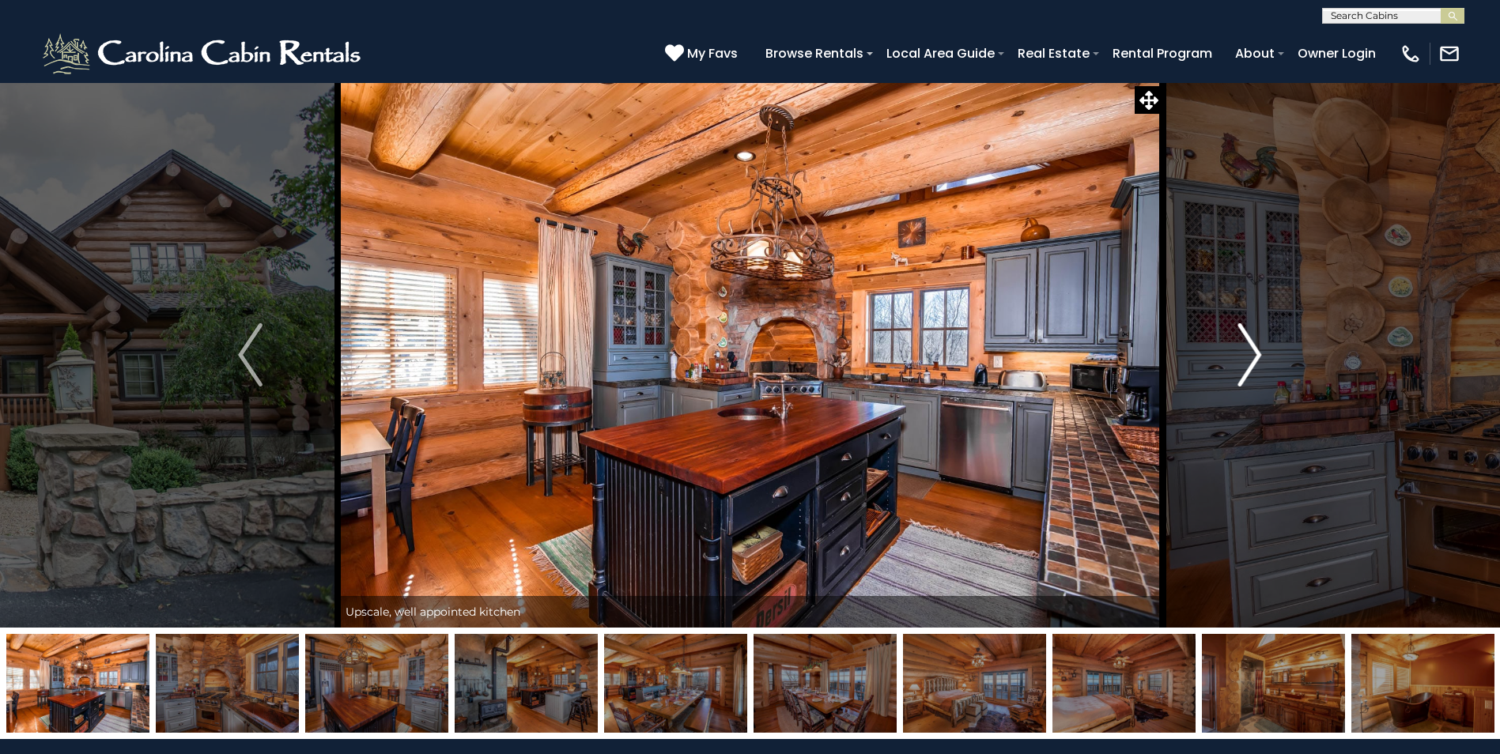
click at [1253, 346] on img "Next" at bounding box center [1249, 354] width 24 height 63
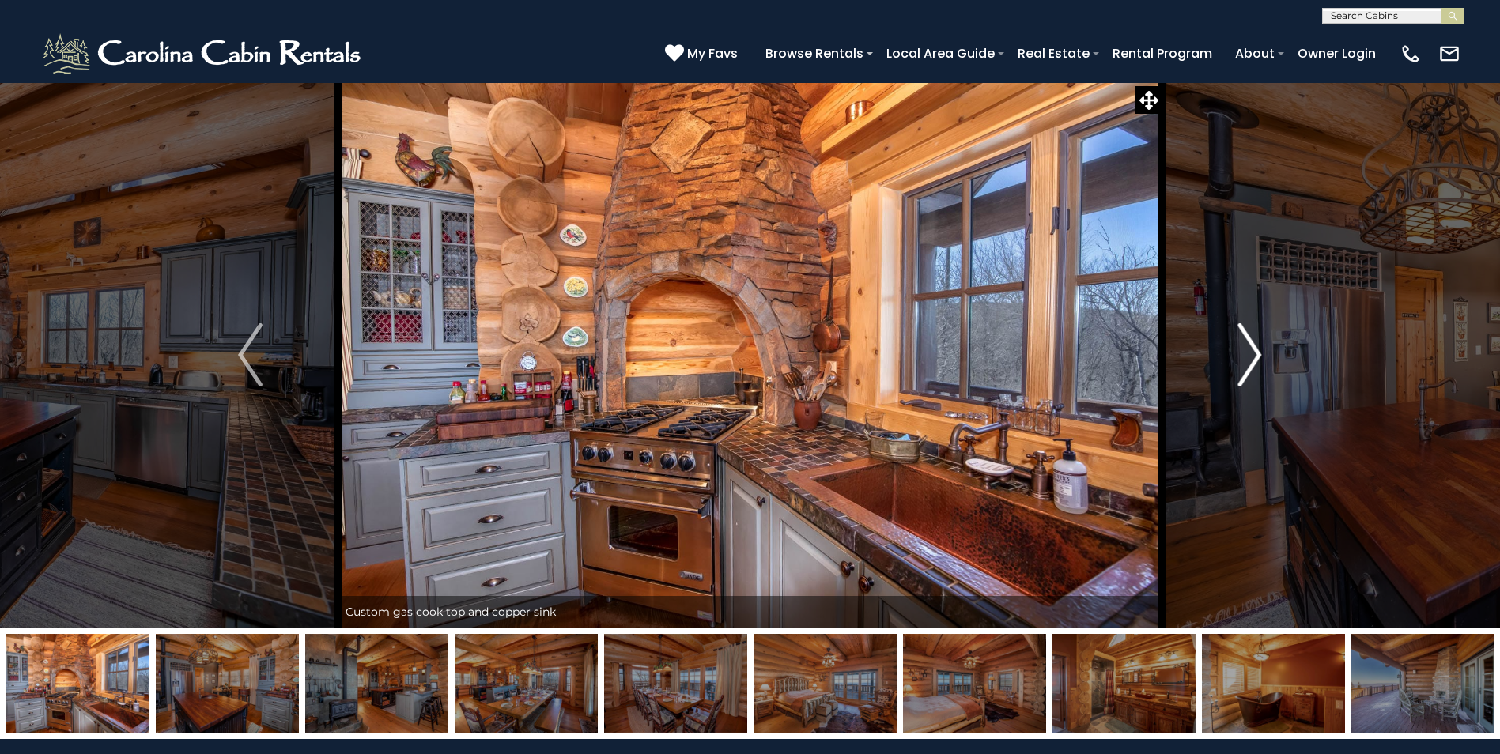
click at [1254, 352] on img "Next" at bounding box center [1249, 354] width 24 height 63
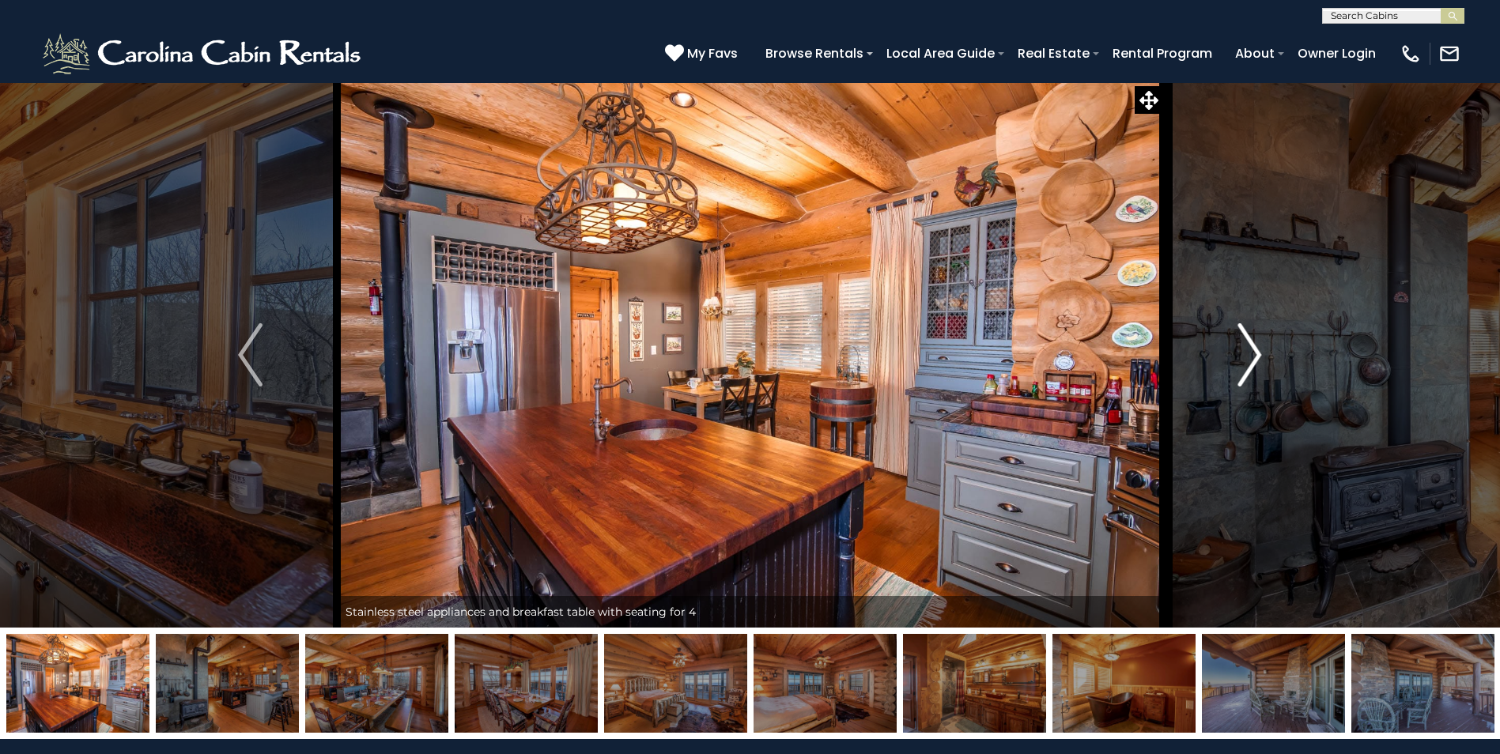
click at [1252, 357] on img "Next" at bounding box center [1249, 354] width 24 height 63
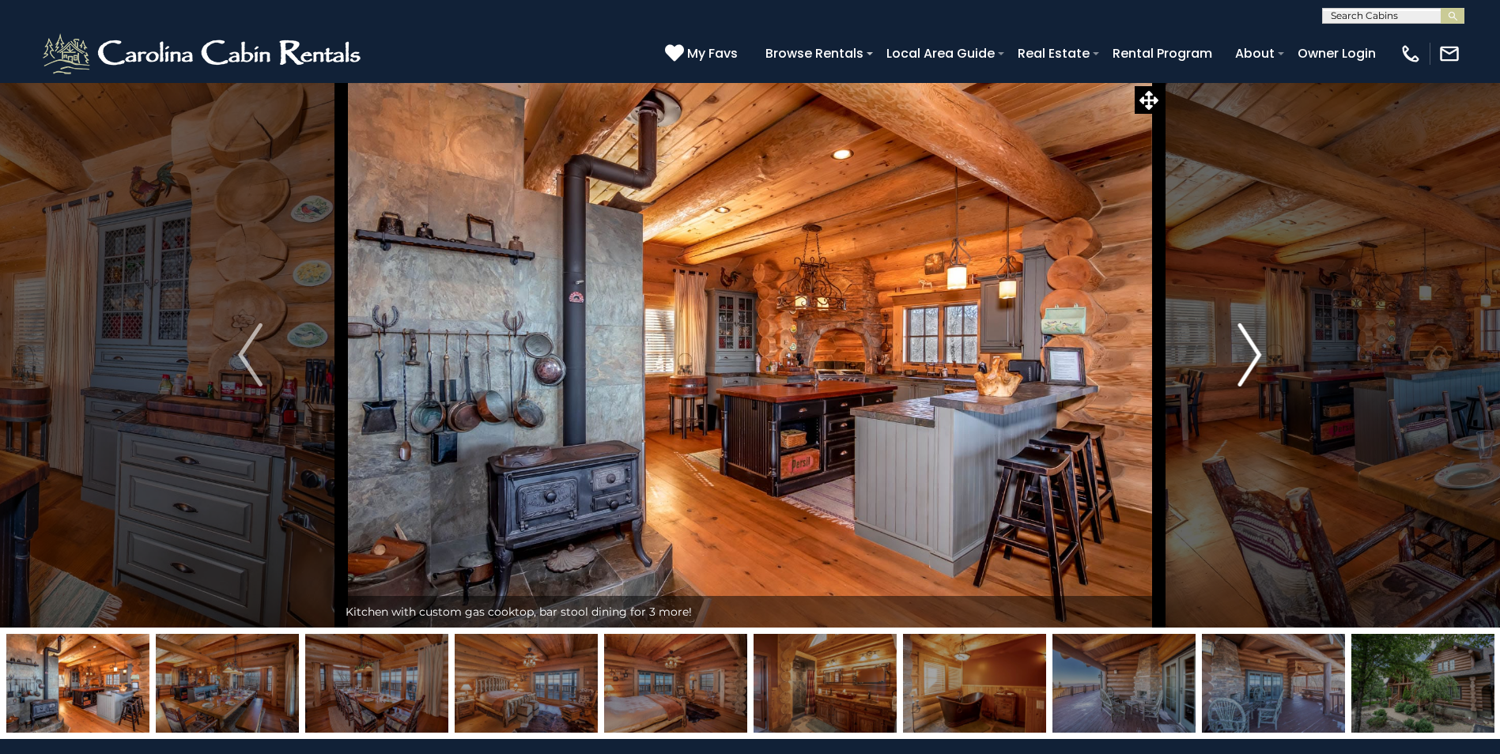
click at [1252, 360] on img "Next" at bounding box center [1249, 354] width 24 height 63
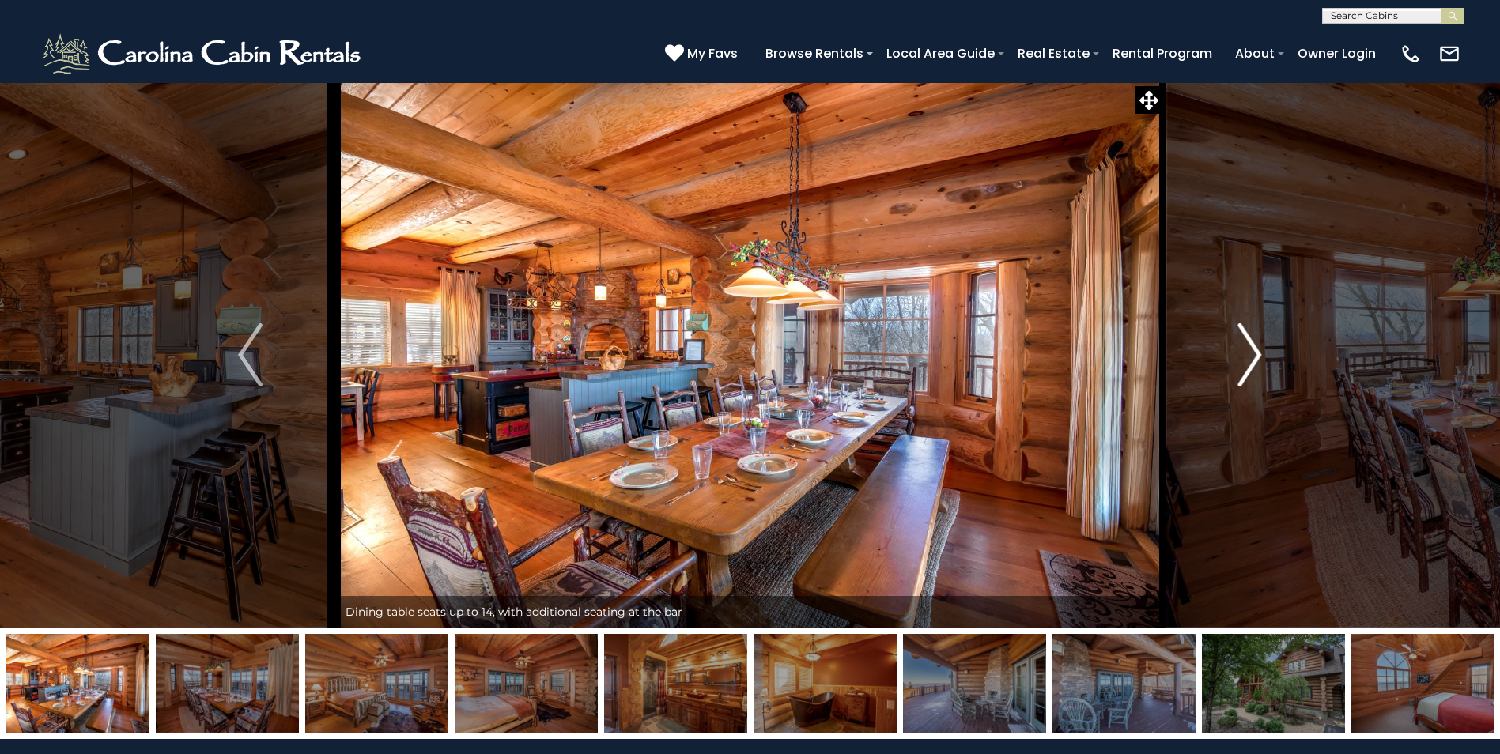
click at [1252, 360] on img "Next" at bounding box center [1249, 354] width 24 height 63
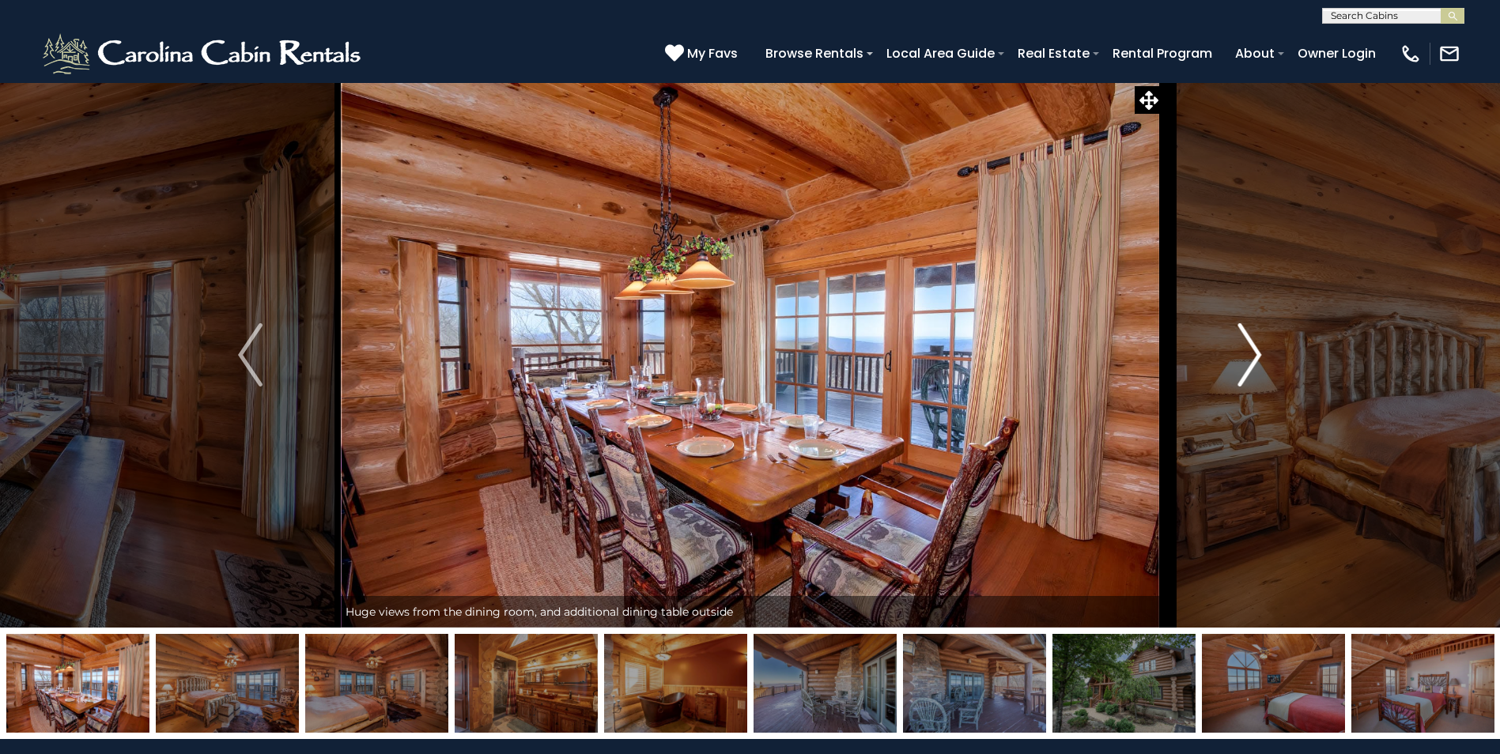
click at [1252, 360] on img "Next" at bounding box center [1249, 354] width 24 height 63
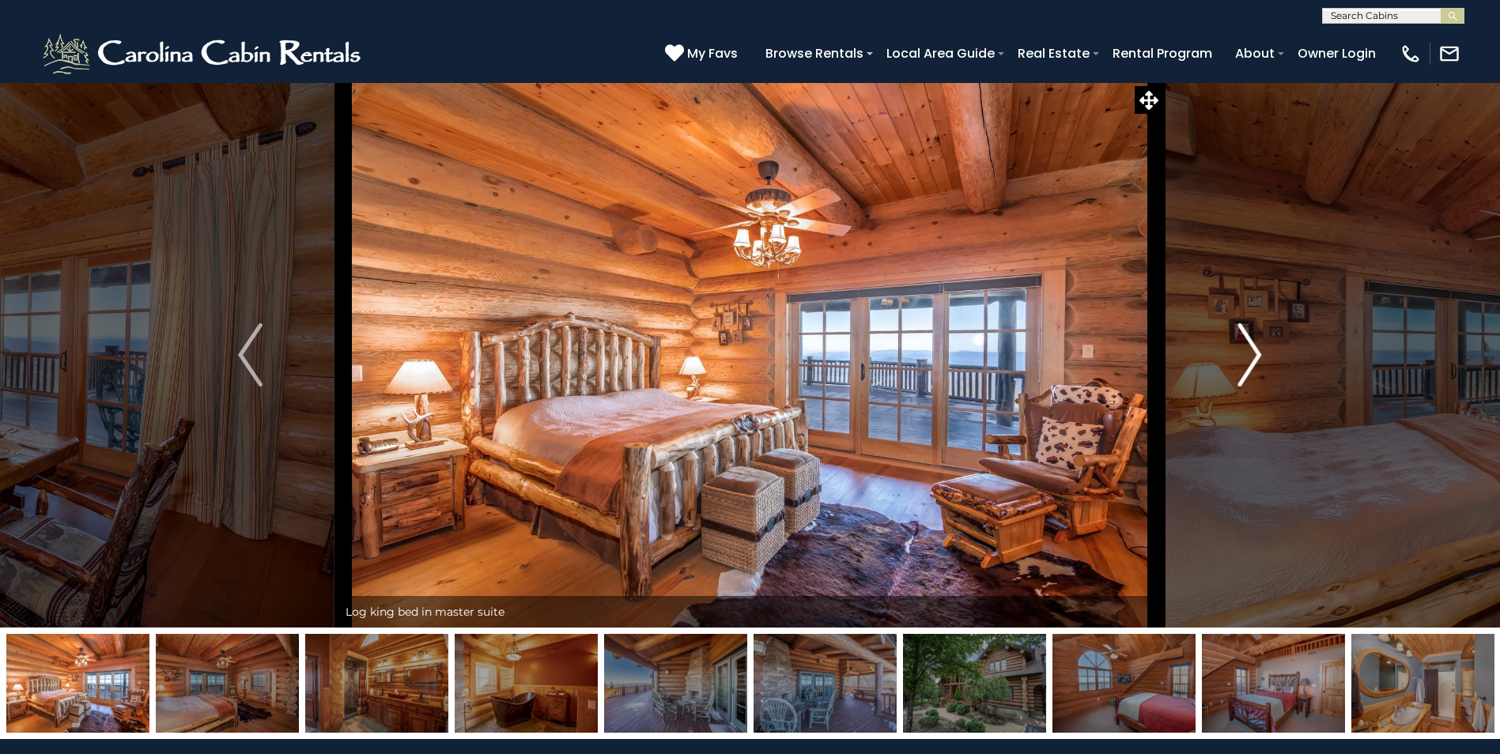
click at [1252, 360] on img "Next" at bounding box center [1249, 354] width 24 height 63
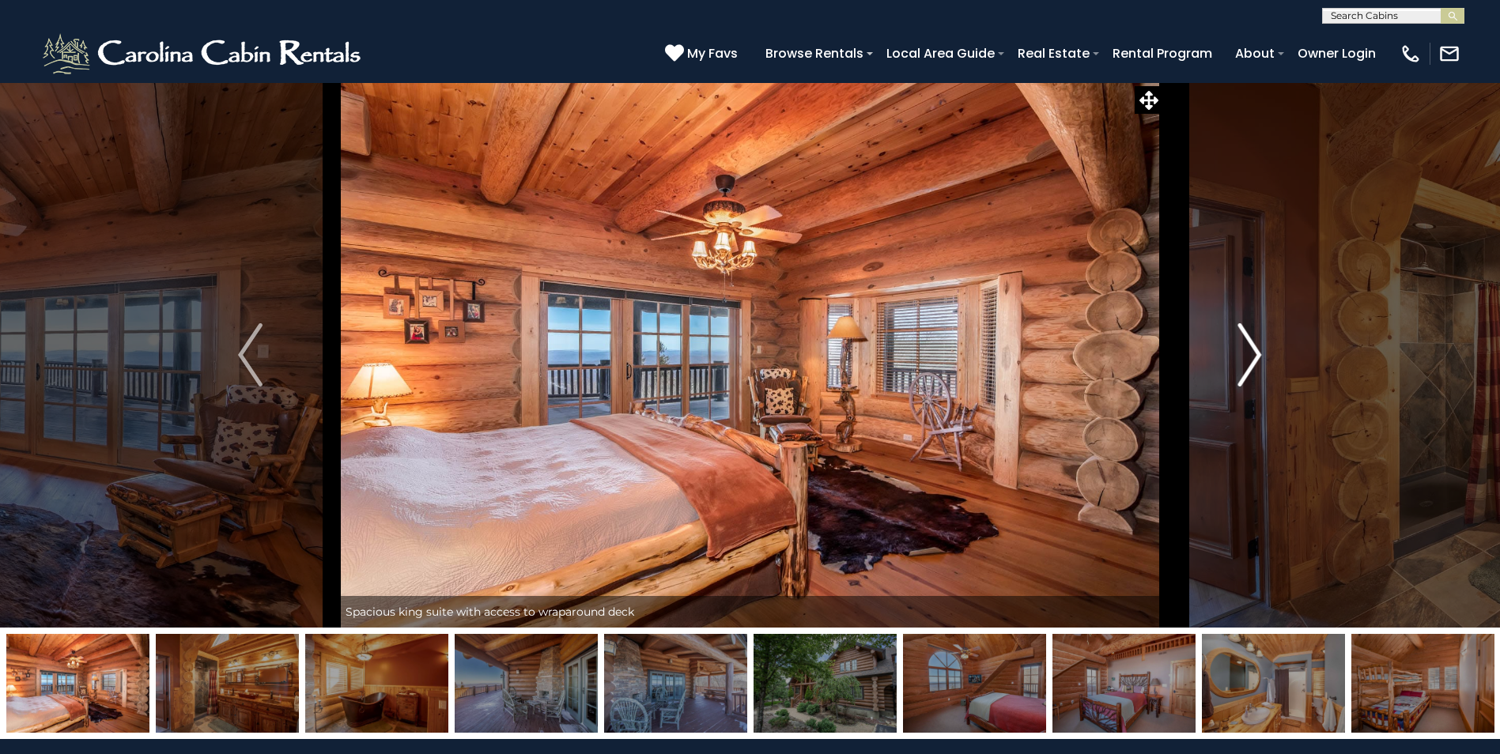
click at [1252, 360] on img "Next" at bounding box center [1249, 354] width 24 height 63
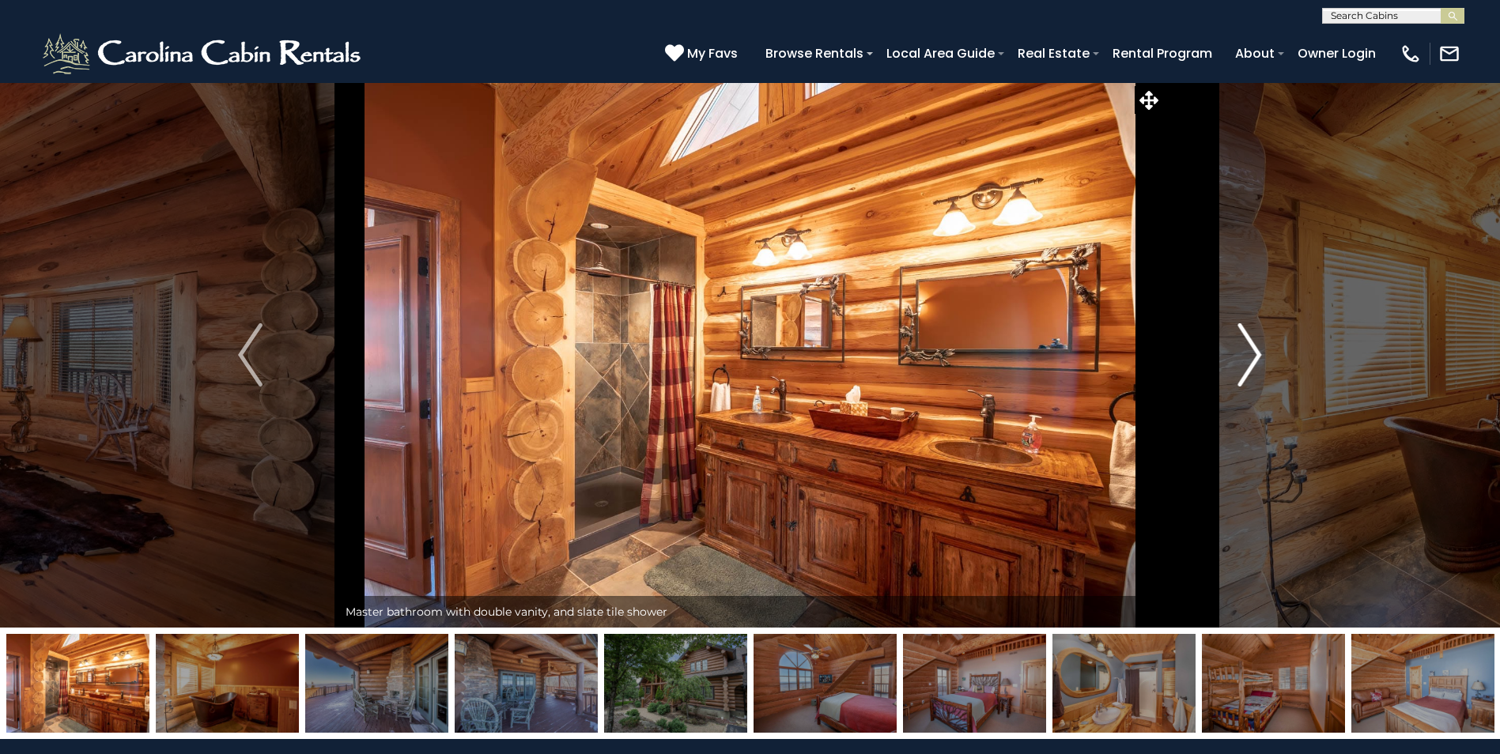
click at [1252, 360] on img "Next" at bounding box center [1249, 354] width 24 height 63
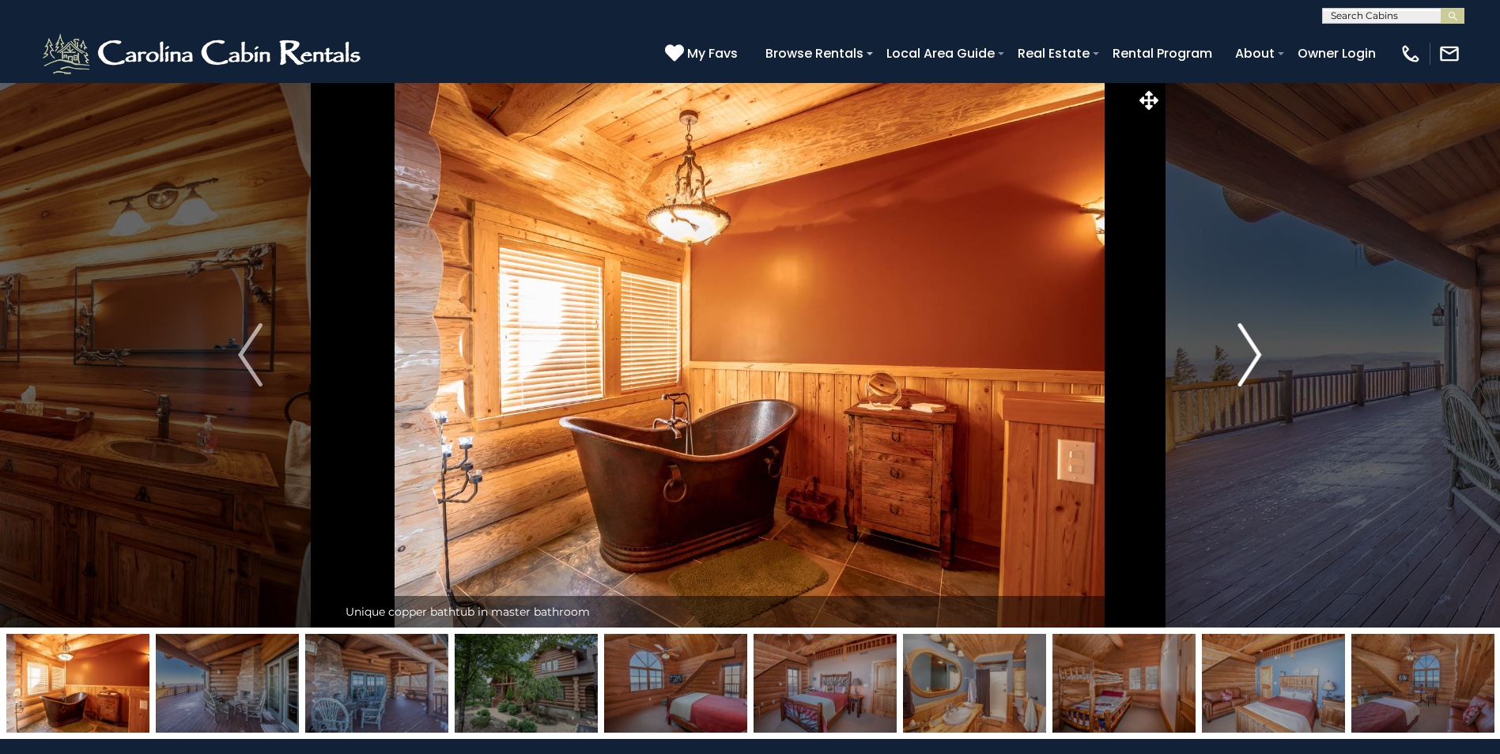
click at [1252, 360] on img "Next" at bounding box center [1249, 354] width 24 height 63
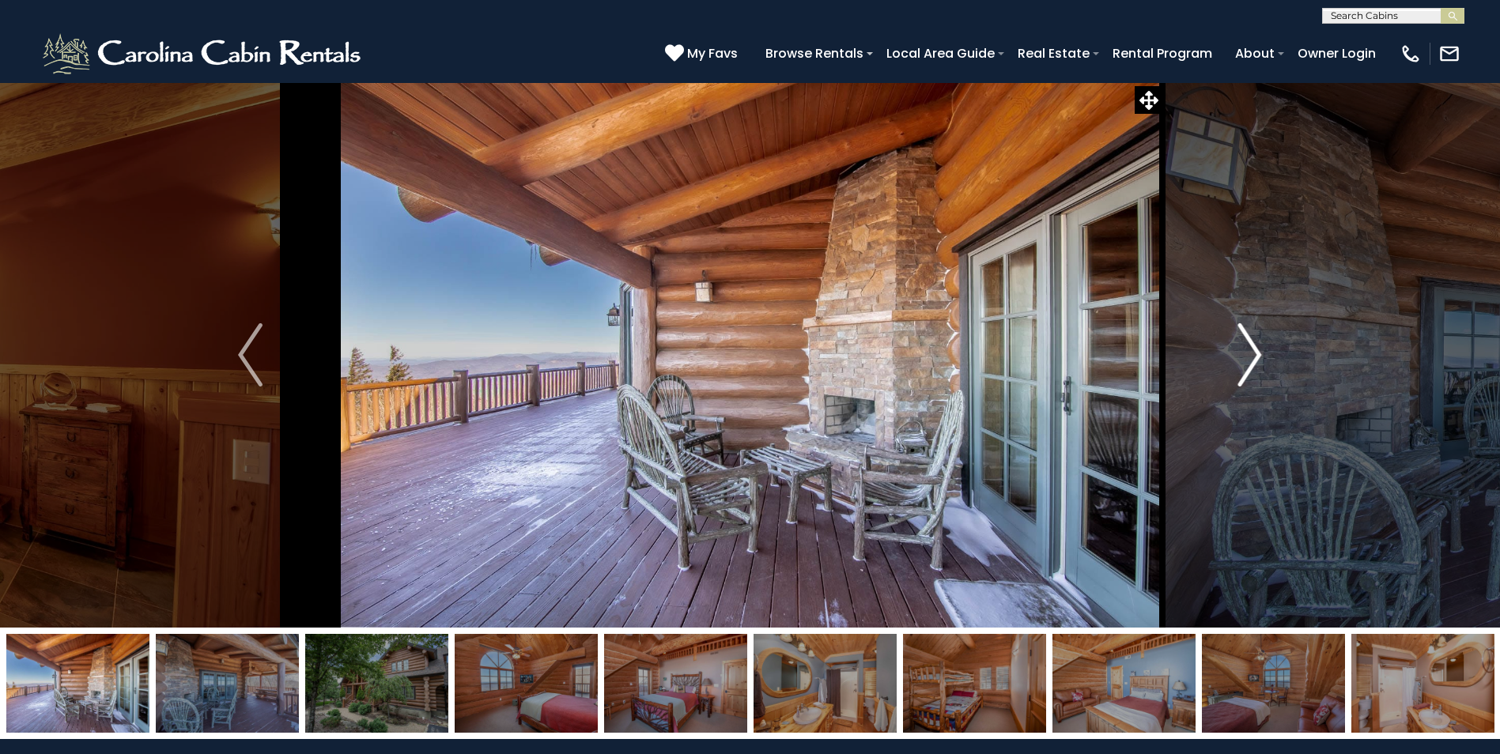
click at [1252, 360] on img "Next" at bounding box center [1249, 354] width 24 height 63
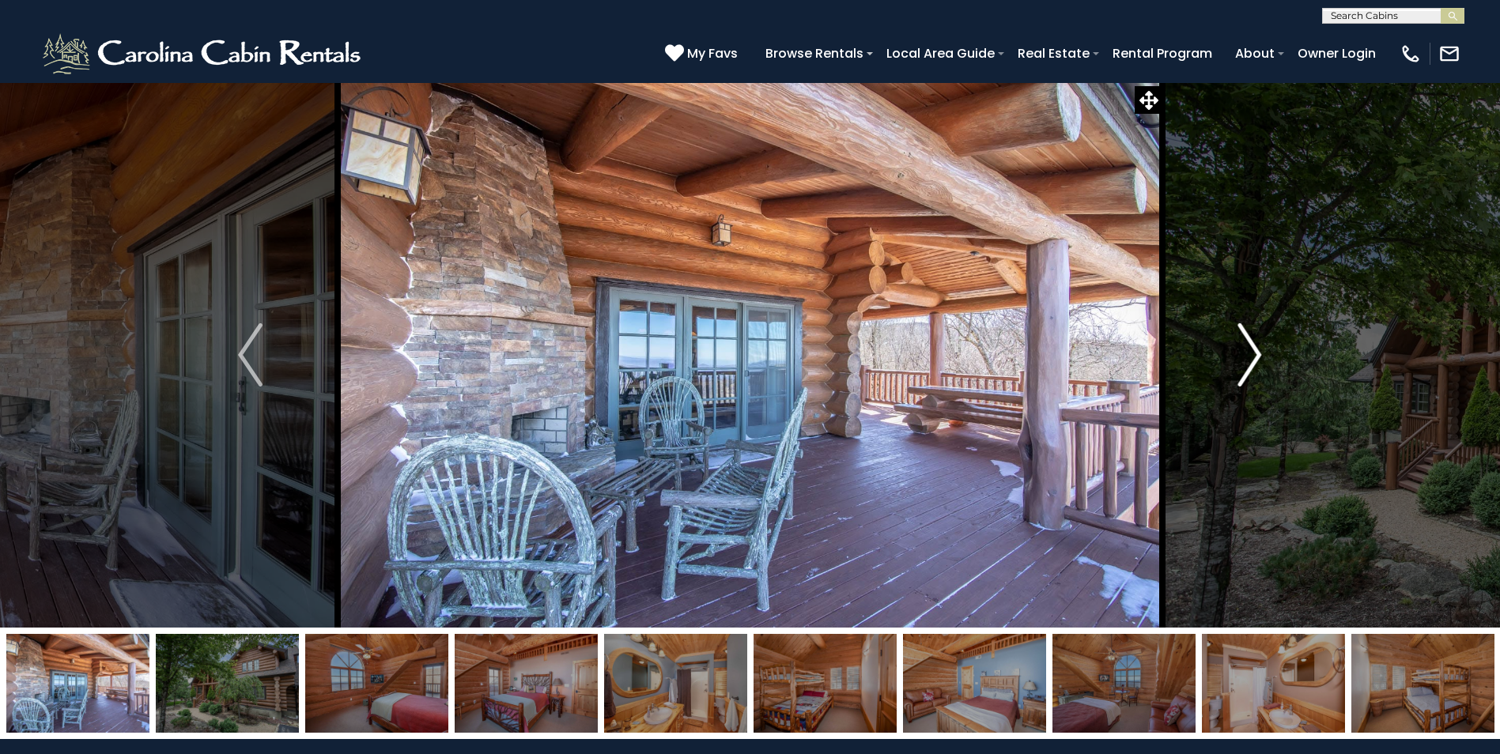
click at [1252, 360] on img "Next" at bounding box center [1249, 354] width 24 height 63
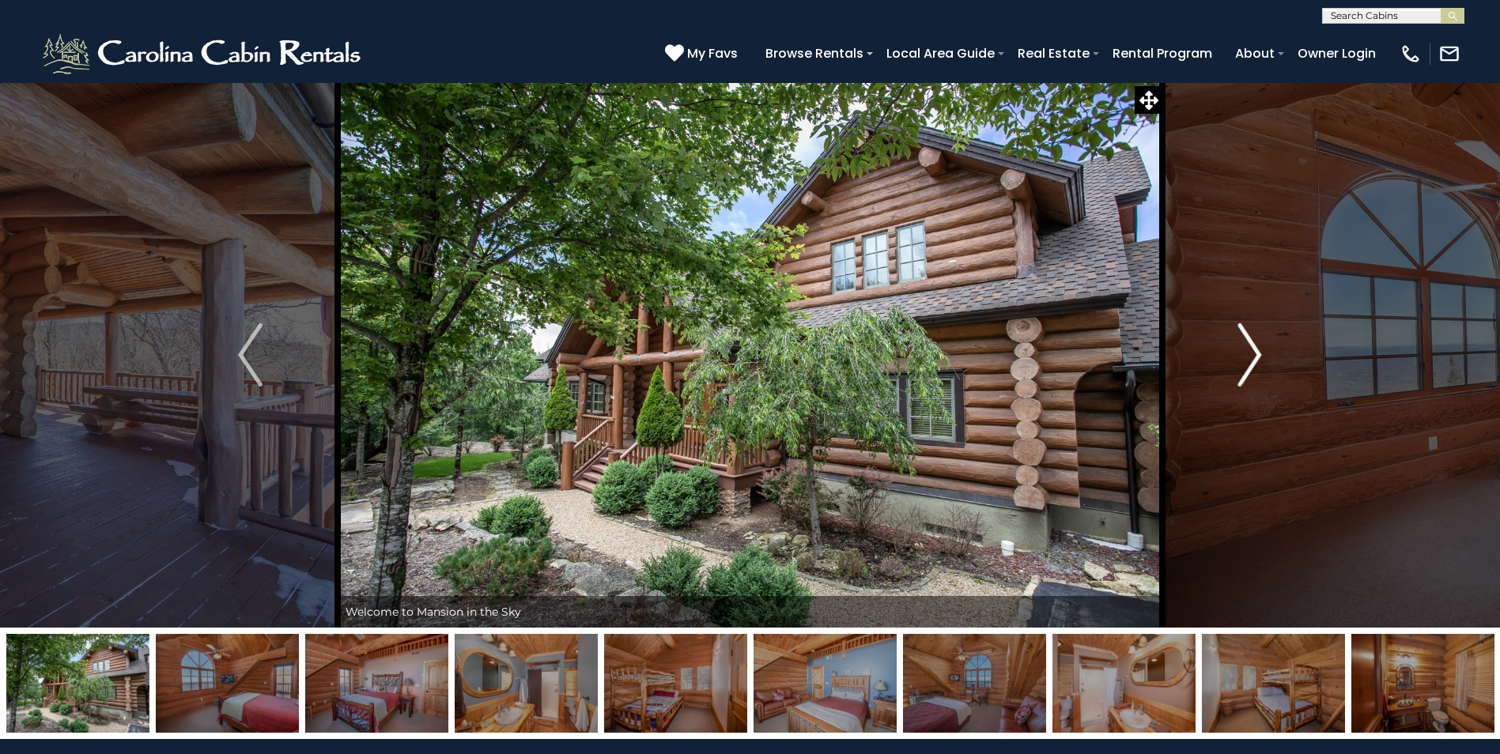
click at [1252, 360] on img "Next" at bounding box center [1249, 354] width 24 height 63
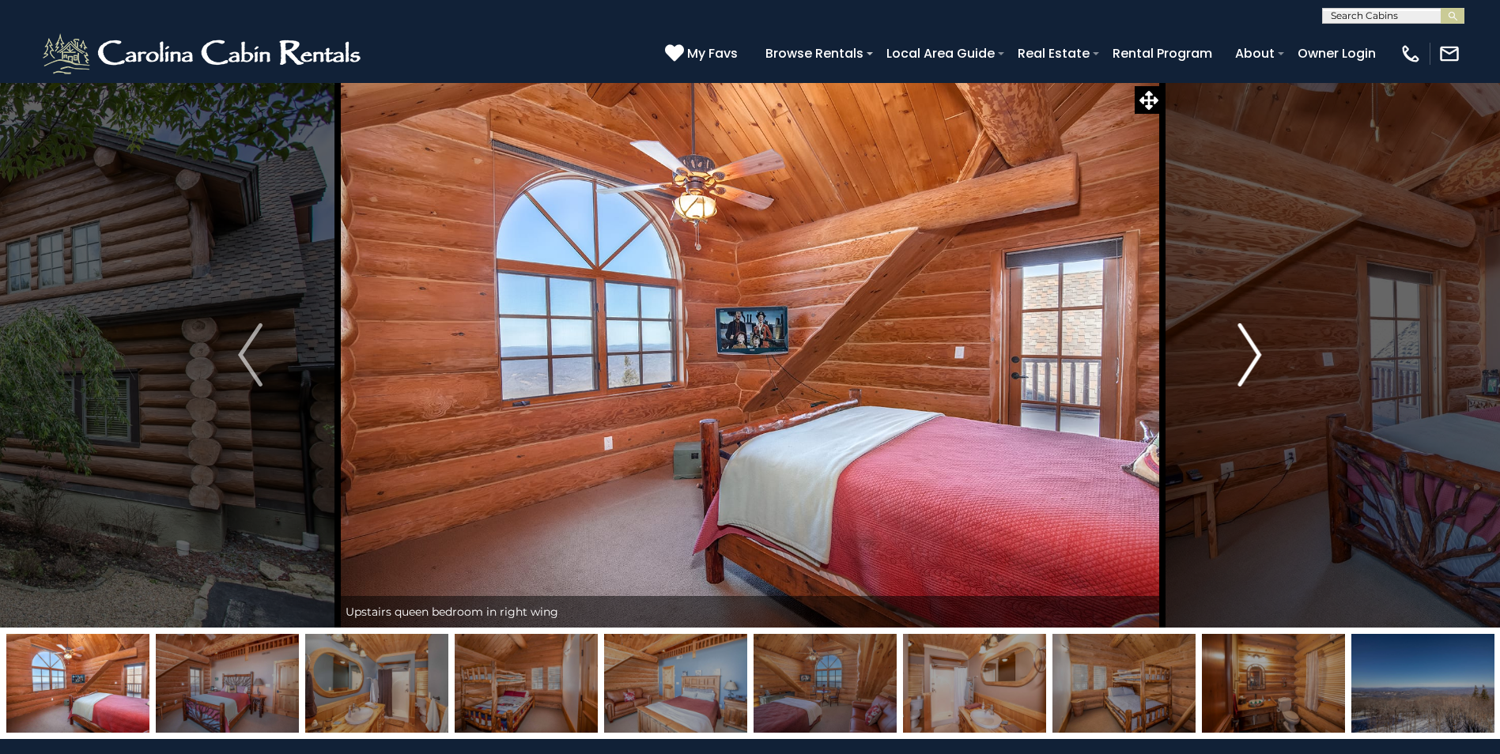
click at [1252, 360] on img "Next" at bounding box center [1249, 354] width 24 height 63
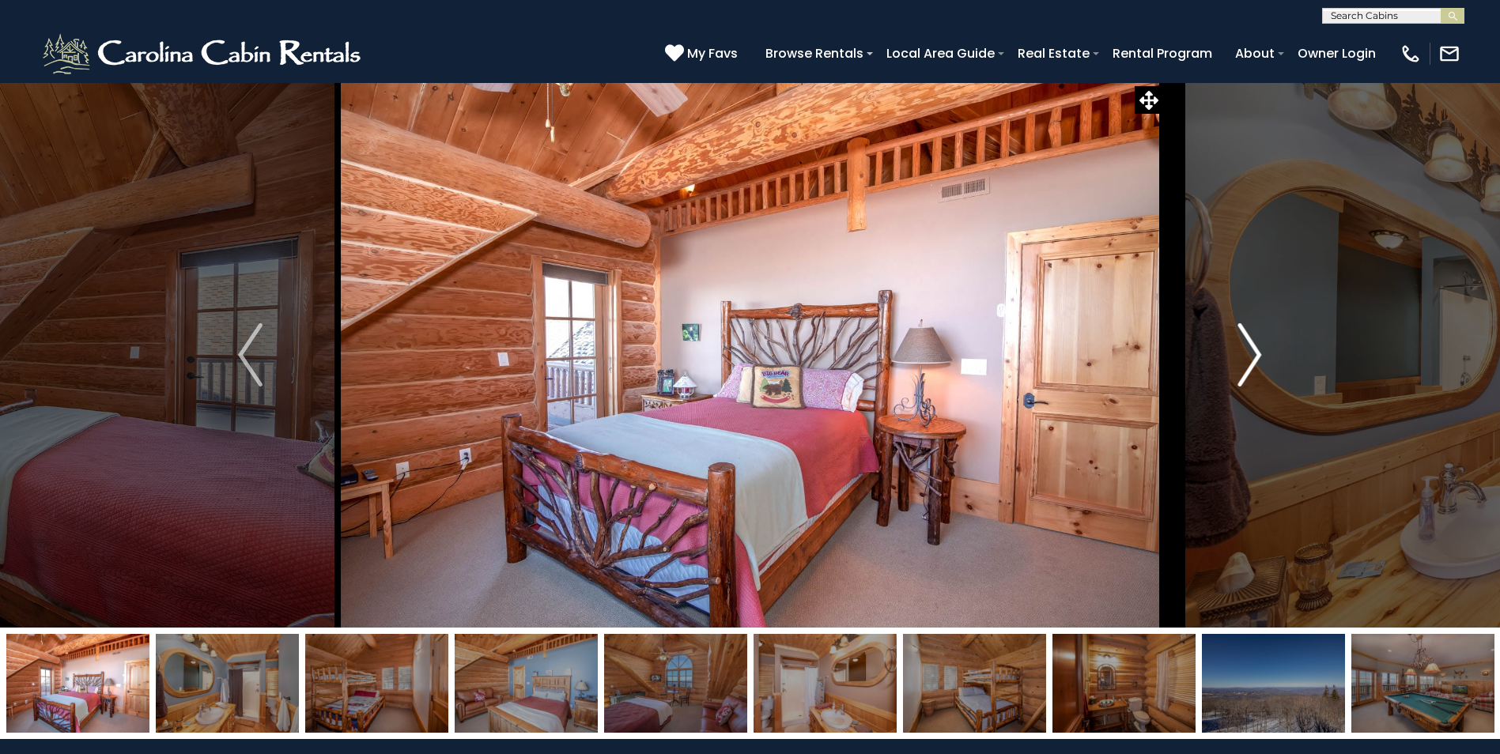
click at [1252, 360] on img "Next" at bounding box center [1249, 354] width 24 height 63
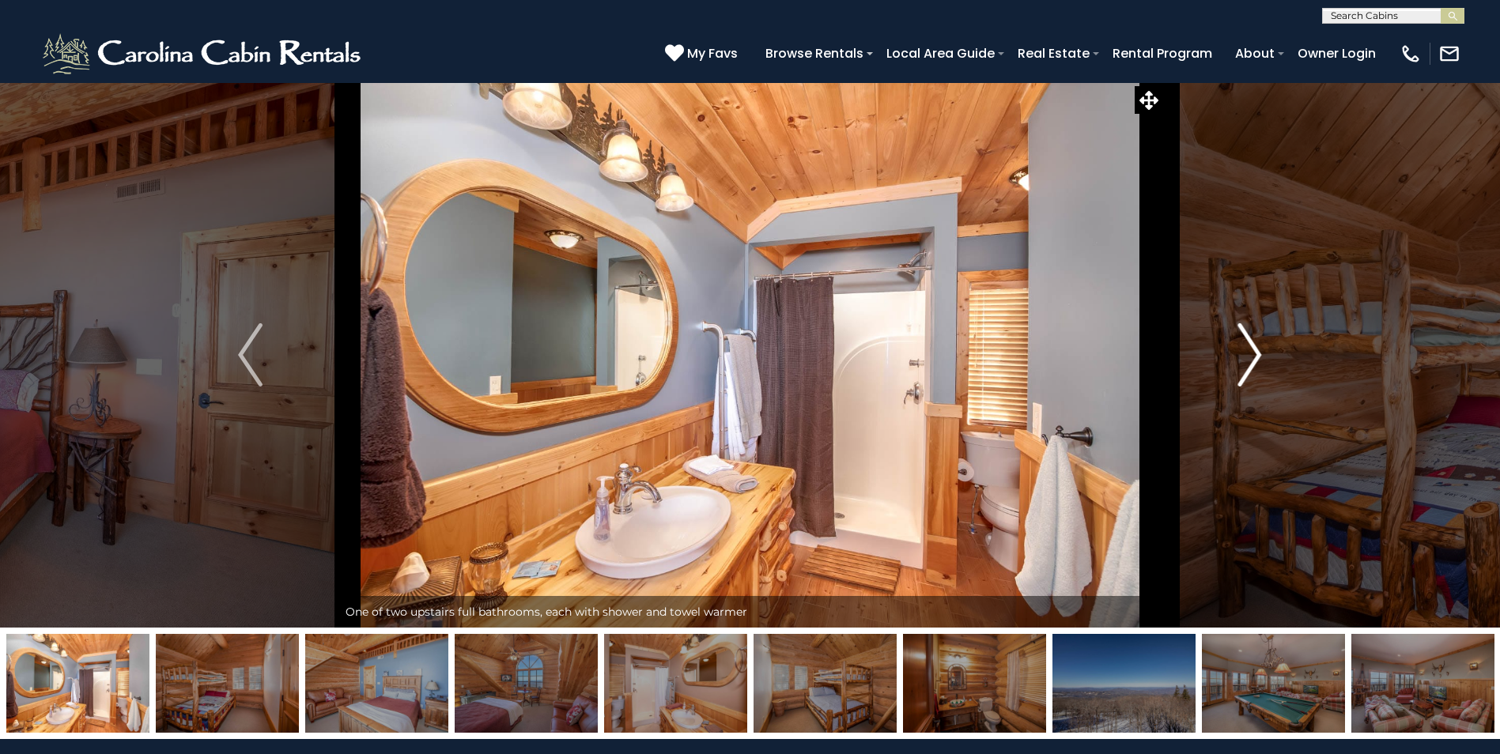
click at [1251, 356] on img "Next" at bounding box center [1249, 354] width 24 height 63
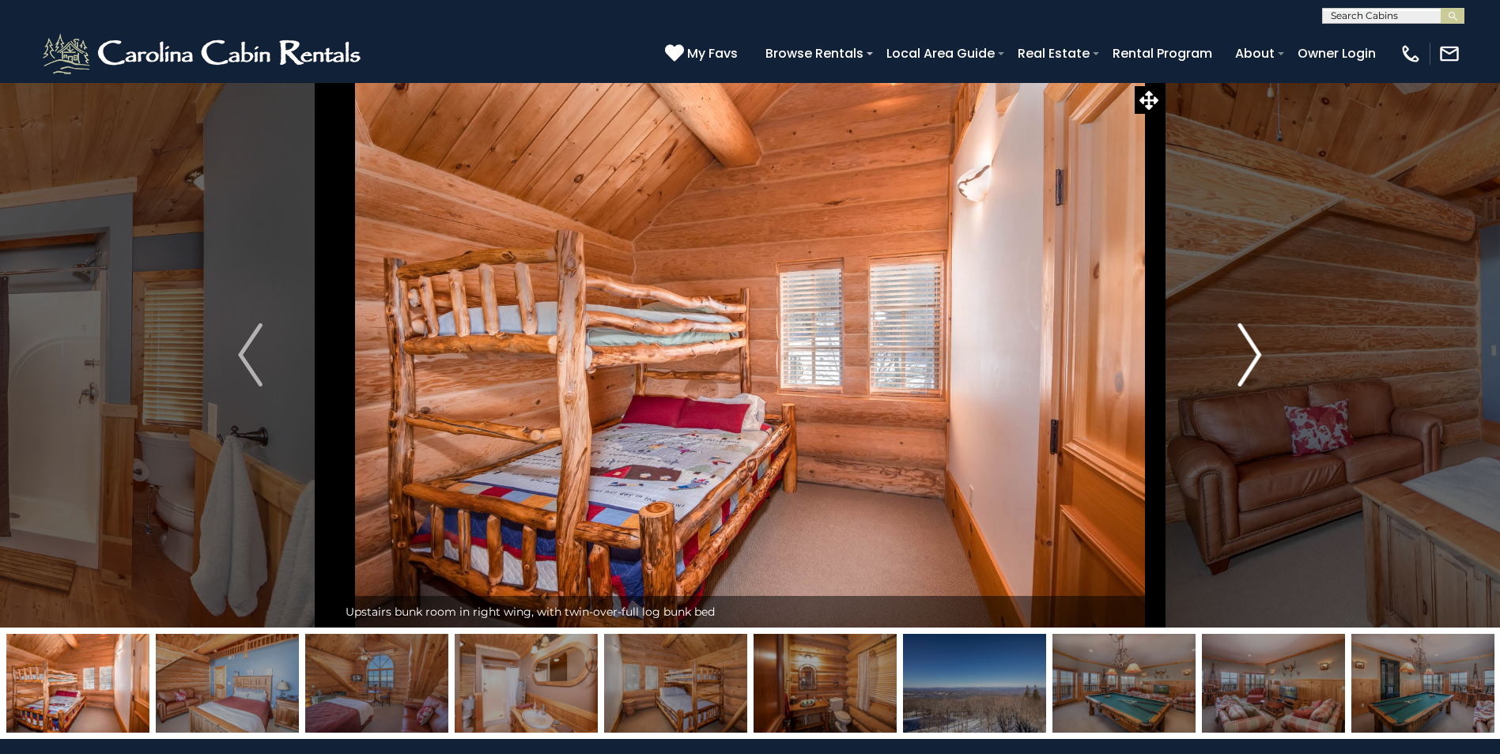
click at [1247, 361] on img "Next" at bounding box center [1249, 354] width 24 height 63
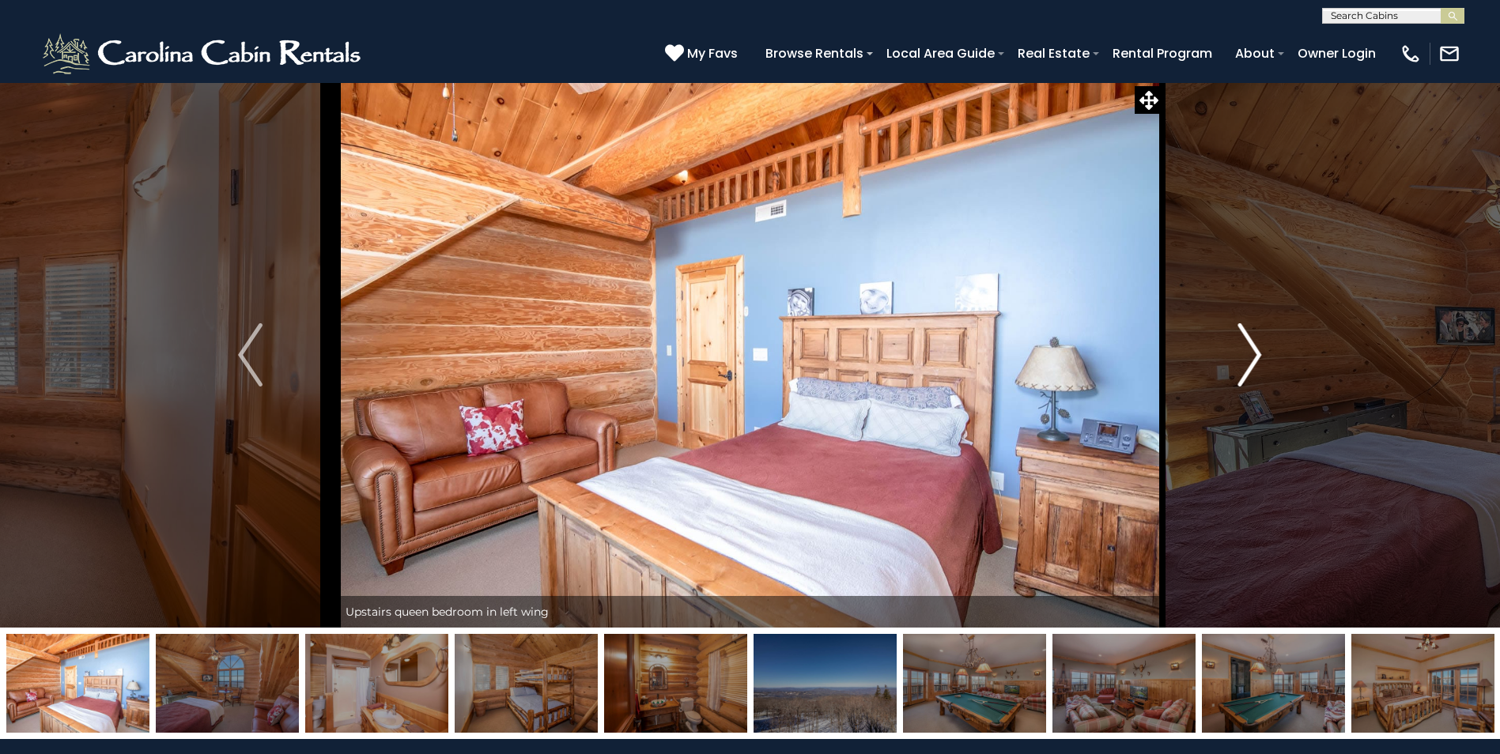
click at [1247, 362] on img "Next" at bounding box center [1249, 354] width 24 height 63
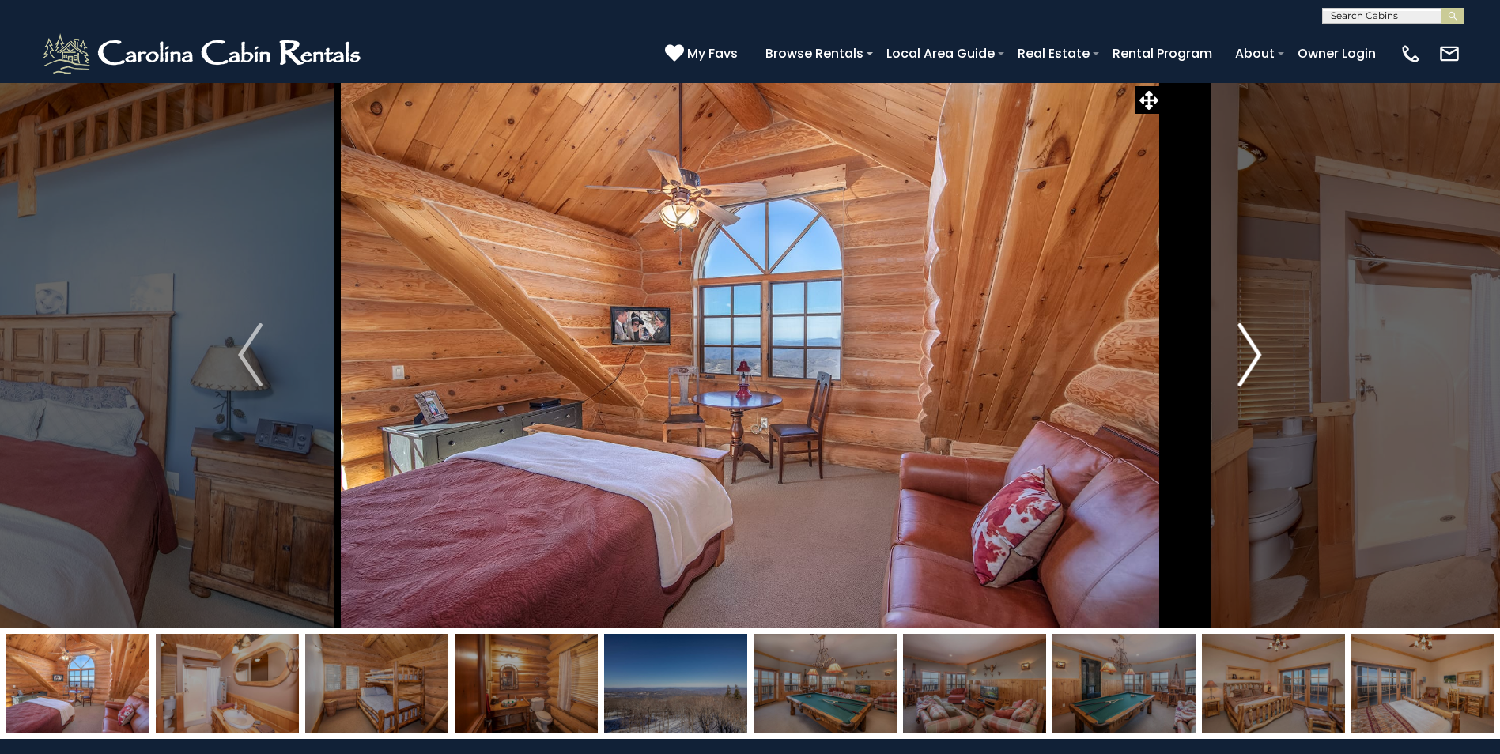
click at [1247, 362] on img "Next" at bounding box center [1249, 354] width 24 height 63
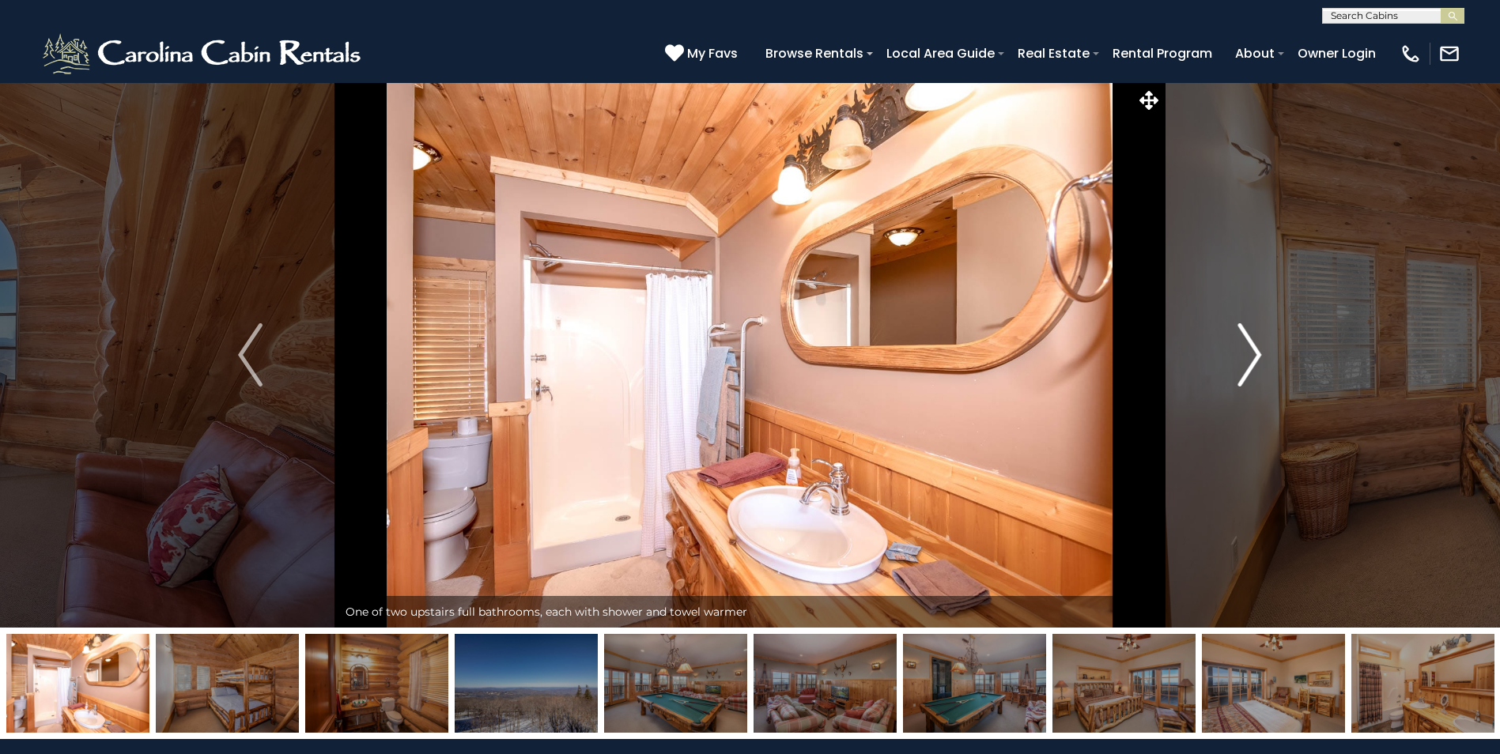
click at [1247, 362] on img "Next" at bounding box center [1249, 354] width 24 height 63
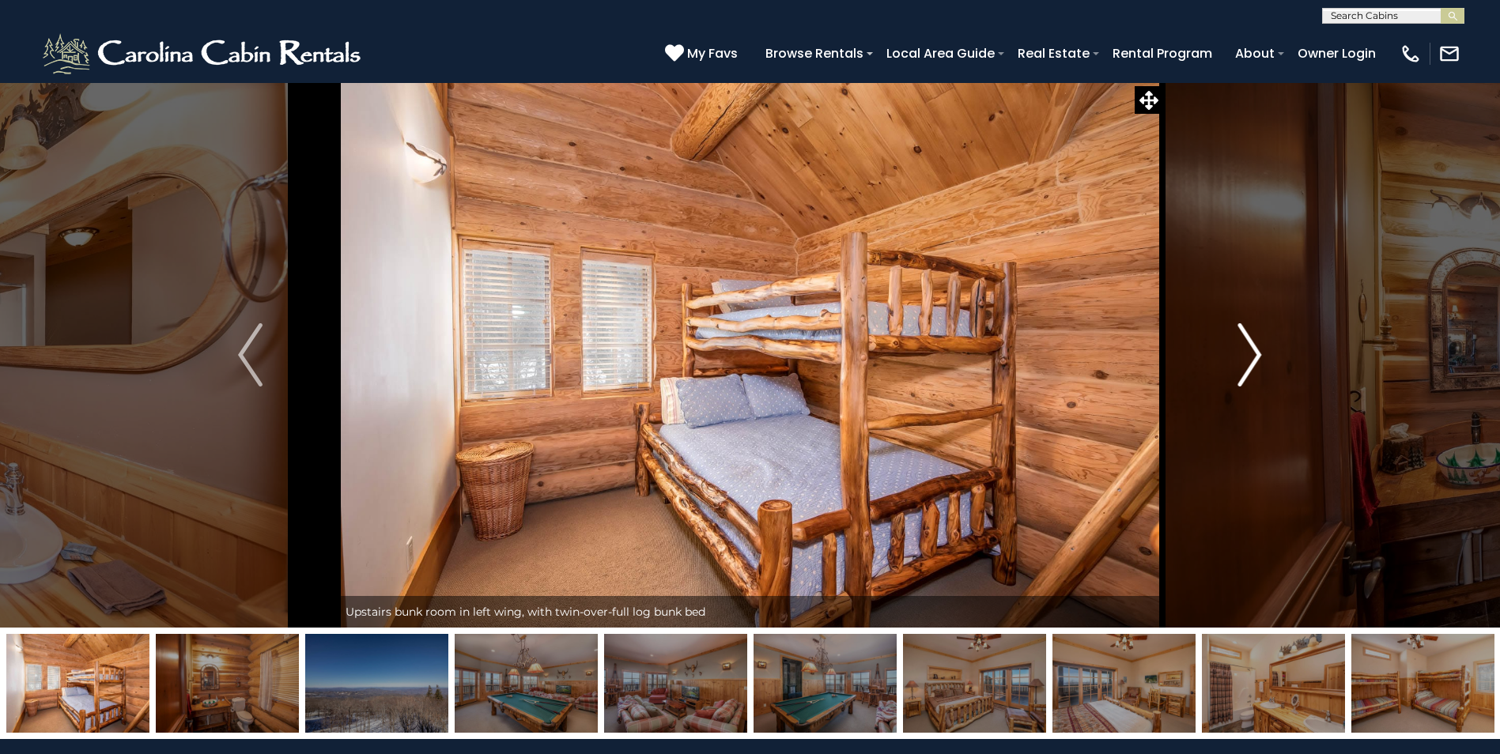
click at [1247, 362] on img "Next" at bounding box center [1249, 354] width 24 height 63
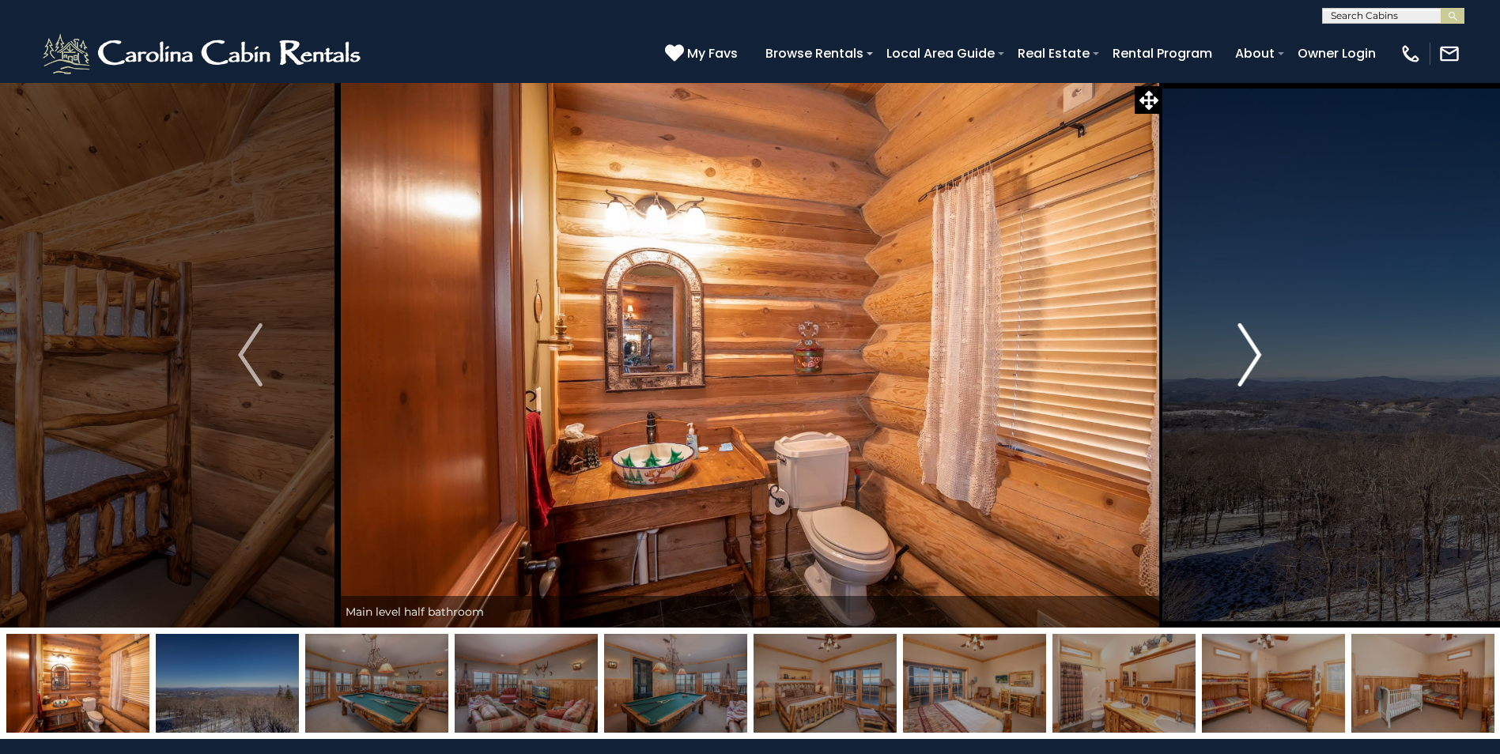
click at [1246, 363] on img "Next" at bounding box center [1249, 354] width 24 height 63
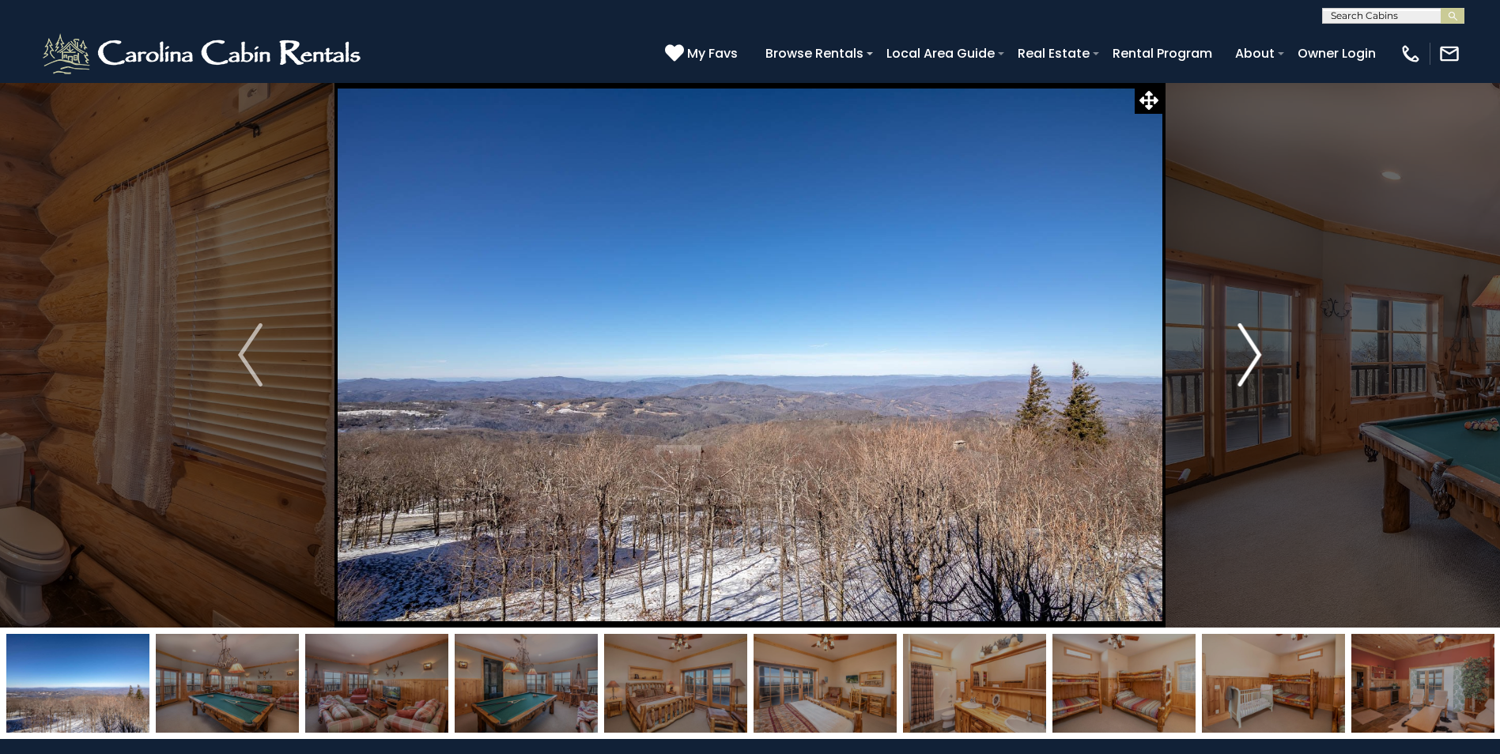
click at [1246, 363] on img "Next" at bounding box center [1249, 354] width 24 height 63
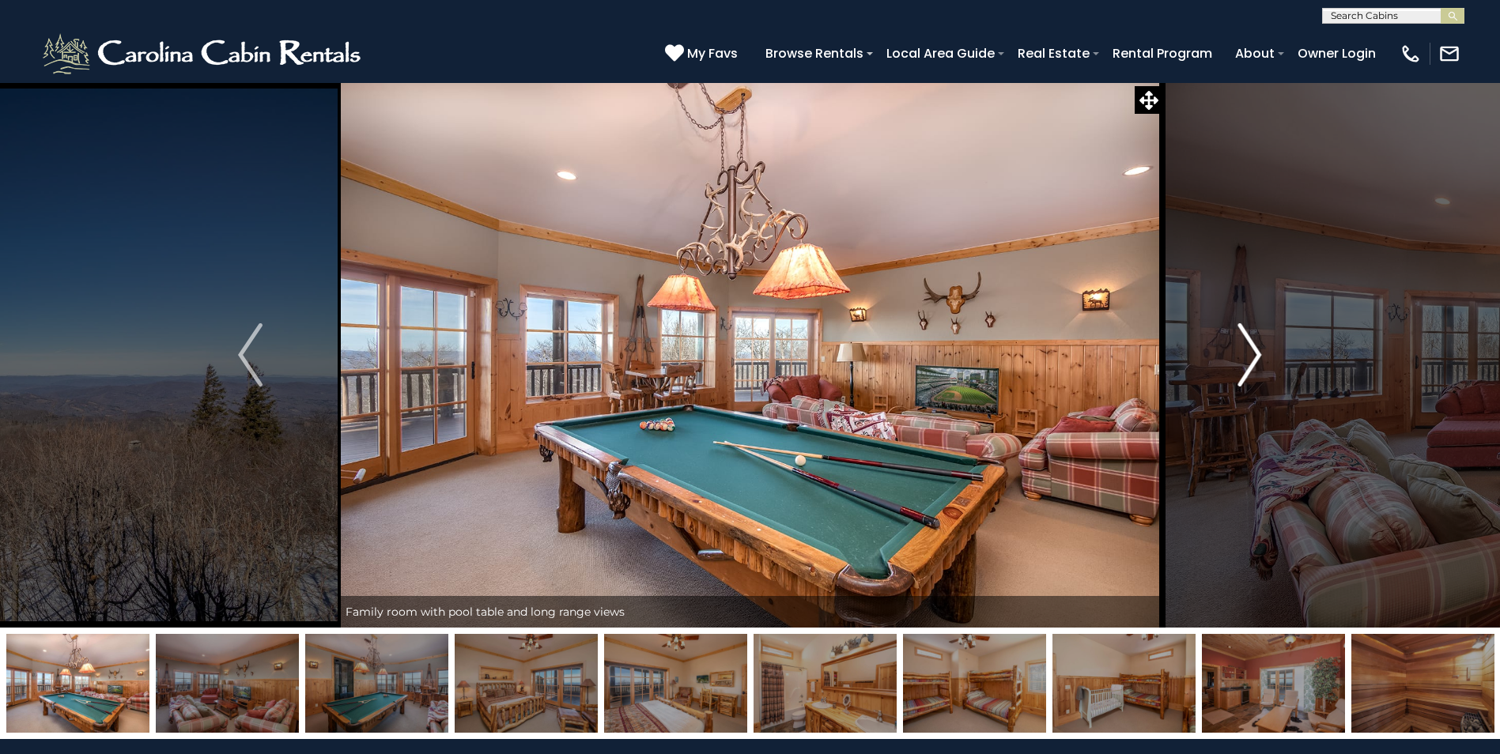
click at [1246, 363] on img "Next" at bounding box center [1249, 354] width 24 height 63
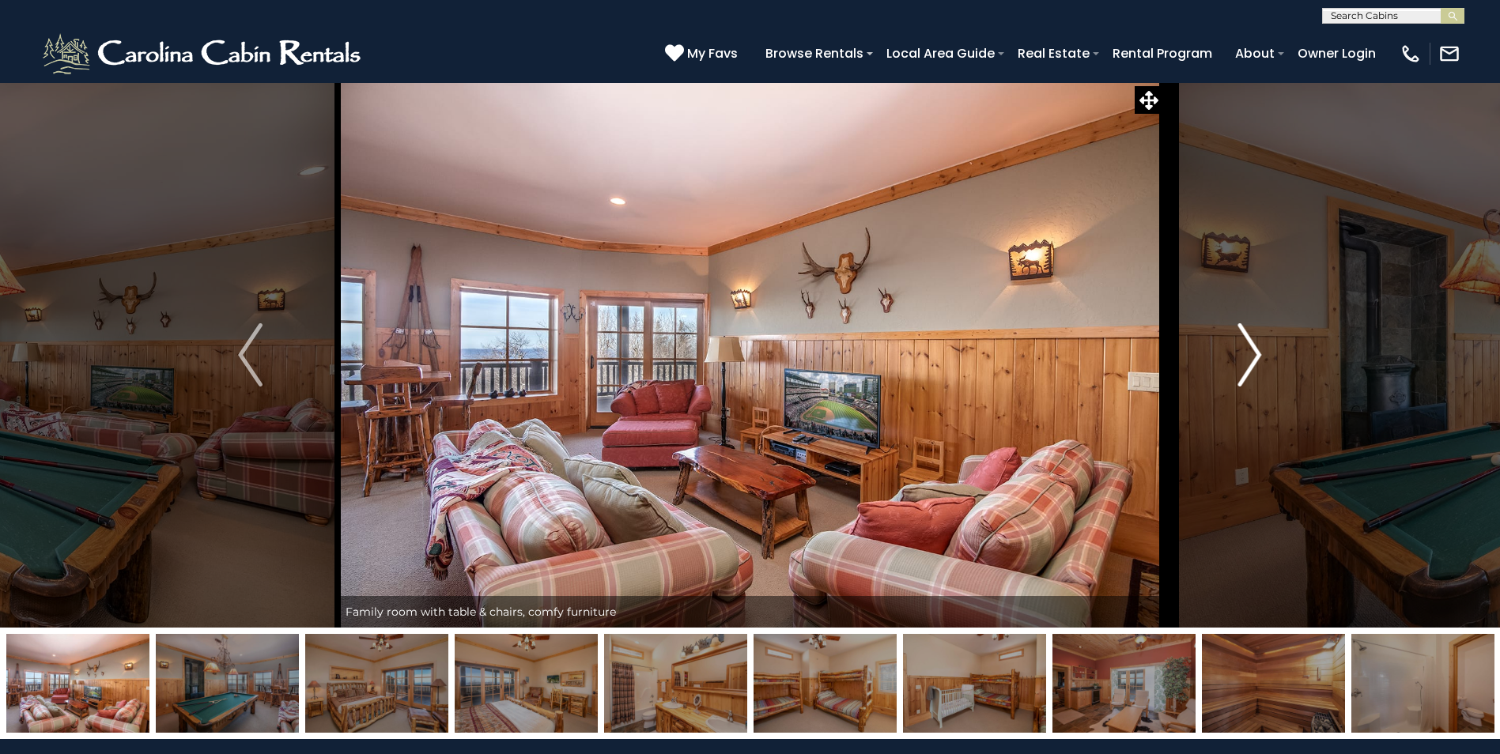
click at [1246, 363] on img "Next" at bounding box center [1249, 354] width 24 height 63
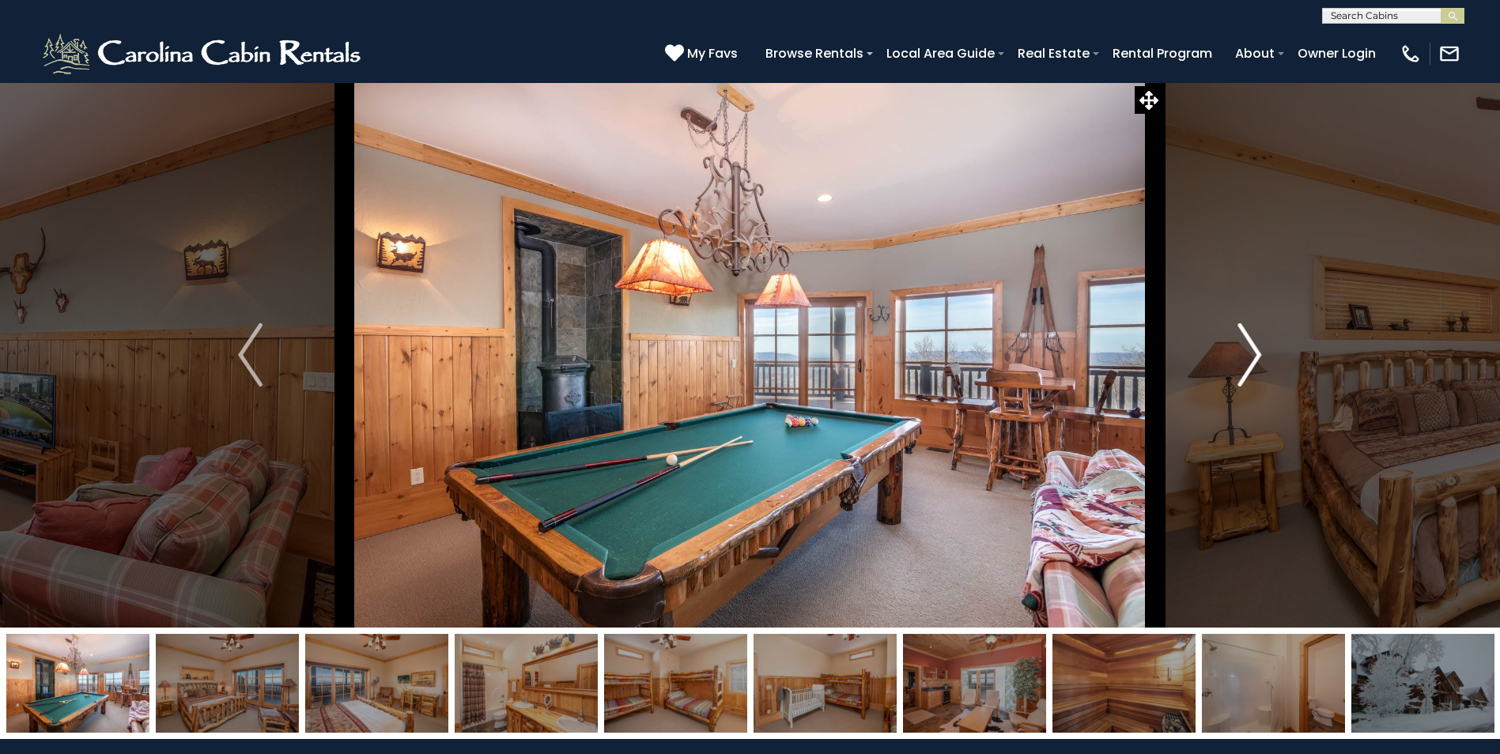
click at [1246, 363] on img "Next" at bounding box center [1249, 354] width 24 height 63
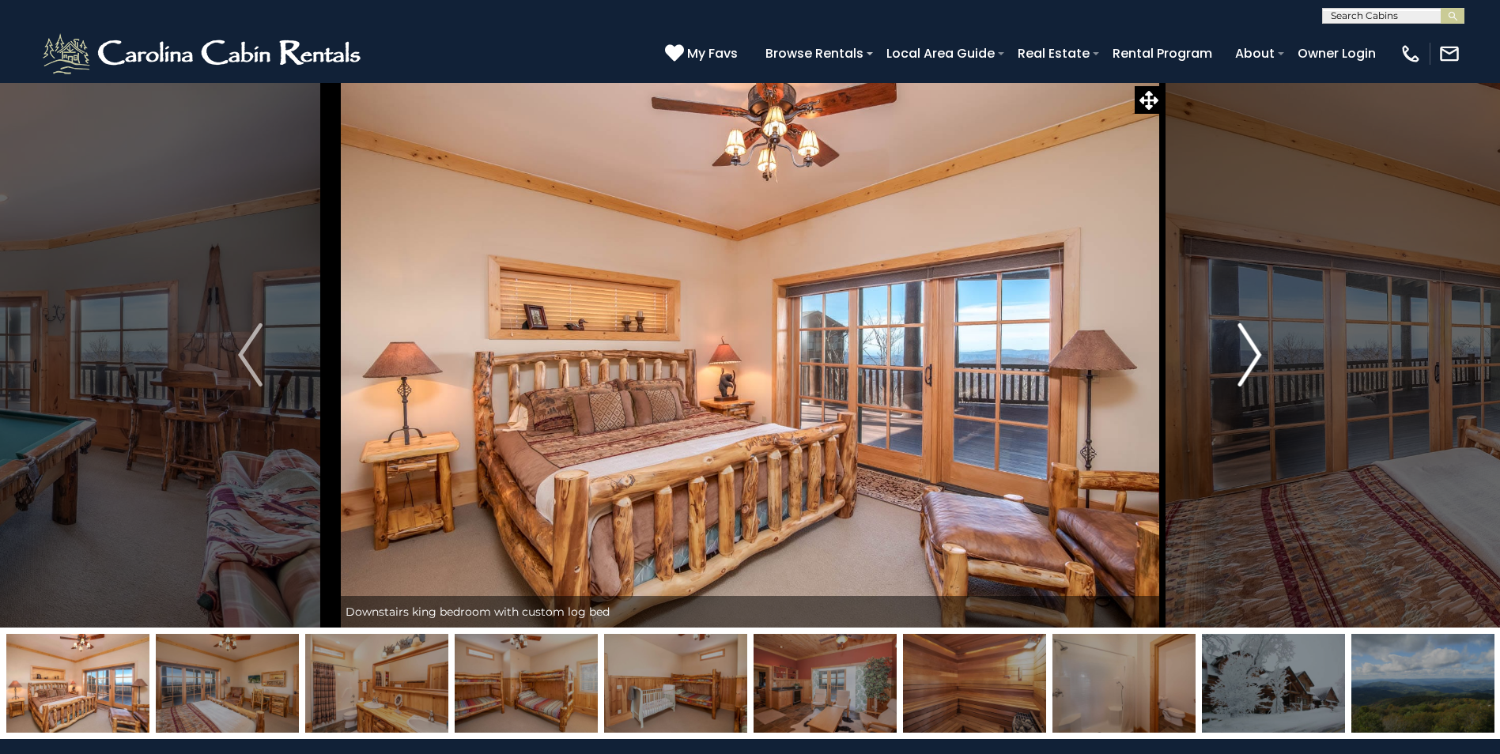
click at [1246, 363] on img "Next" at bounding box center [1249, 354] width 24 height 63
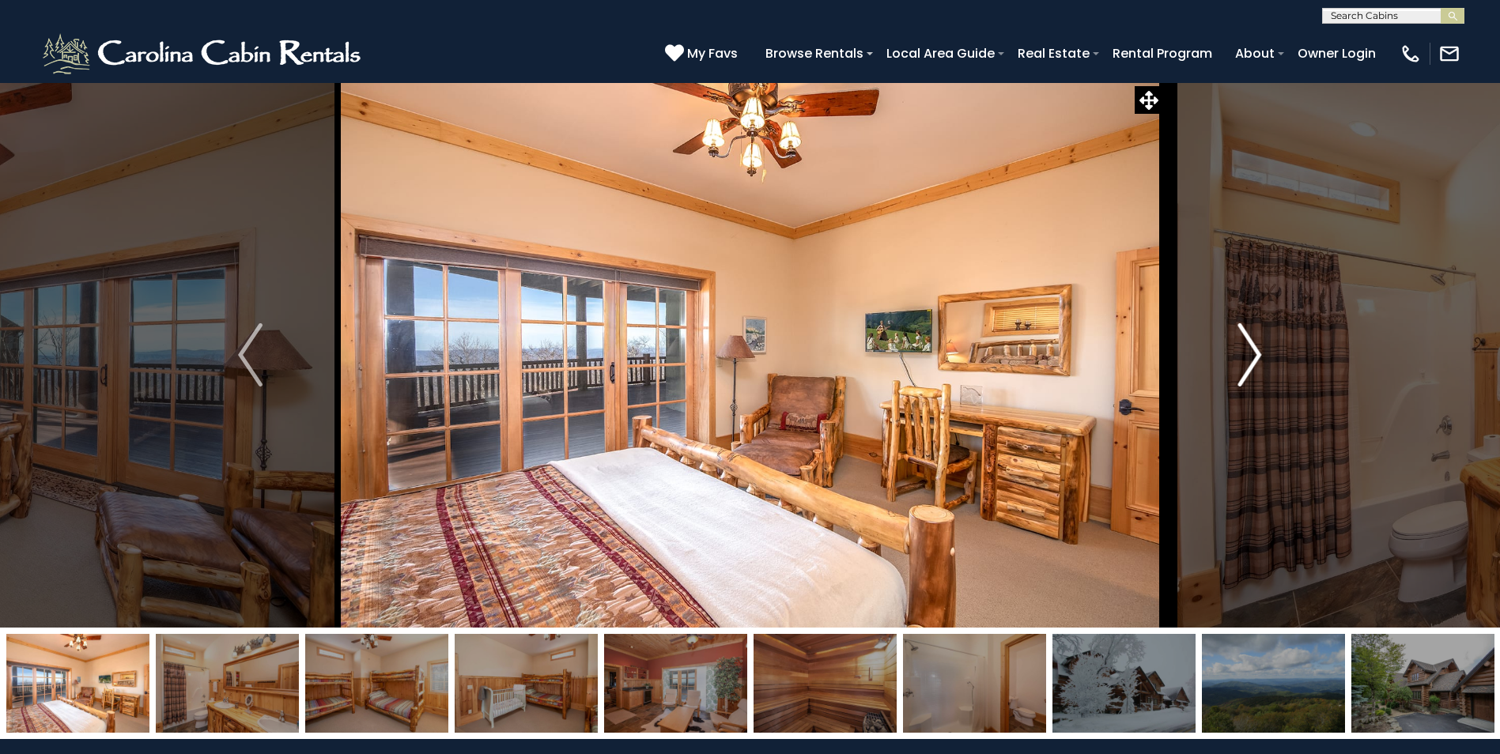
click at [1246, 363] on img "Next" at bounding box center [1249, 354] width 24 height 63
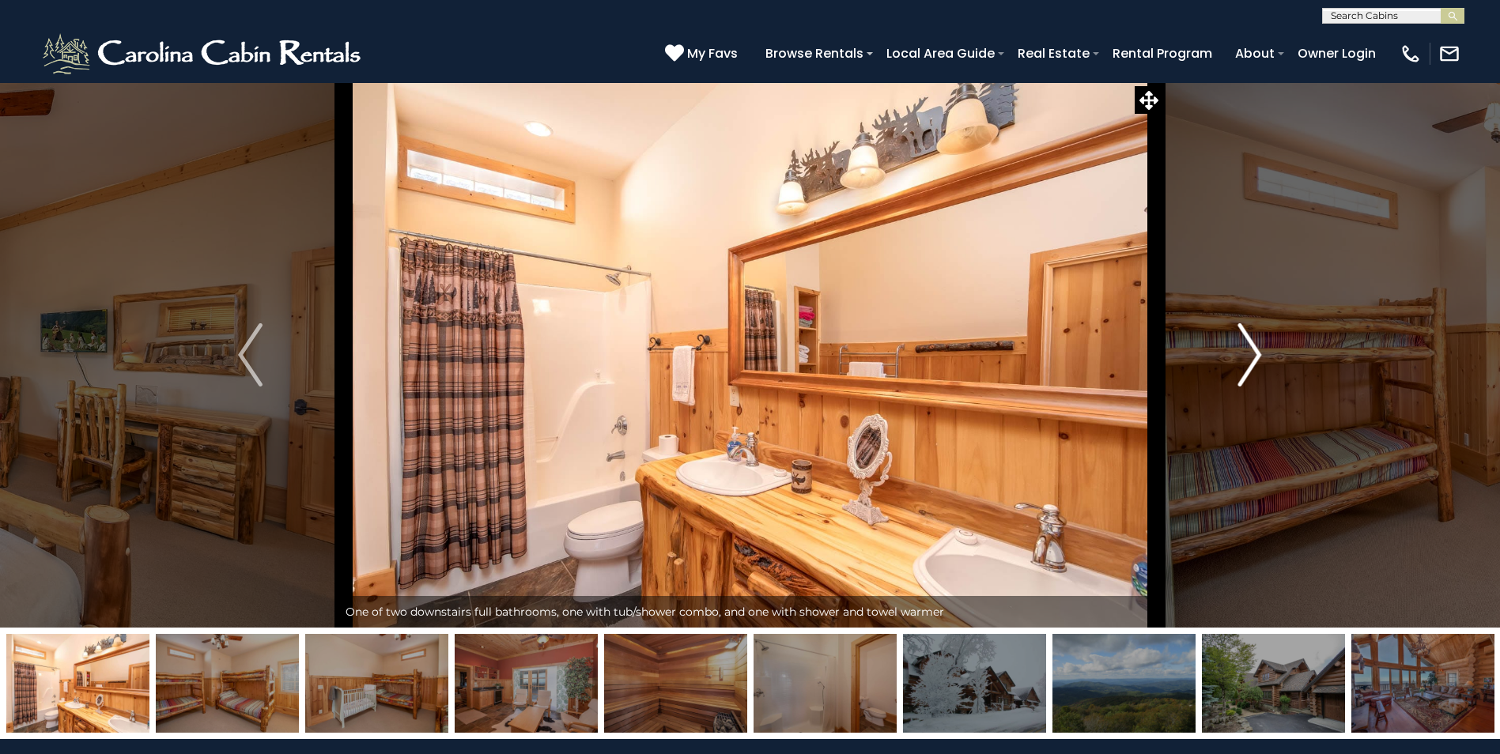
click at [1246, 363] on img "Next" at bounding box center [1249, 354] width 24 height 63
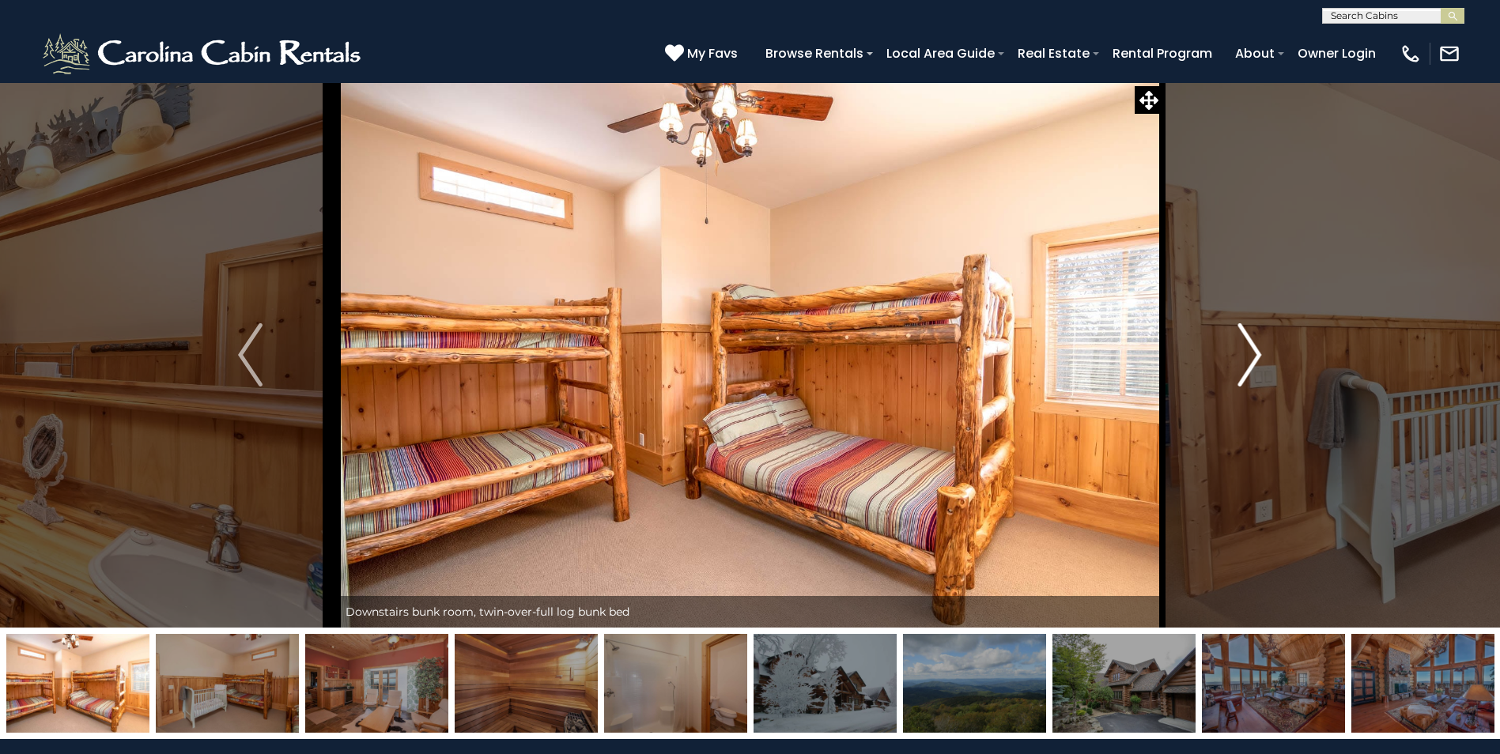
click at [1246, 363] on img "Next" at bounding box center [1249, 354] width 24 height 63
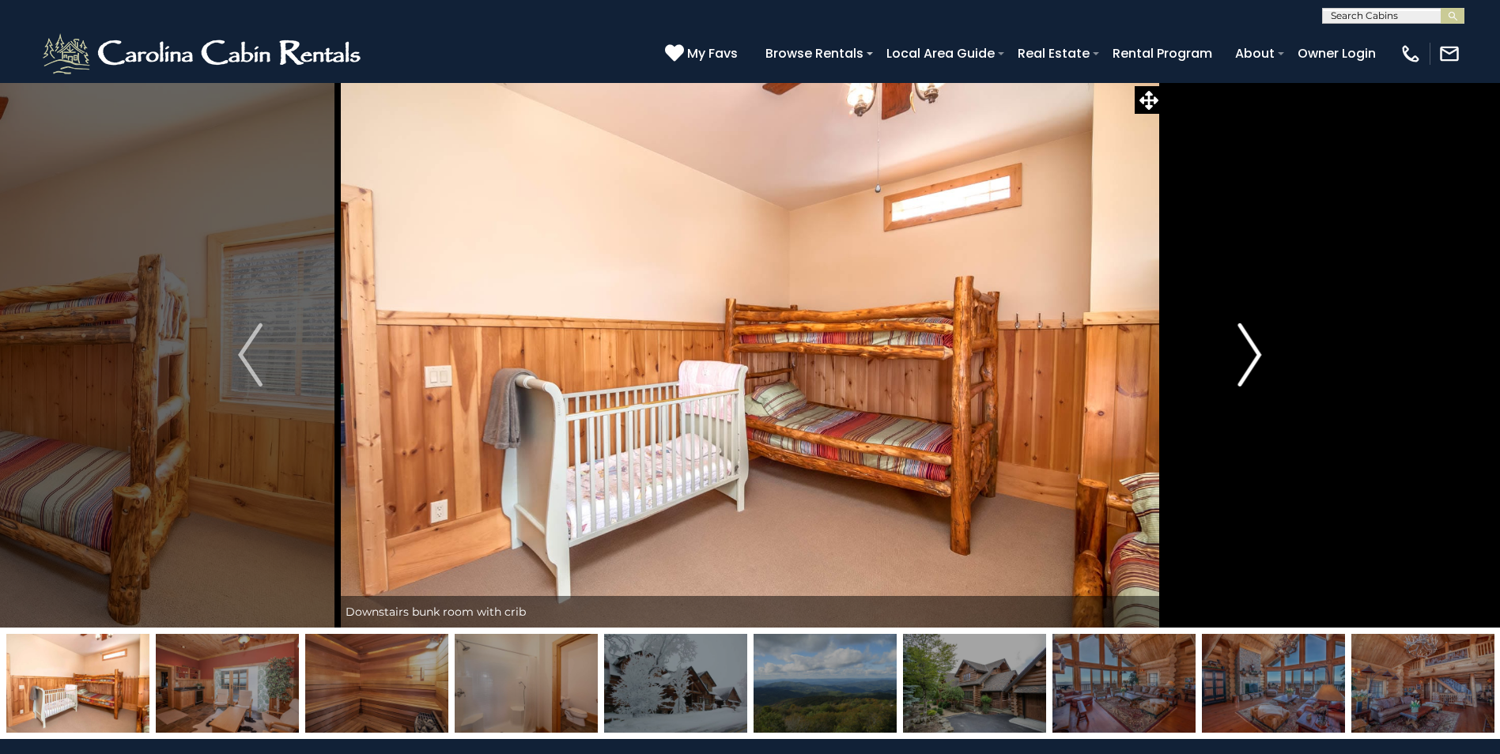
click at [1246, 363] on img "Next" at bounding box center [1249, 354] width 24 height 63
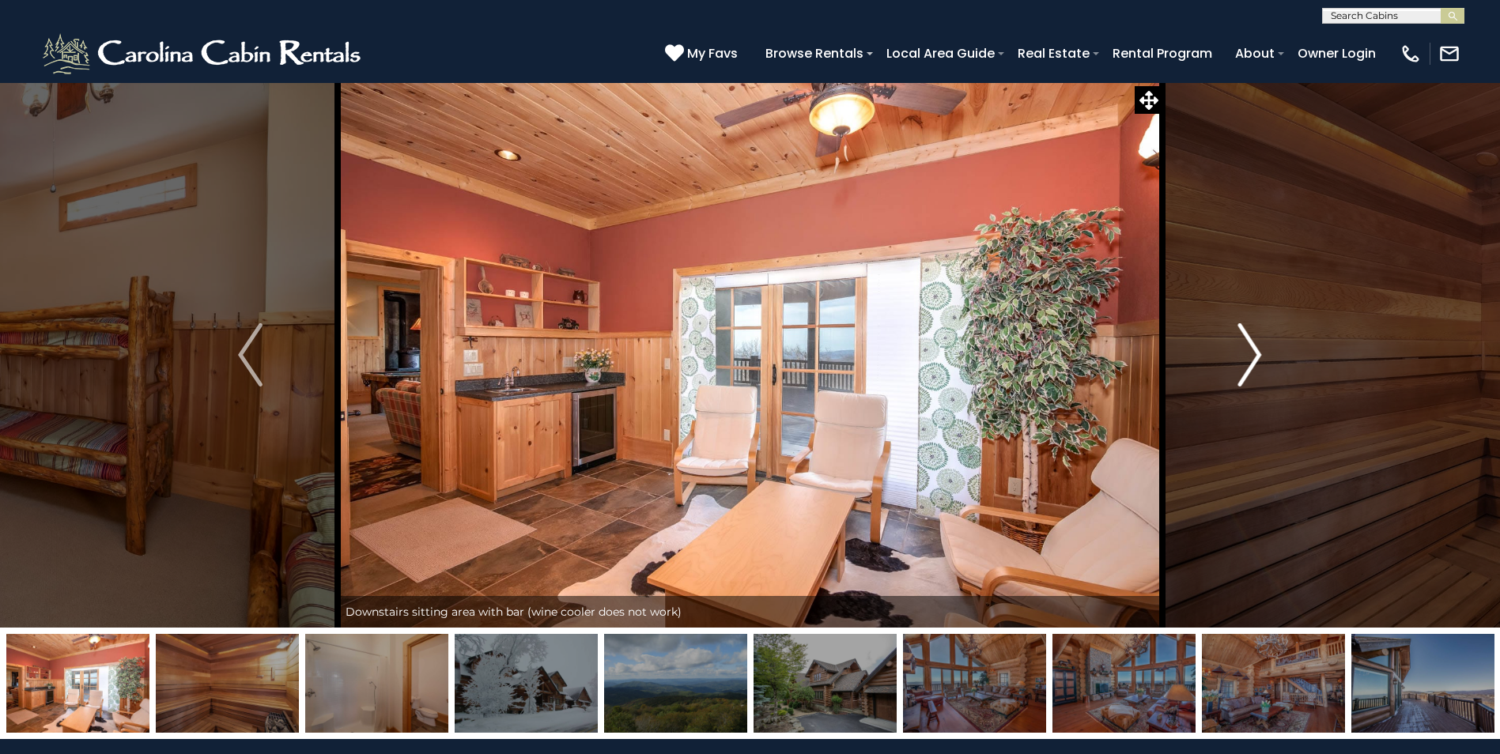
click at [1246, 363] on img "Next" at bounding box center [1249, 354] width 24 height 63
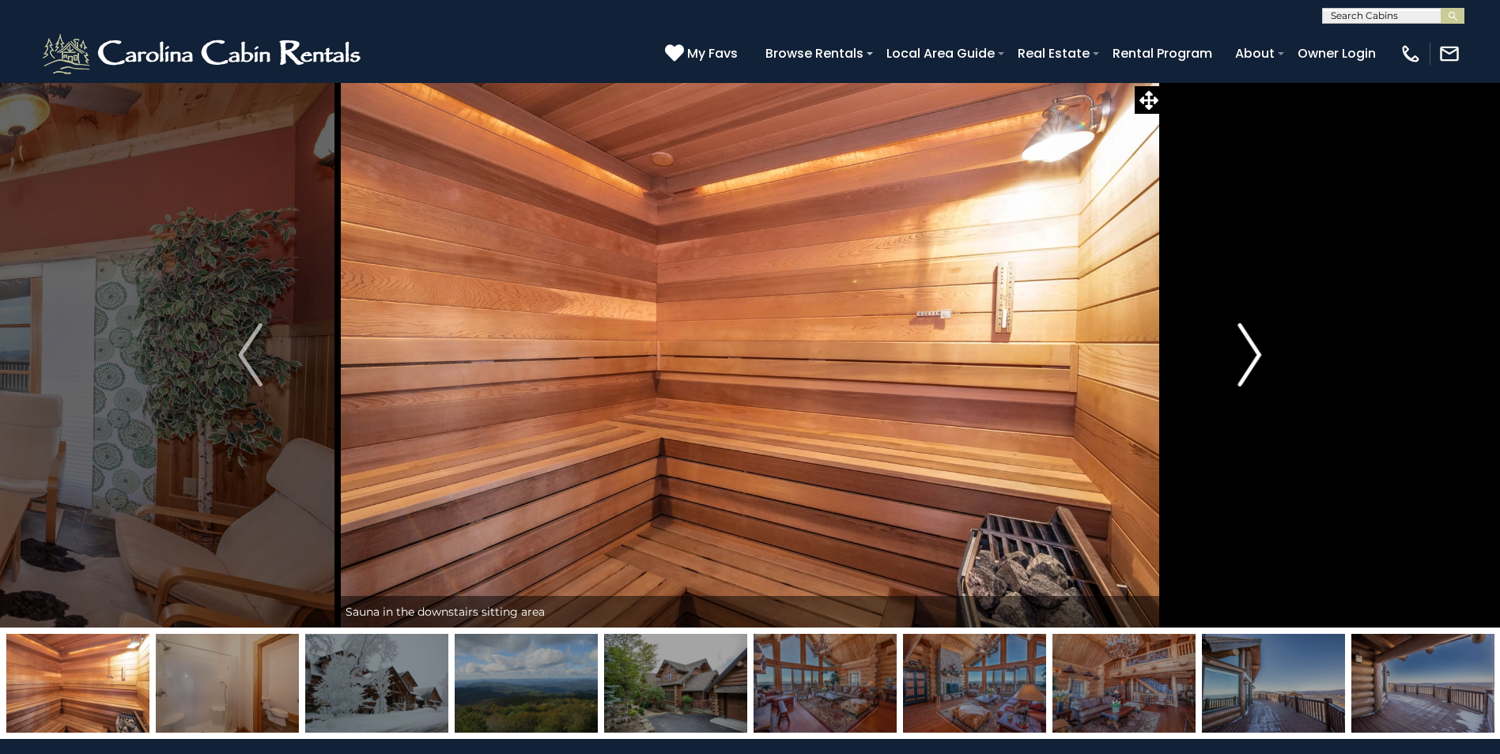
click at [1246, 363] on img "Next" at bounding box center [1249, 354] width 24 height 63
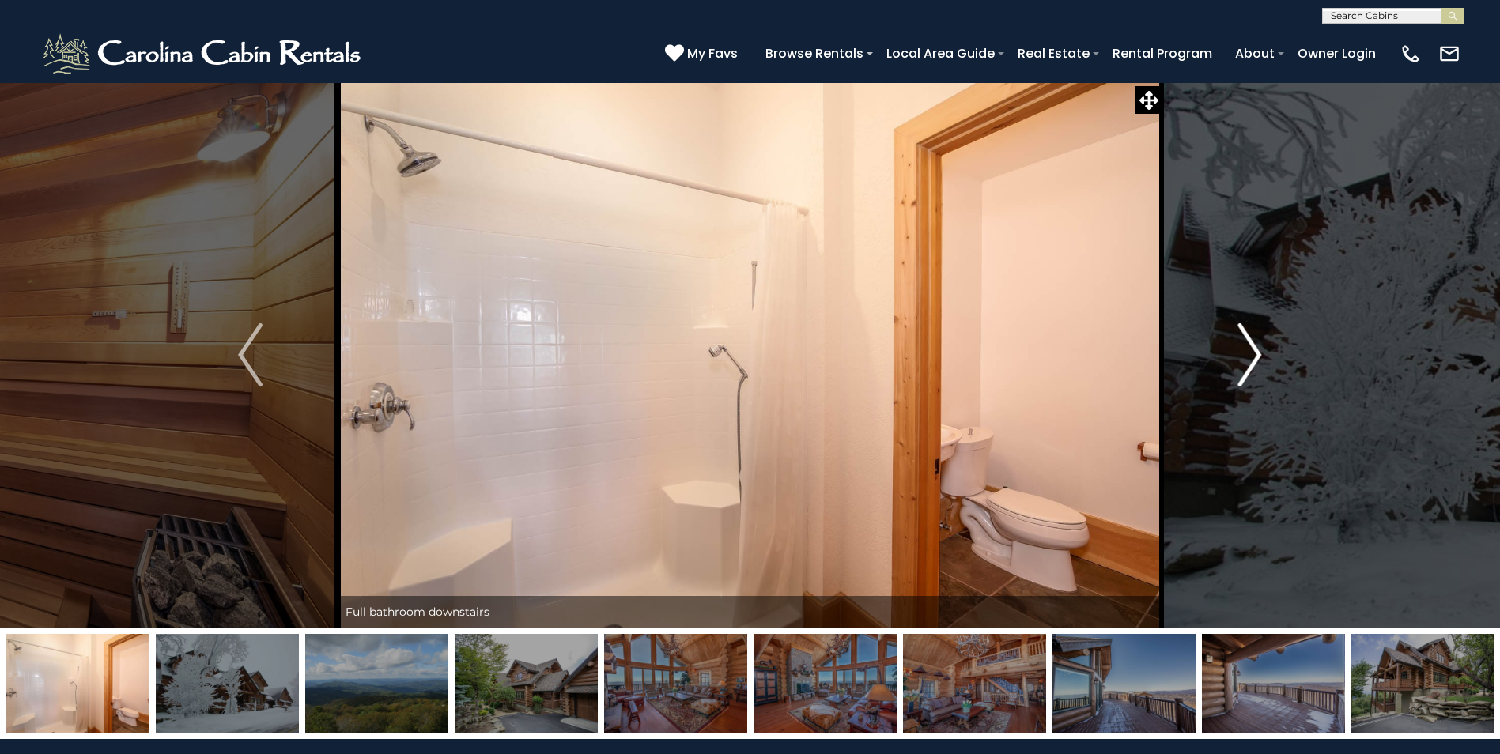
drag, startPoint x: 1246, startPoint y: 363, endPoint x: 1293, endPoint y: 236, distance: 135.1
click at [1293, 236] on button "Next" at bounding box center [1249, 355] width 174 height 546
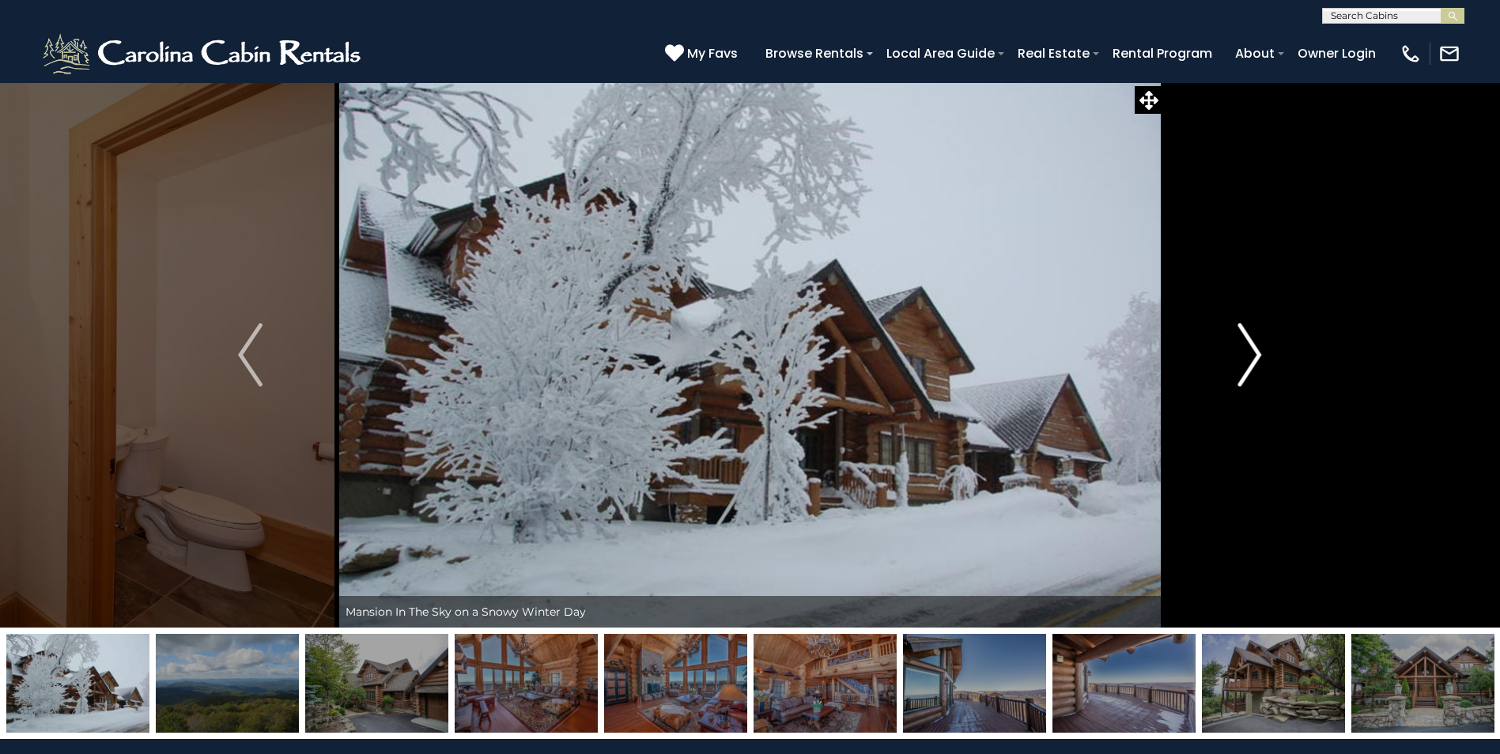
click at [1248, 357] on img "Next" at bounding box center [1249, 354] width 24 height 63
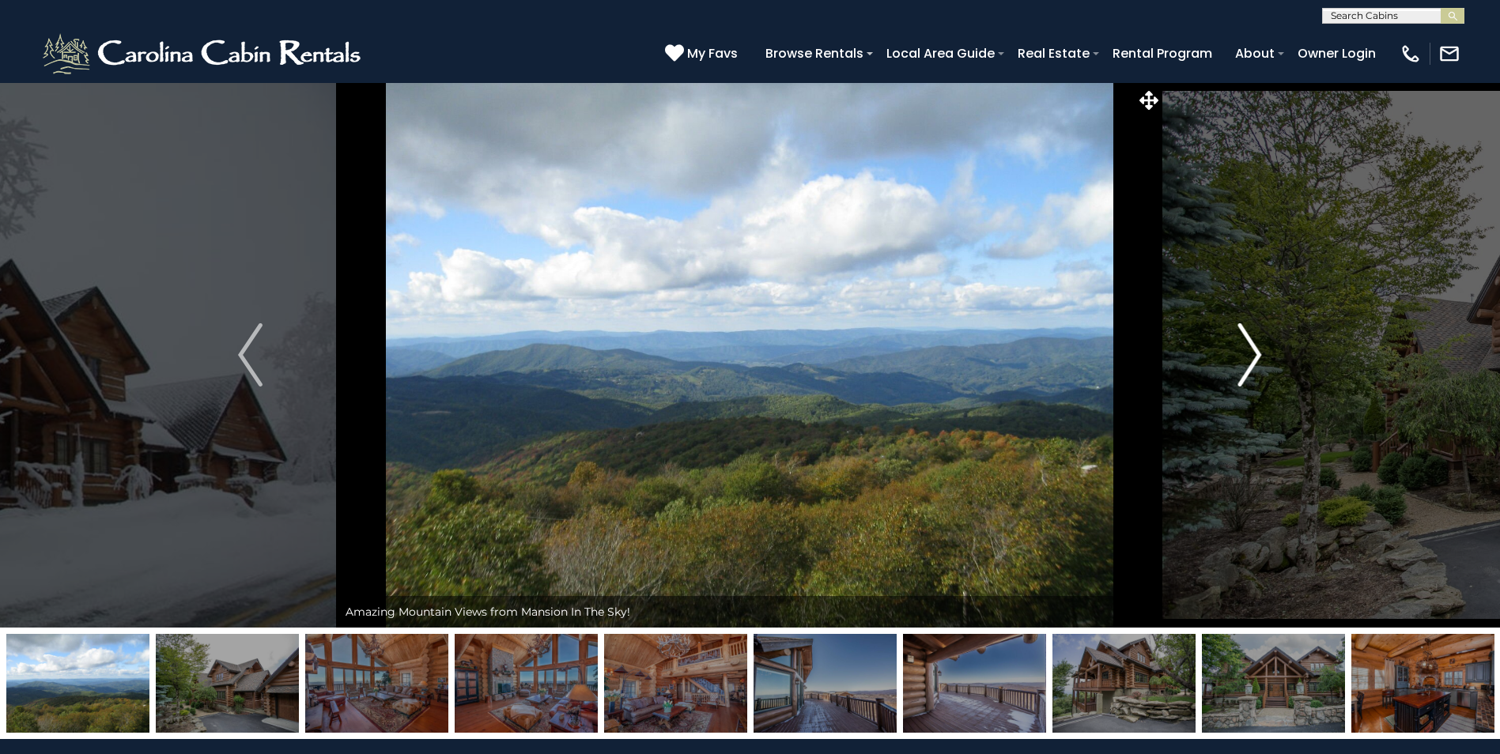
click at [1247, 353] on img "Next" at bounding box center [1249, 354] width 24 height 63
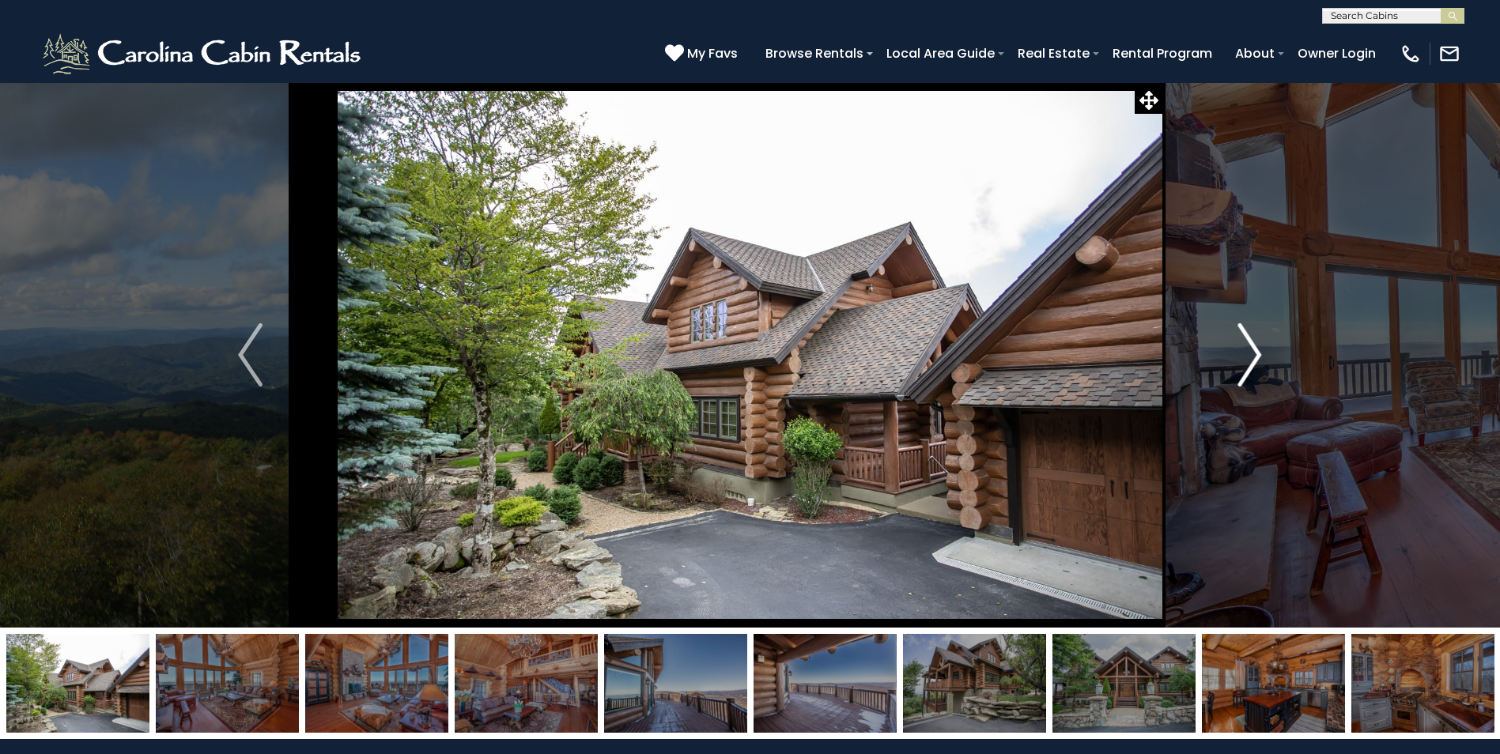
click at [1246, 353] on img "Next" at bounding box center [1249, 354] width 24 height 63
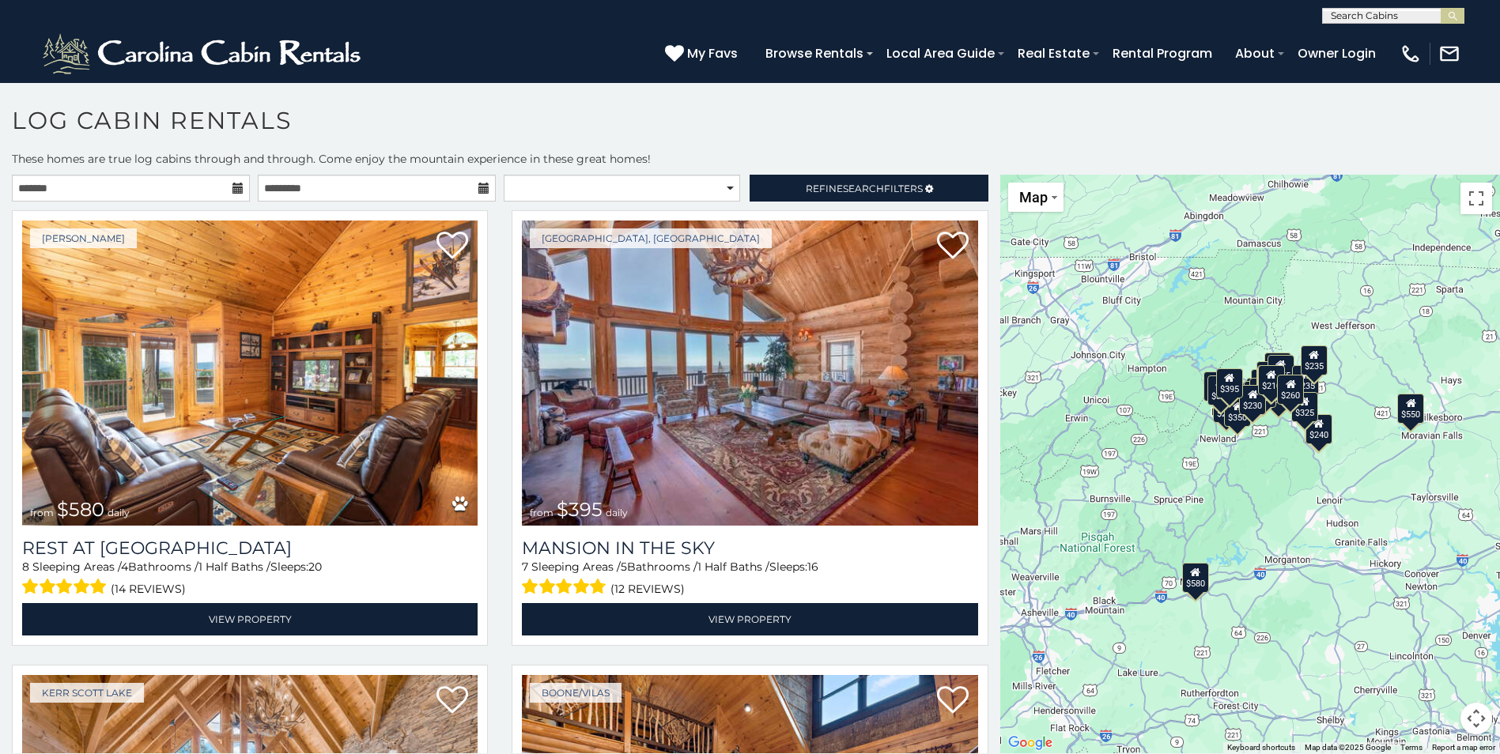
scroll to position [9, 0]
